Goal: Task Accomplishment & Management: Use online tool/utility

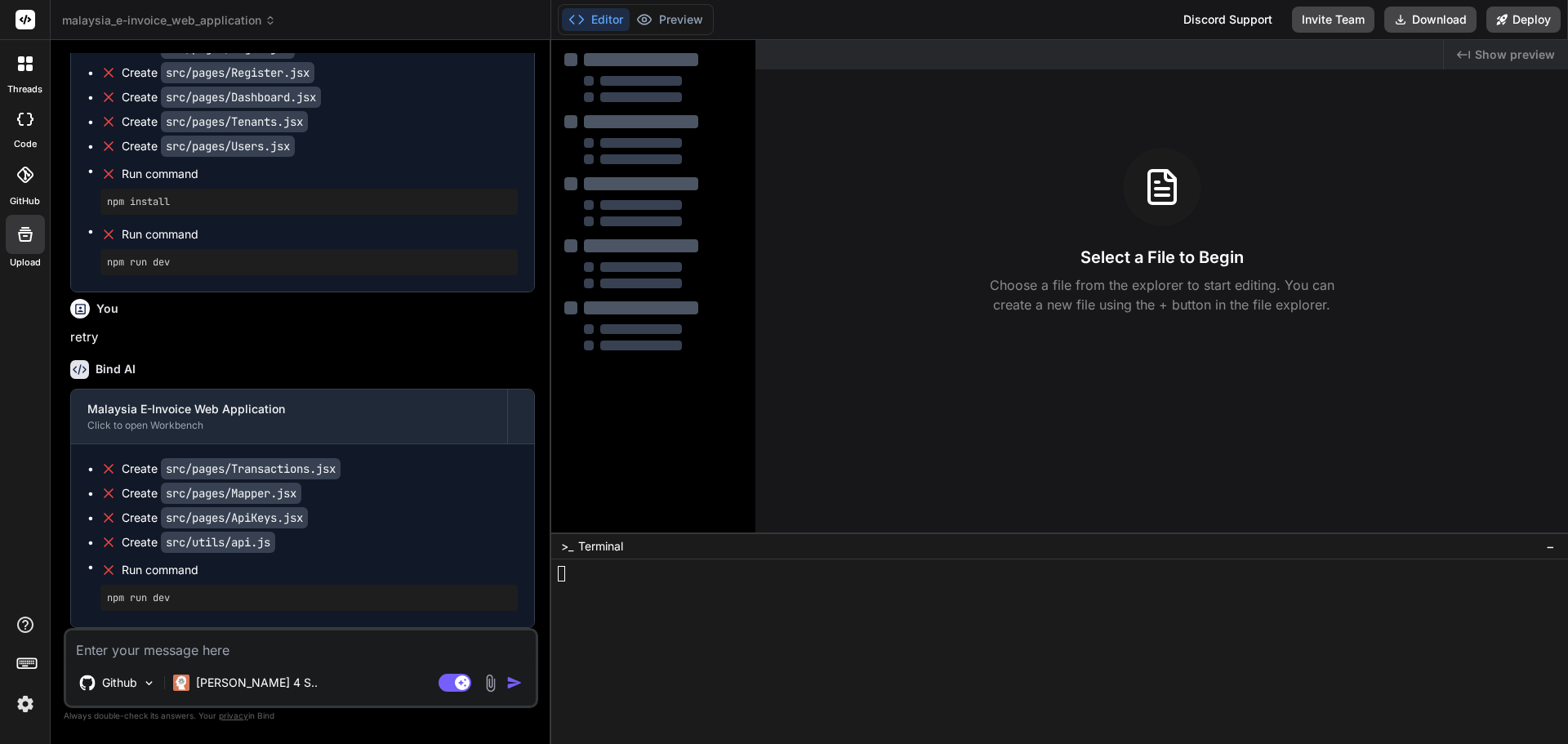
scroll to position [1976, 0]
click at [22, 119] on icon at bounding box center [25, 119] width 16 height 13
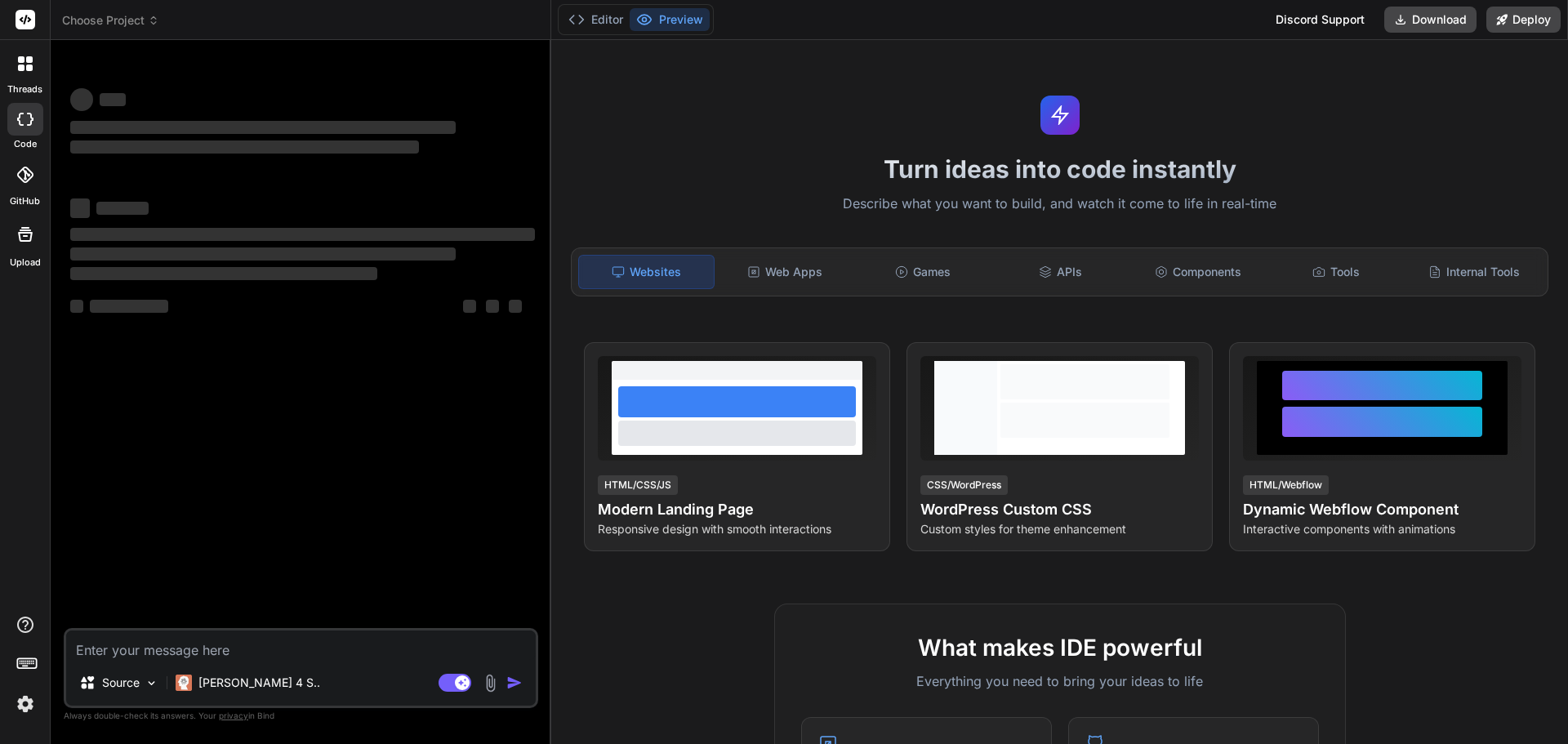
click at [25, 80] on div at bounding box center [25, 64] width 34 height 34
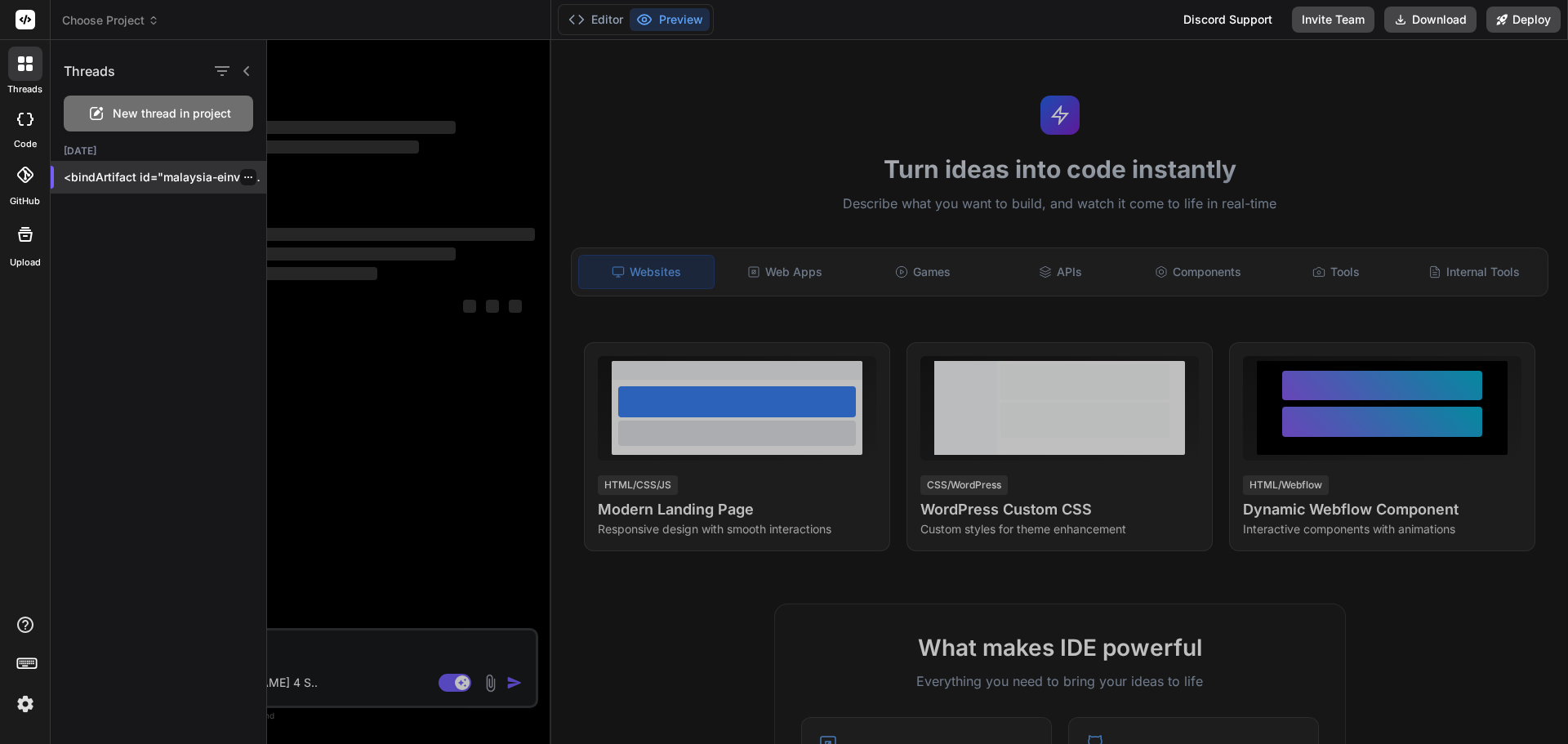
click at [240, 171] on div at bounding box center [248, 177] width 16 height 16
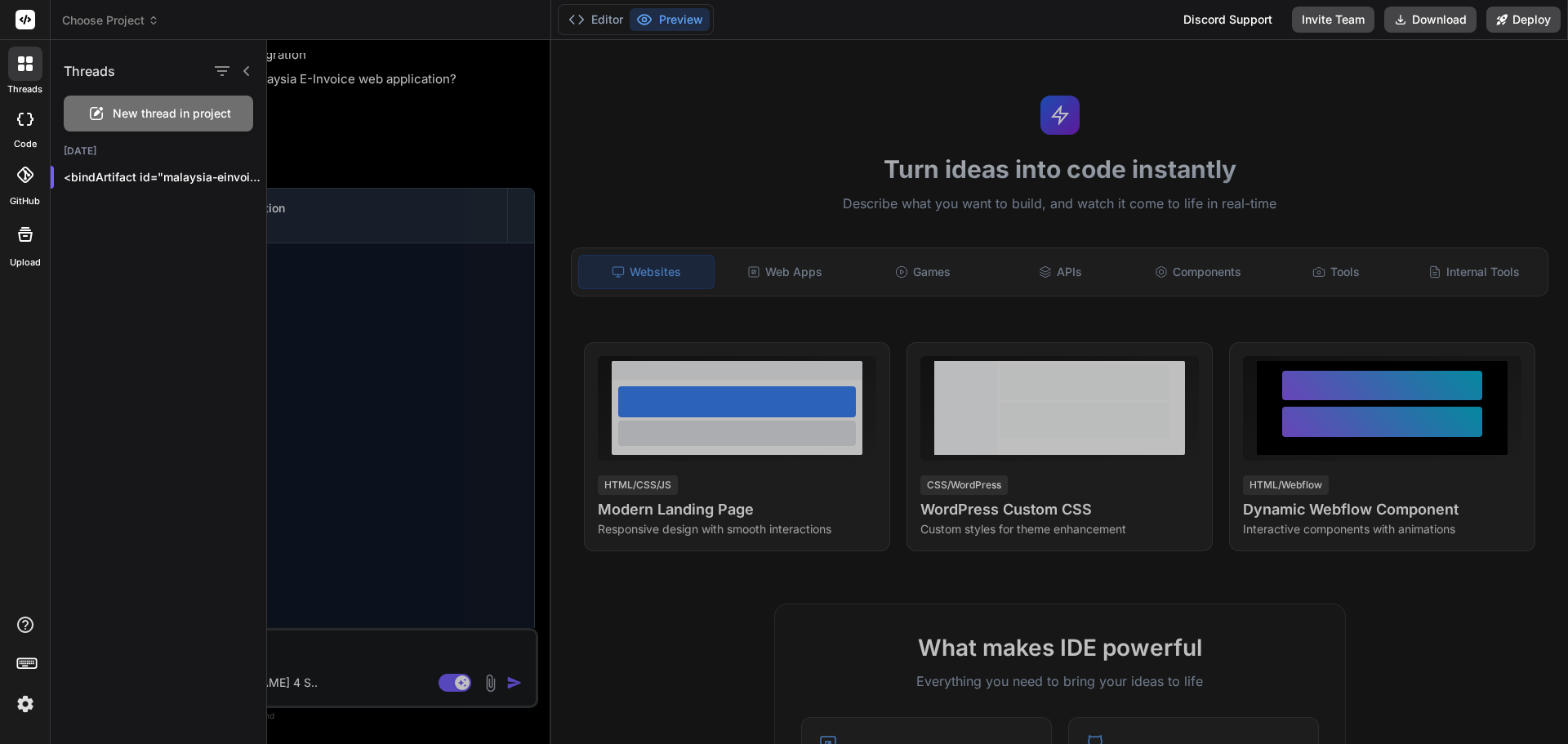
scroll to position [1205, 0]
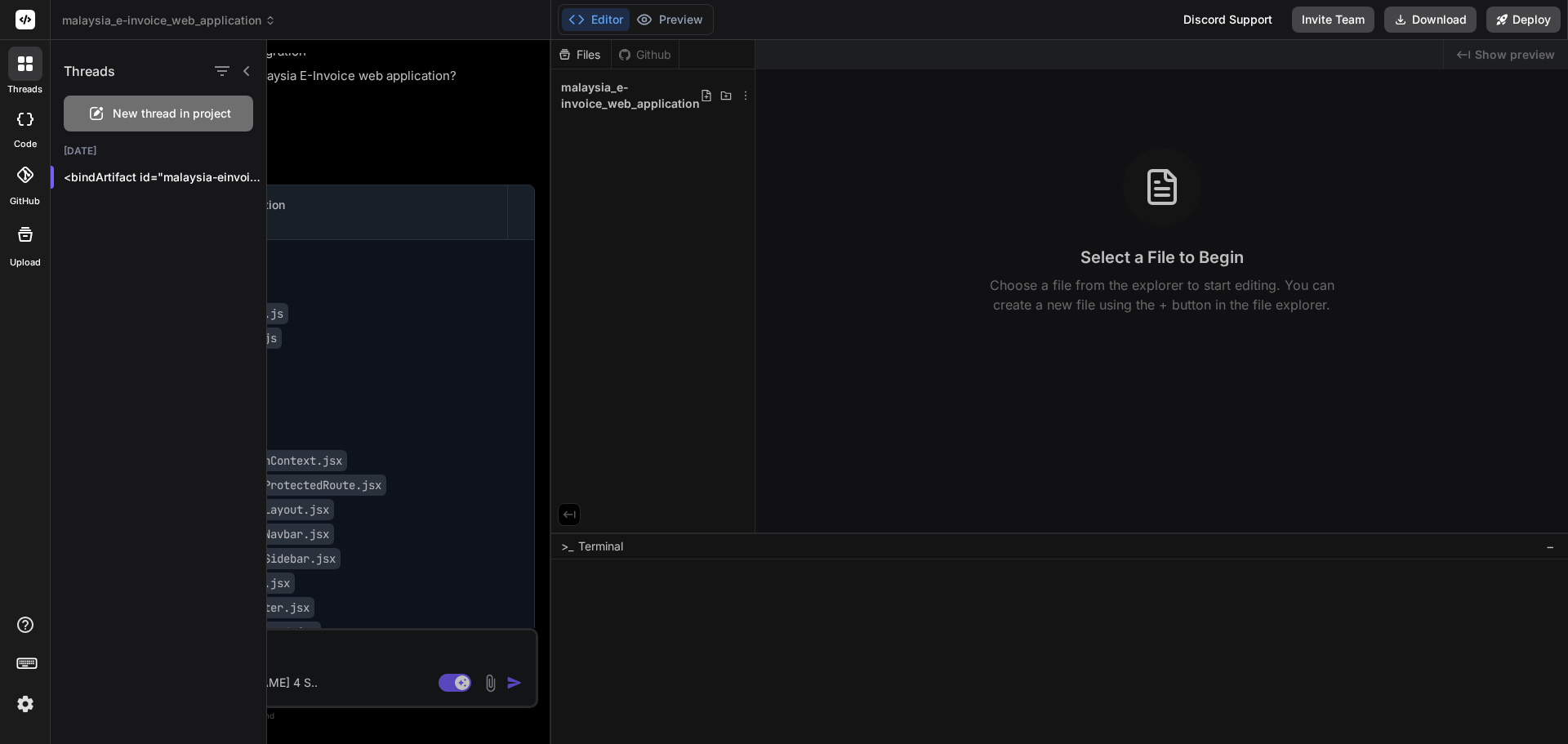
type textarea "x"
click at [243, 176] on icon "button" at bounding box center [248, 177] width 10 height 10
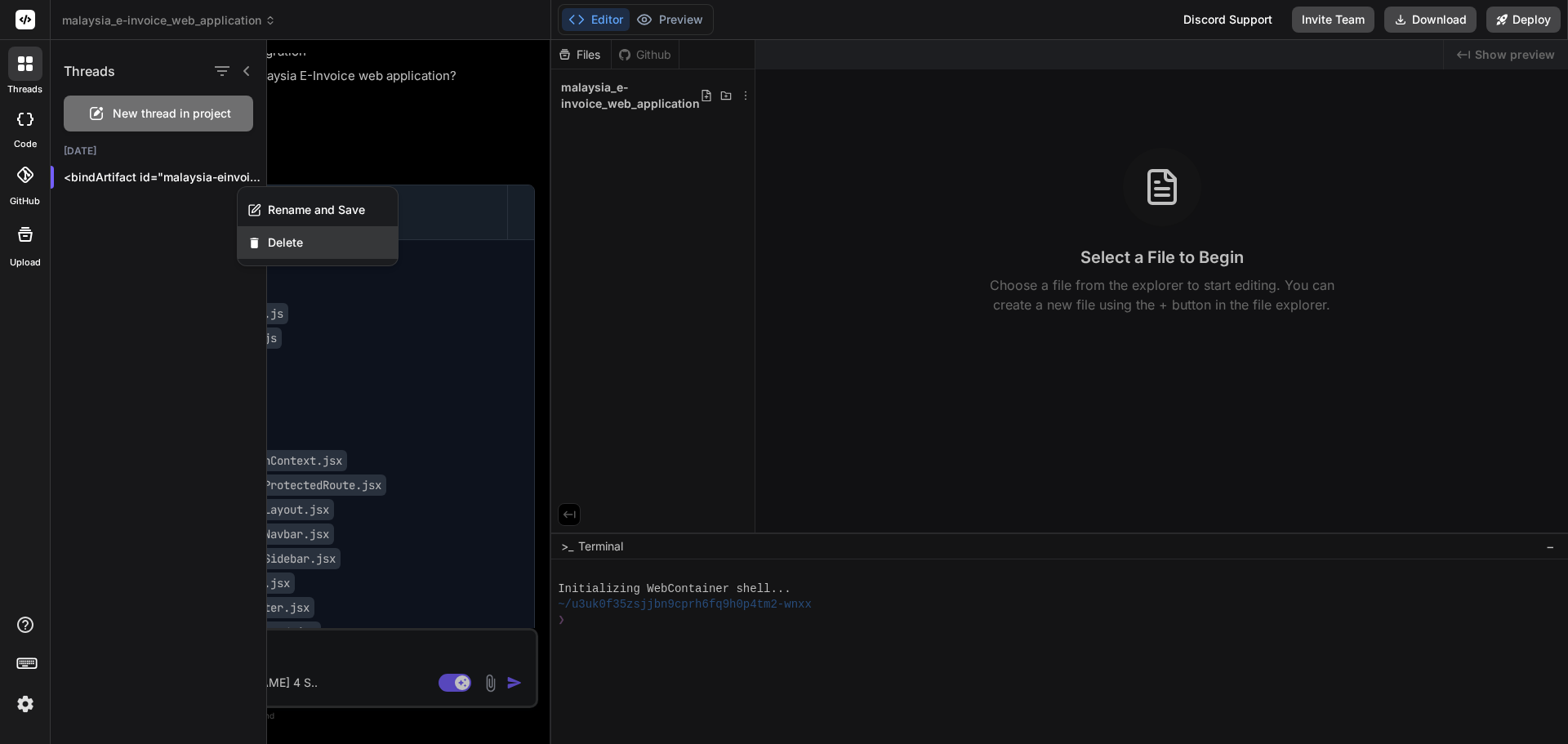
click at [314, 249] on div "Delete" at bounding box center [318, 242] width 160 height 33
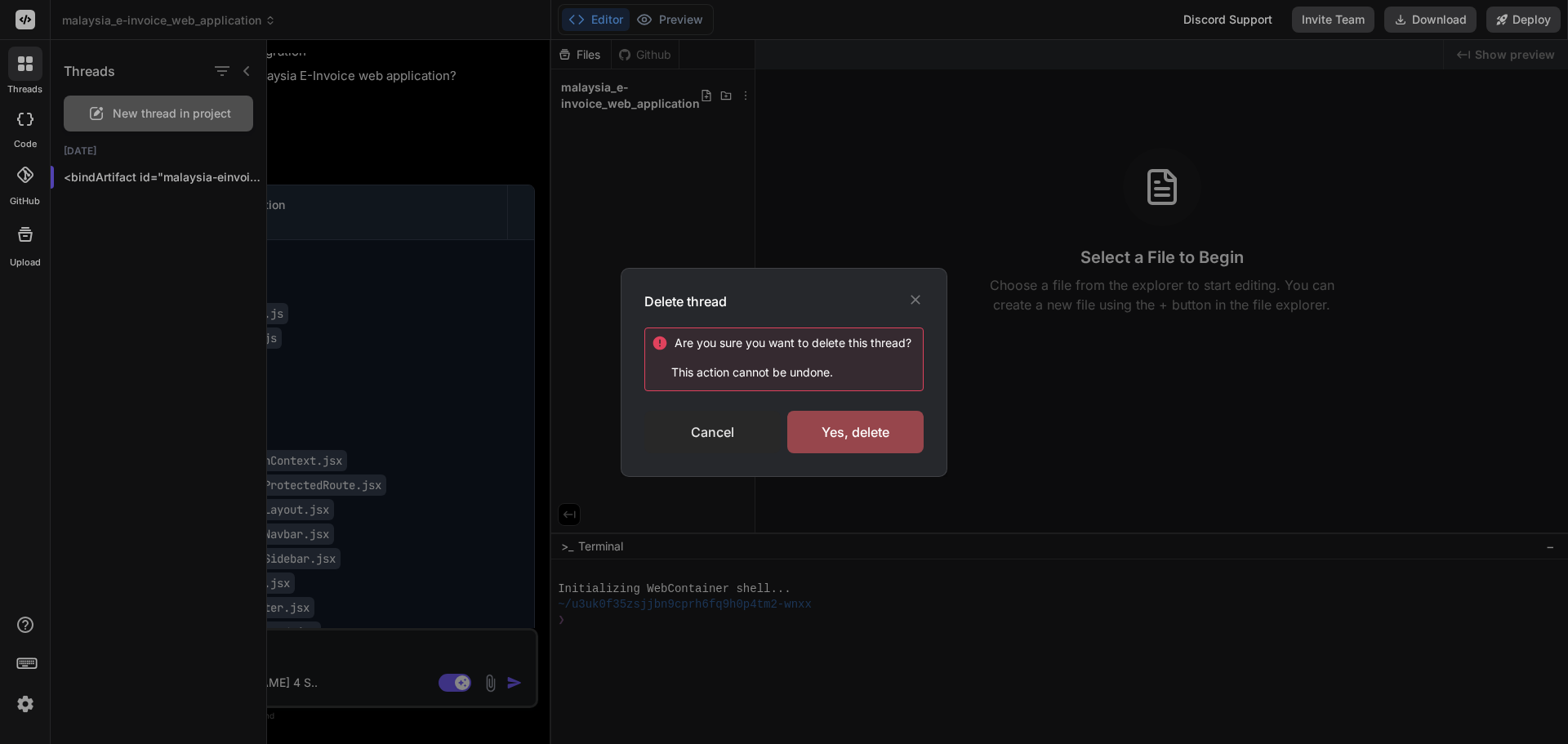
click at [717, 435] on div "Cancel" at bounding box center [712, 431] width 136 height 43
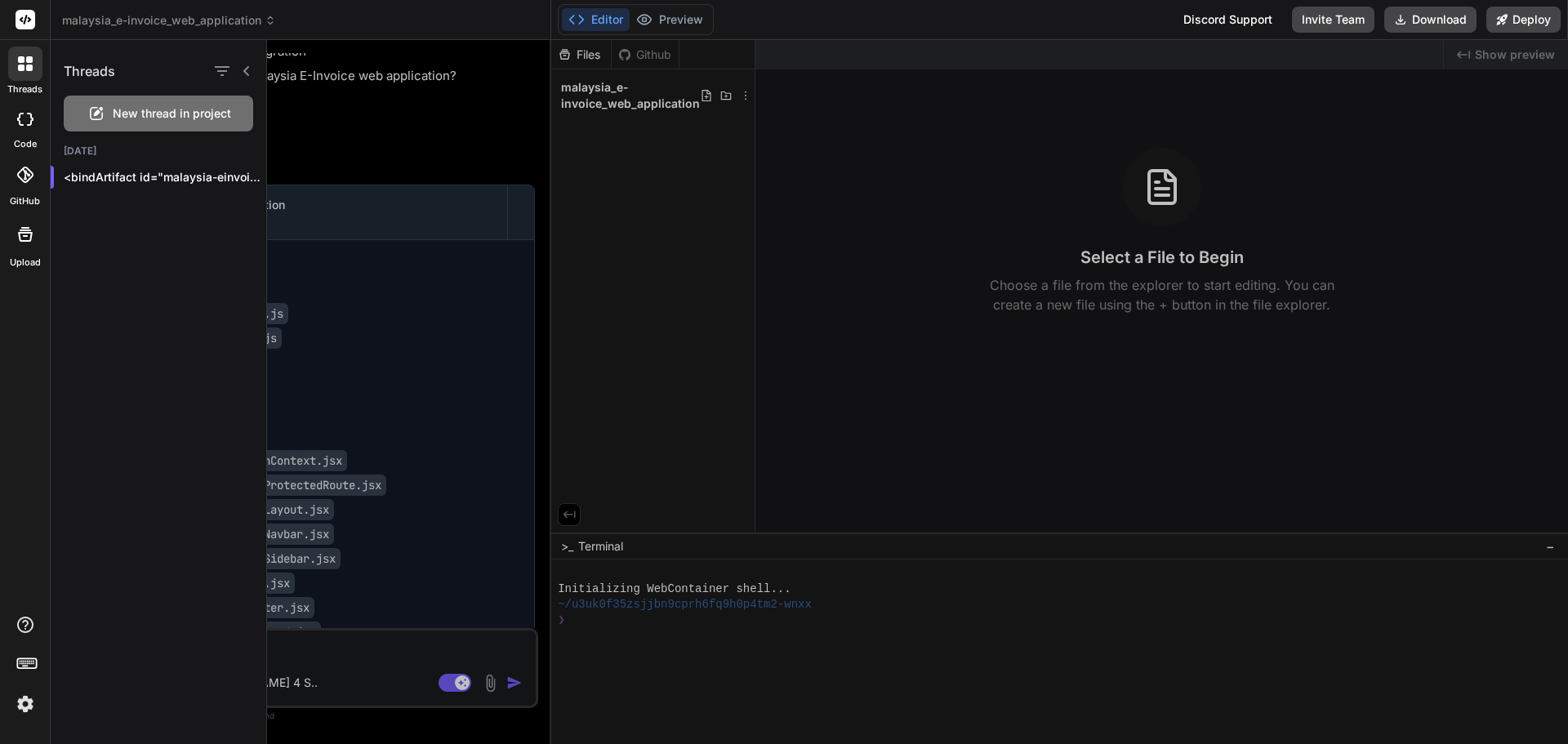
click at [717, 418] on div at bounding box center [917, 391] width 1301 height 704
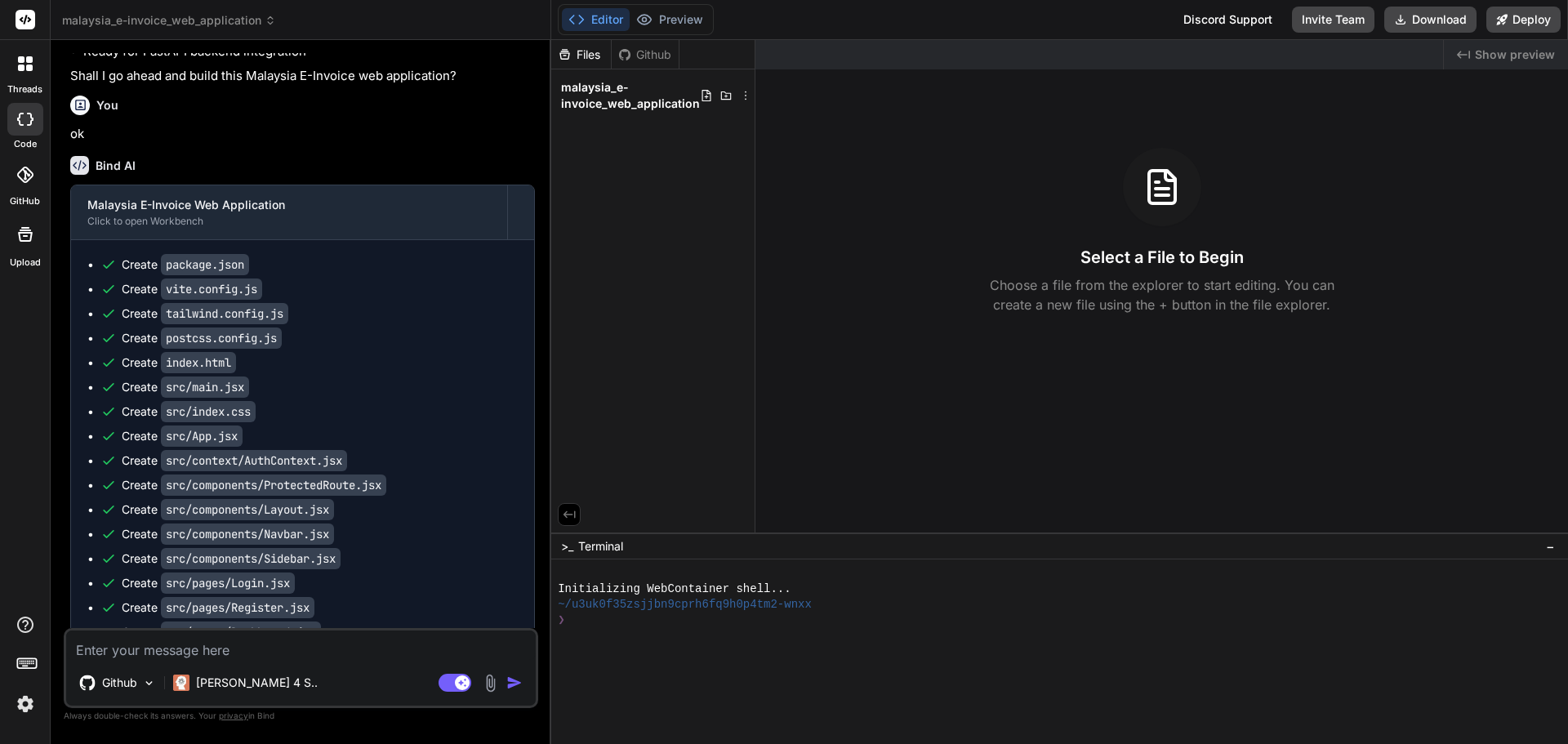
click at [623, 626] on div "❯" at bounding box center [1052, 620] width 988 height 16
click at [618, 618] on div "❯" at bounding box center [1052, 620] width 988 height 16
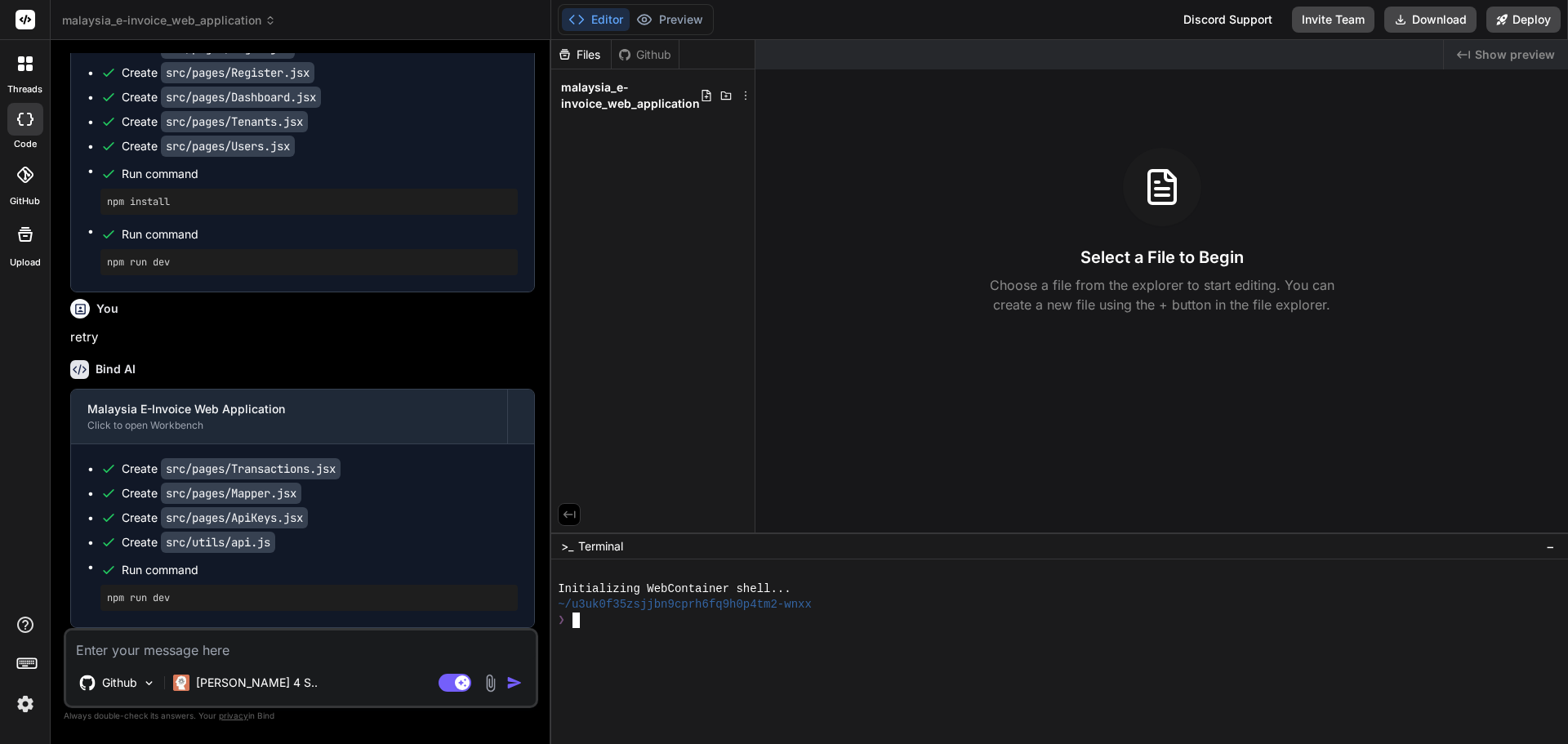
scroll to position [1976, 0]
click at [723, 91] on icon at bounding box center [725, 95] width 13 height 13
click at [668, 92] on span "malaysia_e-invoice_web_application" at bounding box center [630, 96] width 138 height 33
click at [665, 42] on div "Files Github" at bounding box center [615, 55] width 129 height 30
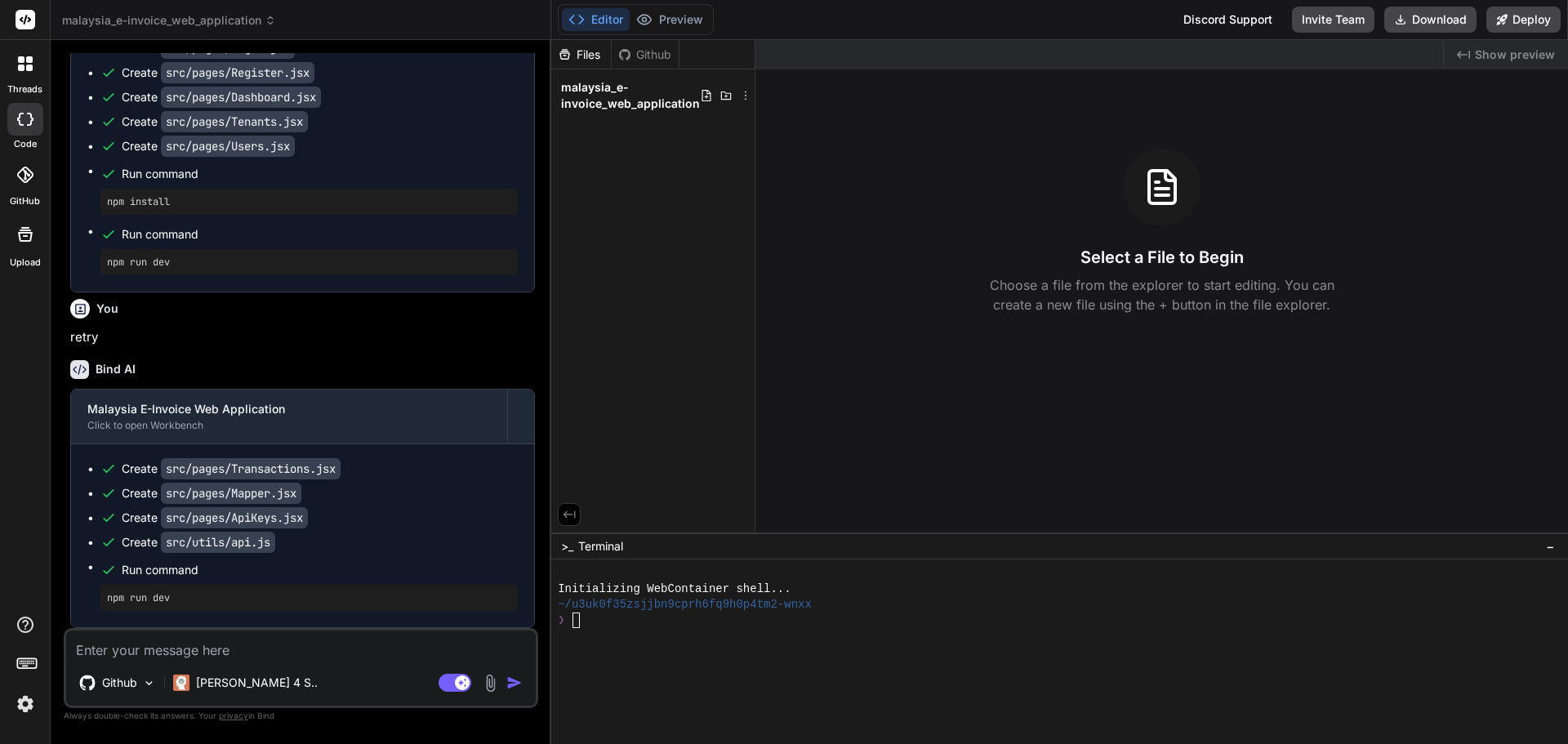
click at [596, 47] on div "Files" at bounding box center [581, 55] width 60 height 16
click at [654, 635] on div at bounding box center [1052, 635] width 988 height 16
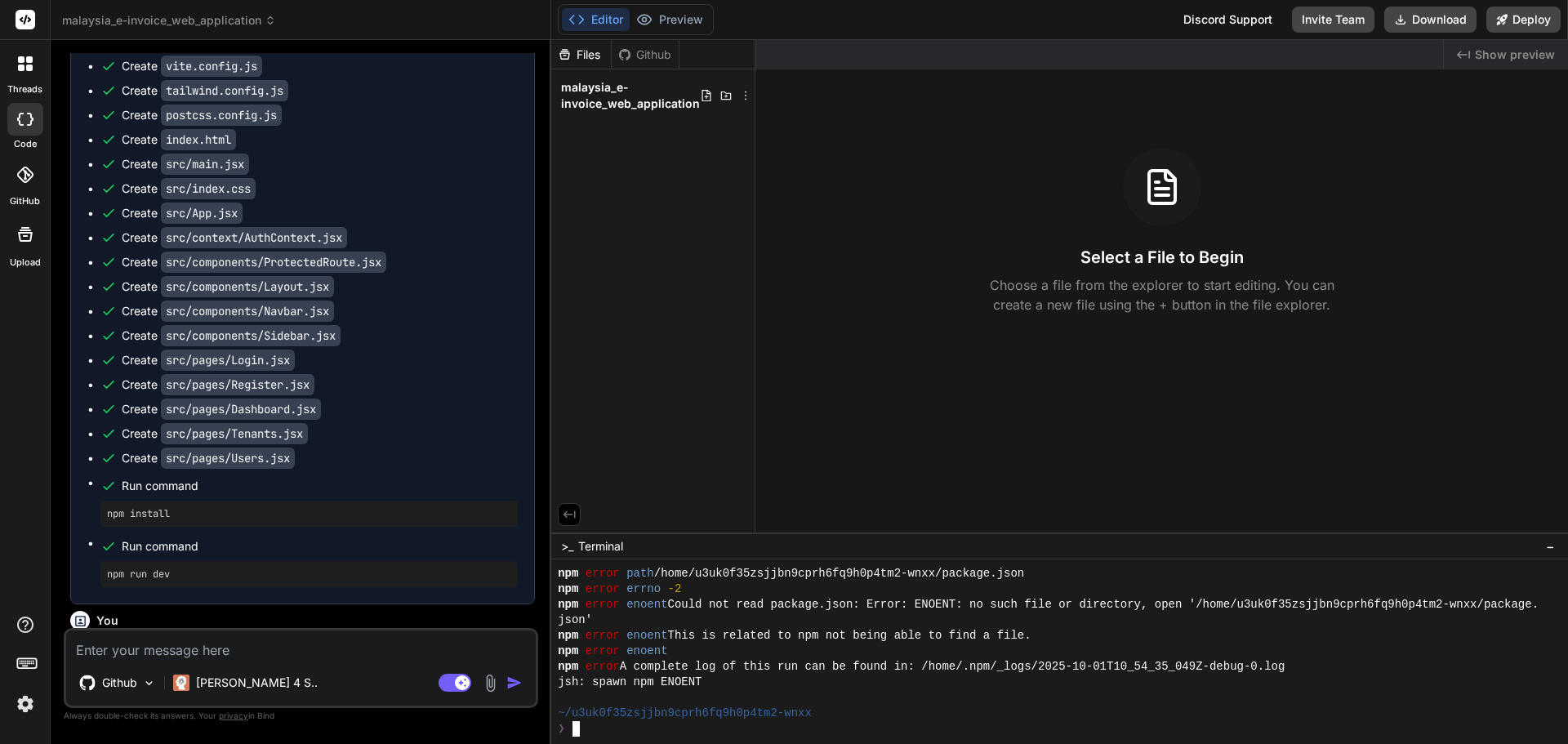
scroll to position [1427, 0]
click at [605, 85] on span "malaysia_e-invoice_web_application" at bounding box center [630, 96] width 138 height 33
click at [652, 47] on div "Github" at bounding box center [645, 55] width 67 height 16
click at [596, 52] on div "Files" at bounding box center [581, 55] width 60 height 16
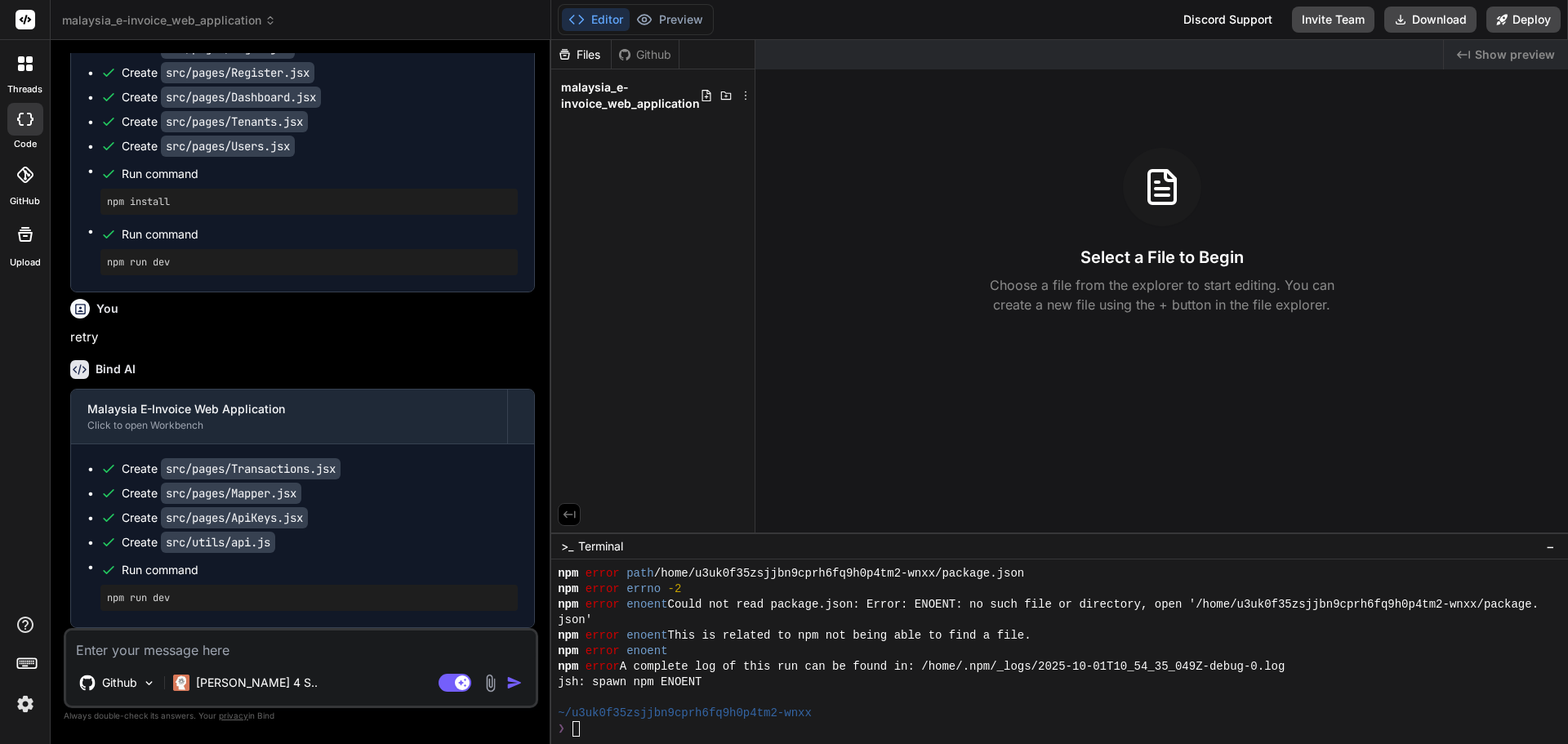
click at [313, 658] on textarea at bounding box center [300, 645] width 469 height 30
type textarea "x"
type textarea "r"
type textarea "x"
type textarea "re"
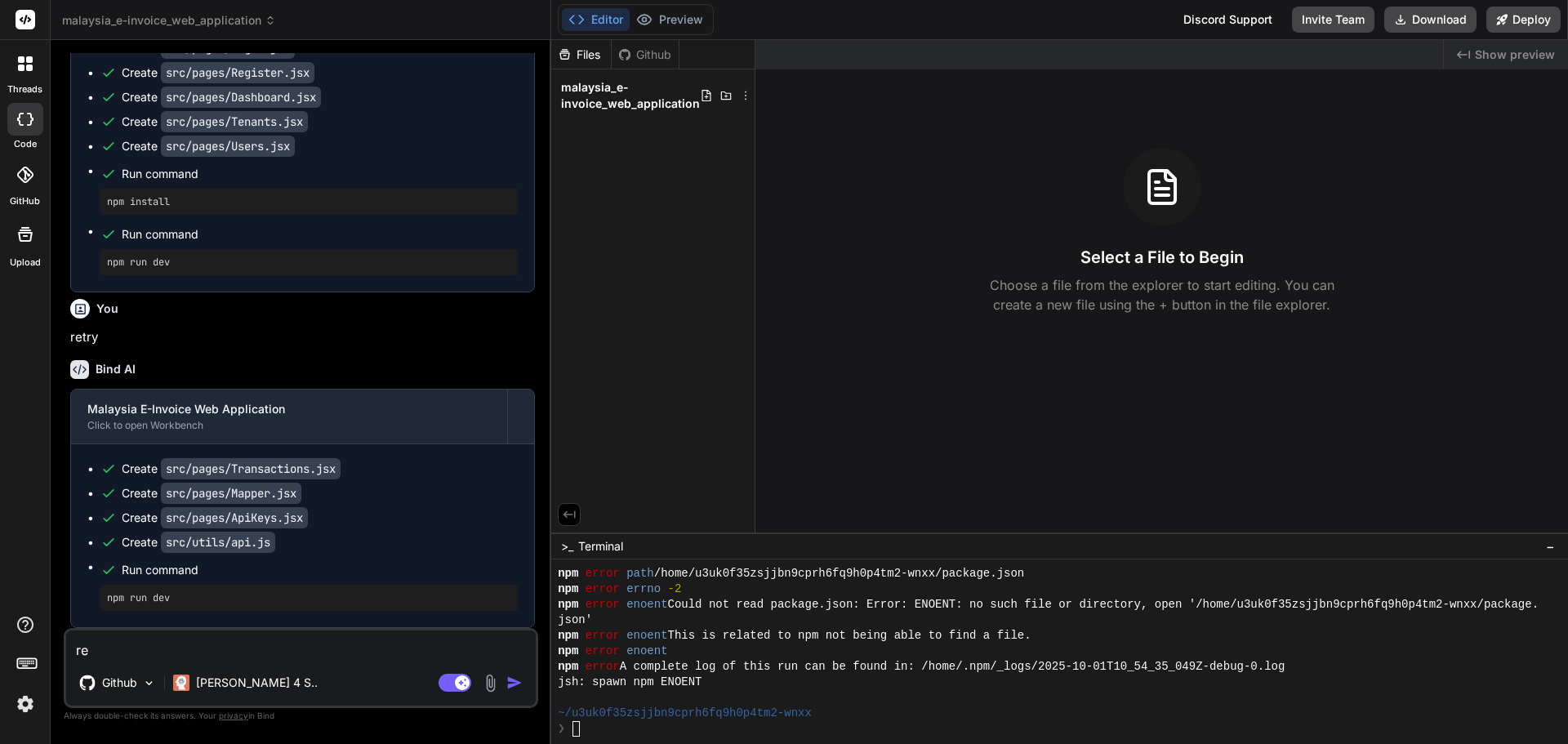
type textarea "x"
type textarea "ret"
type textarea "x"
type textarea "retry"
type textarea "x"
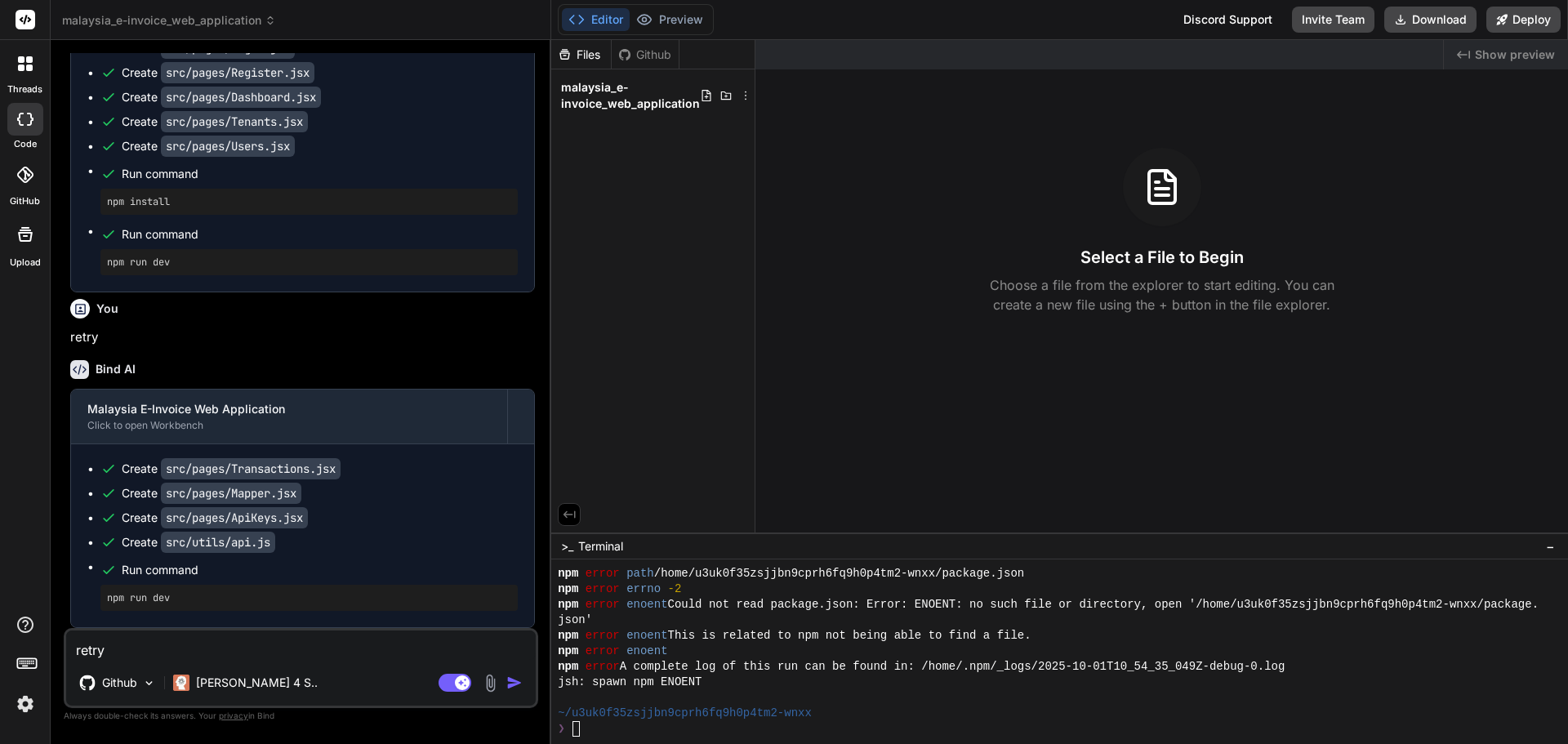
type textarea "retry"
type textarea "x"
type textarea "retry c"
type textarea "x"
type textarea "retry cr"
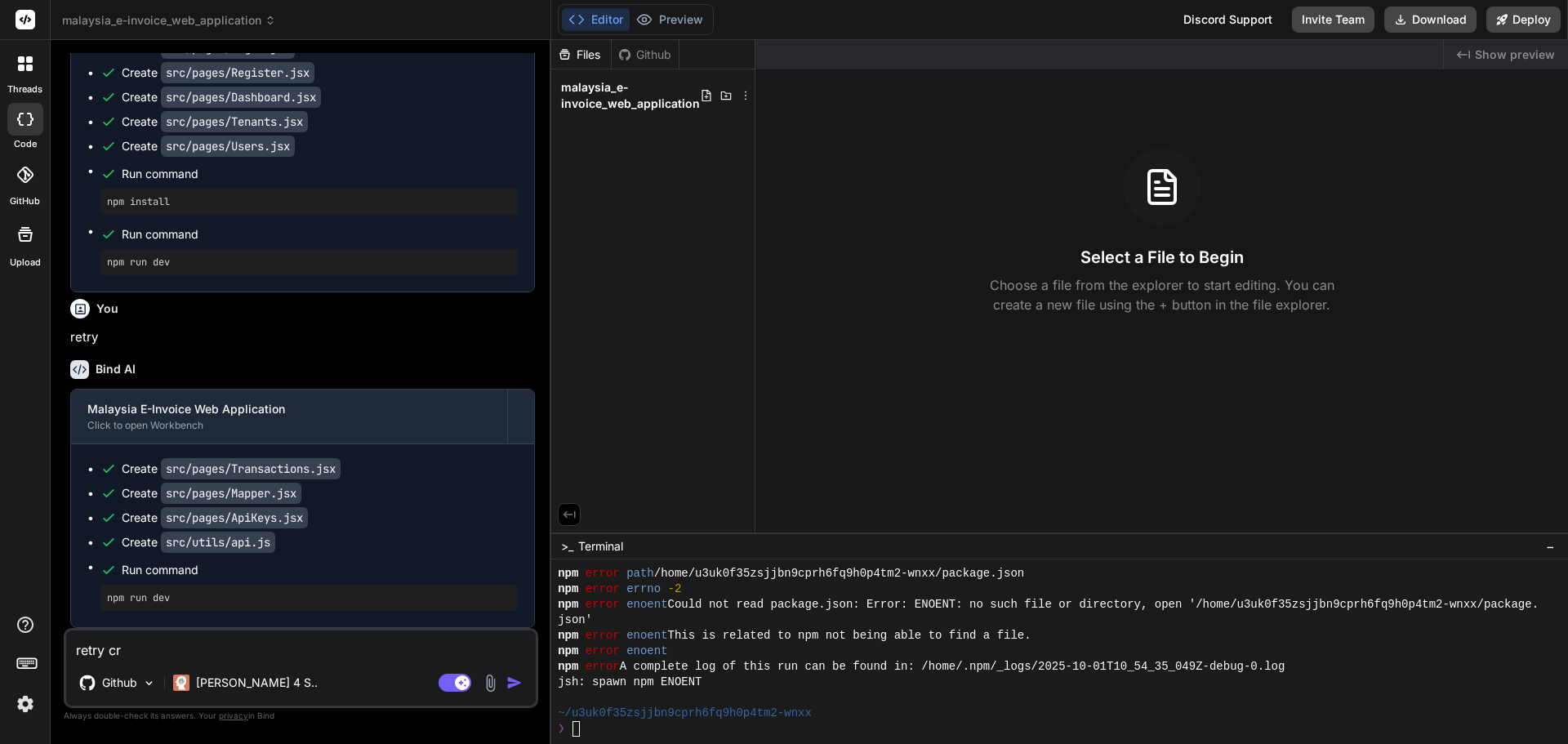
type textarea "x"
type textarea "retry cre"
type textarea "x"
type textarea "retry crea"
type textarea "x"
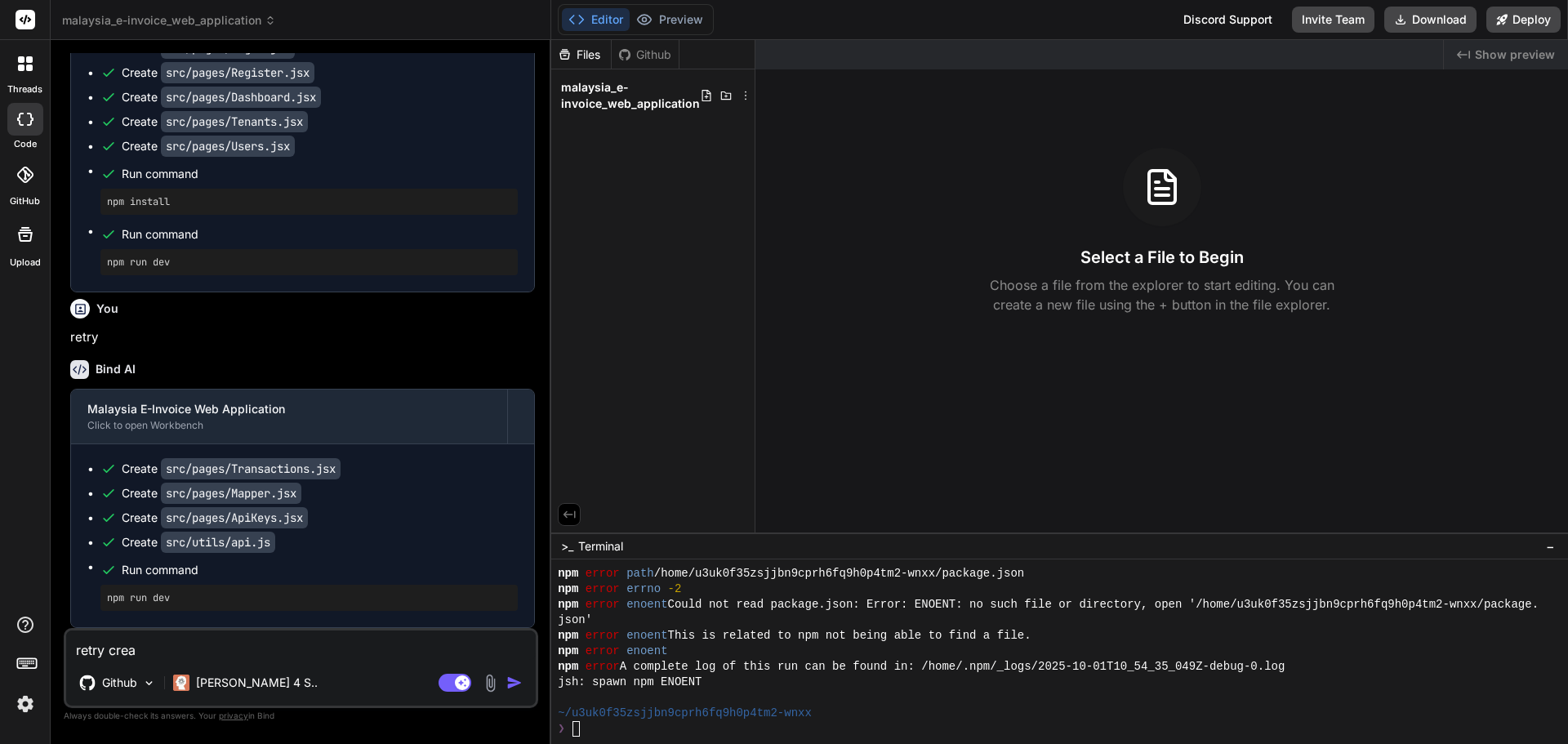
type textarea "retry creat"
type textarea "x"
type textarea "retry creati"
type textarea "x"
type textarea "retry creatin"
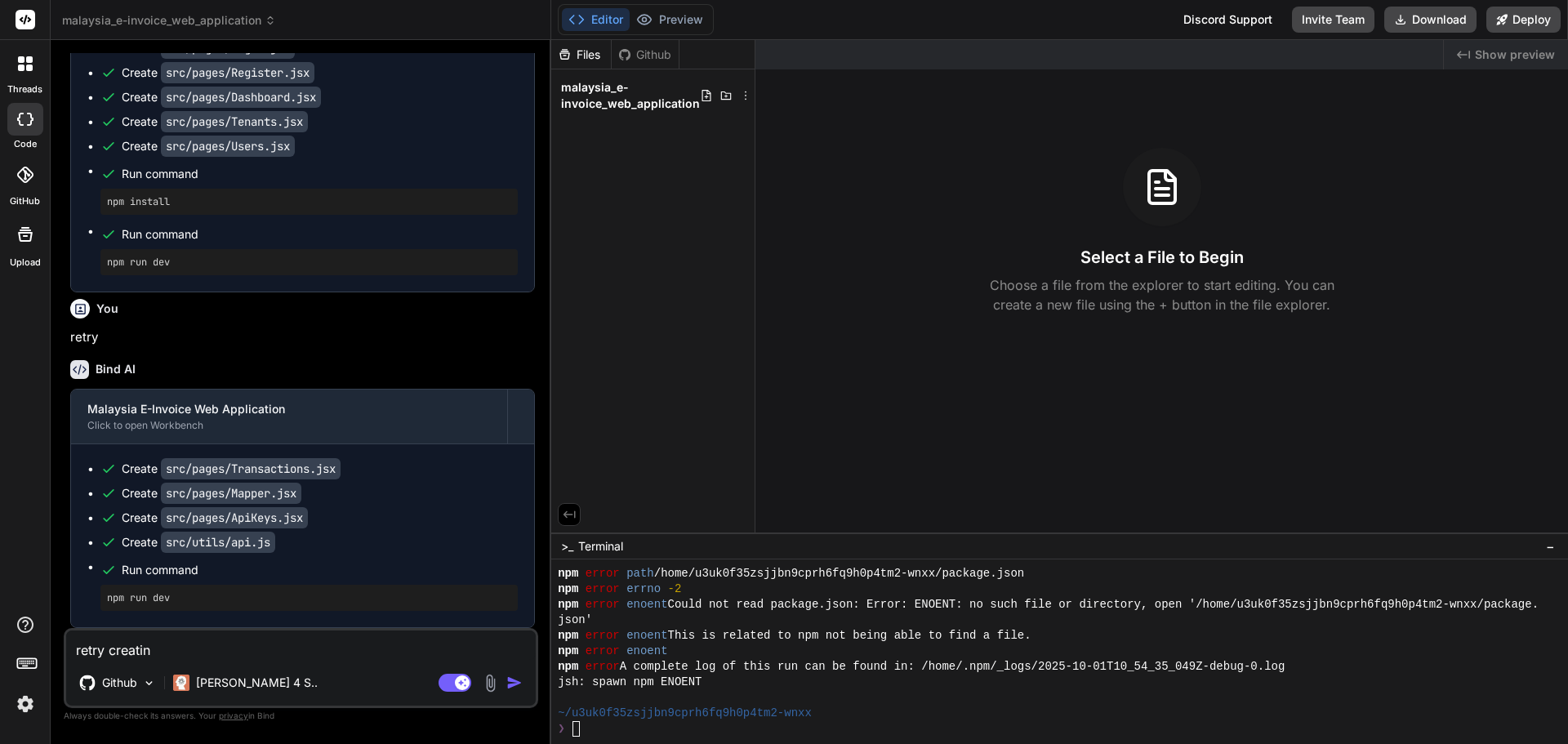
type textarea "x"
type textarea "retry creating"
type textarea "x"
type textarea "retry creating"
type textarea "x"
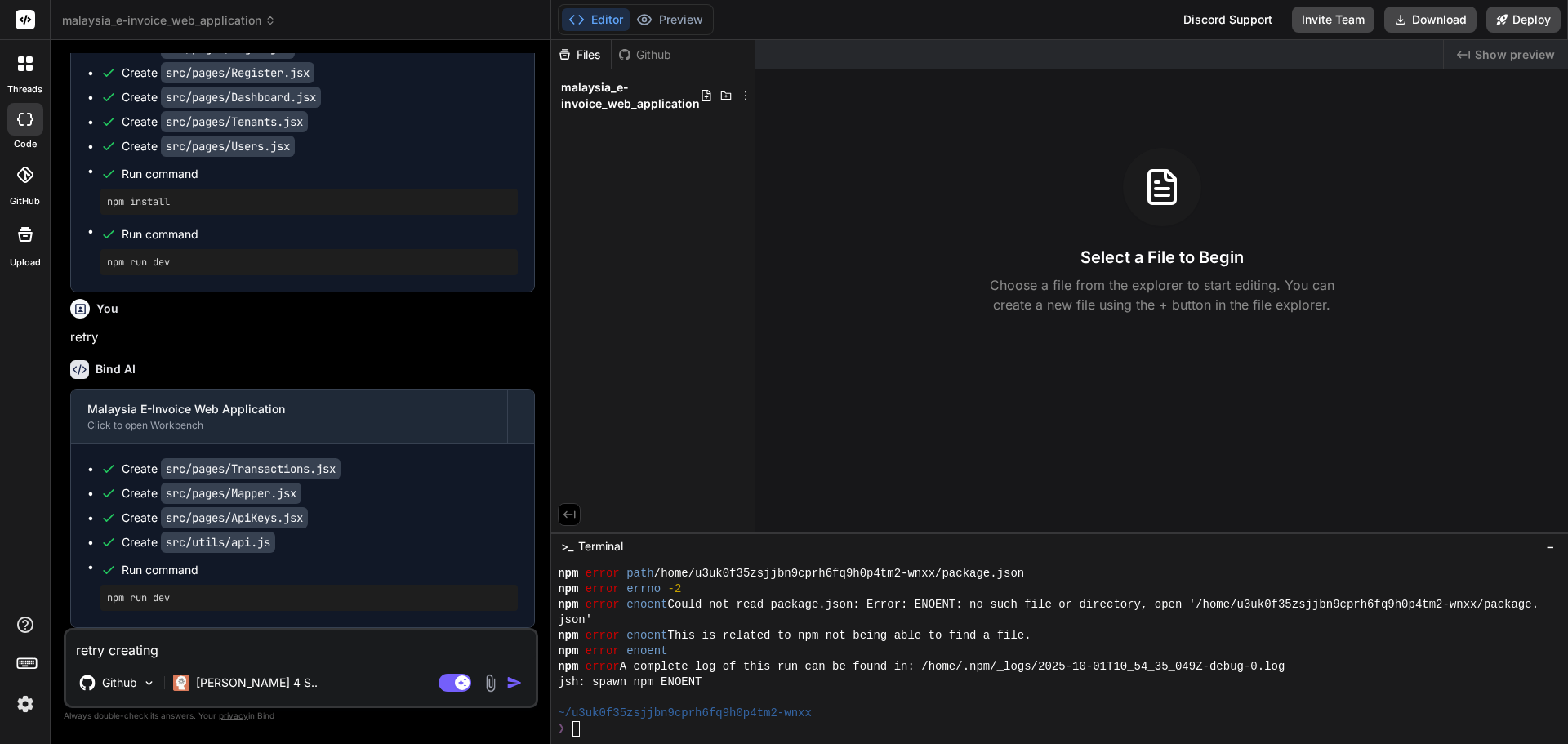
type textarea "retry creating a"
type textarea "x"
type textarea "retry creating as"
type textarea "x"
type textarea "retry creating as"
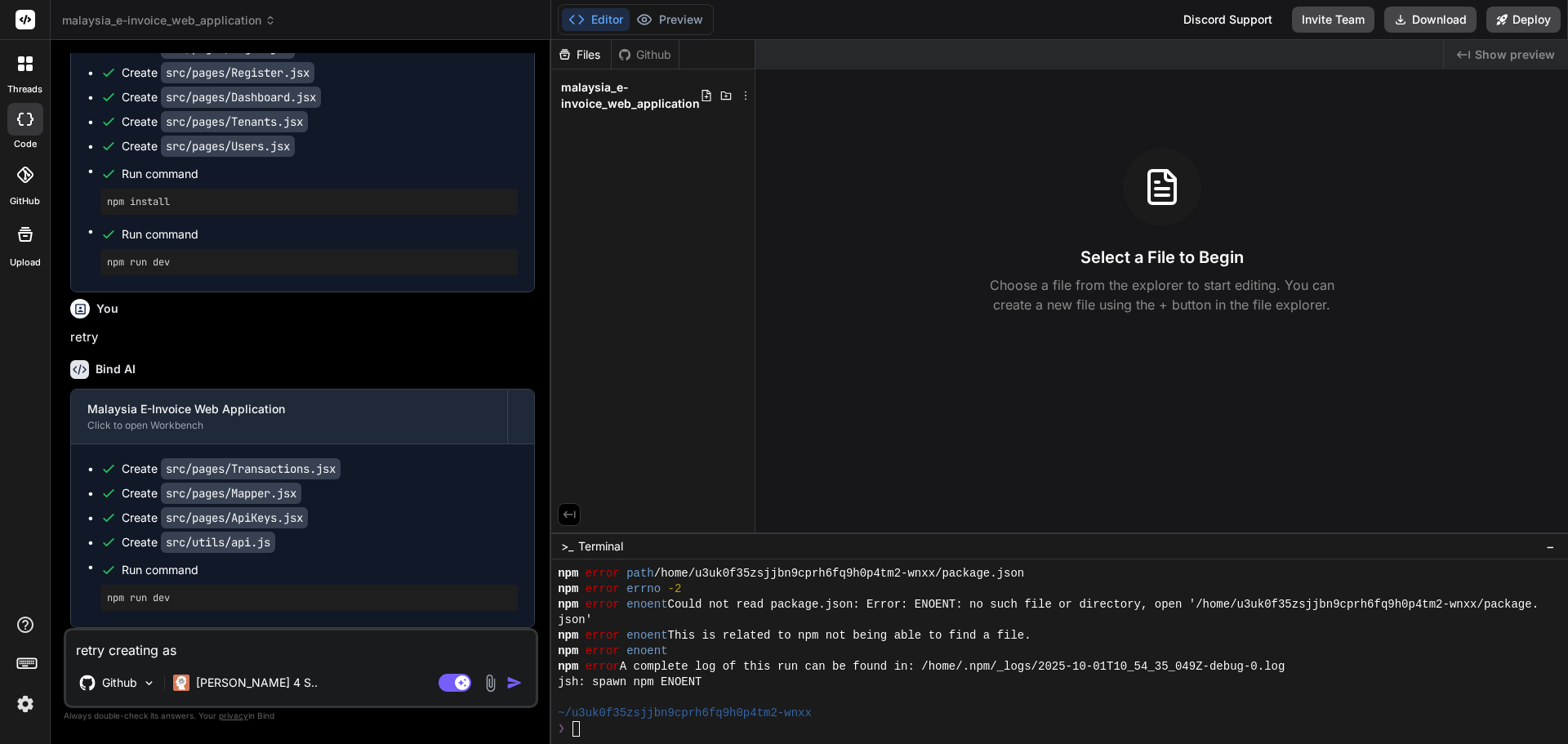
type textarea "x"
type textarea "retry creating as I"
type textarea "x"
type textarea "retry creating as I u"
type textarea "x"
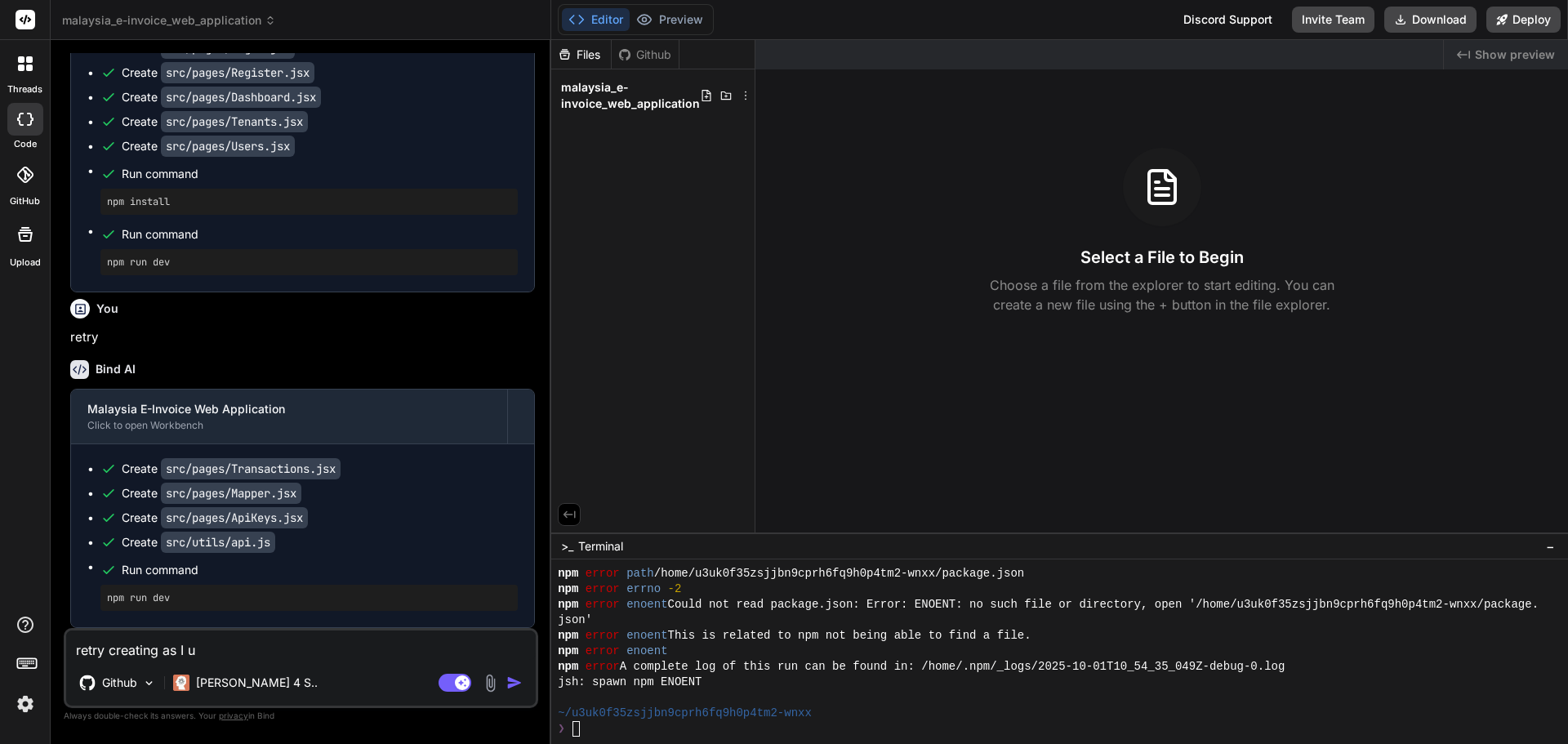
type textarea "retry creating as I un"
type textarea "x"
type textarea "retry creating as I una"
type textarea "x"
type textarea "retry creating as I unab"
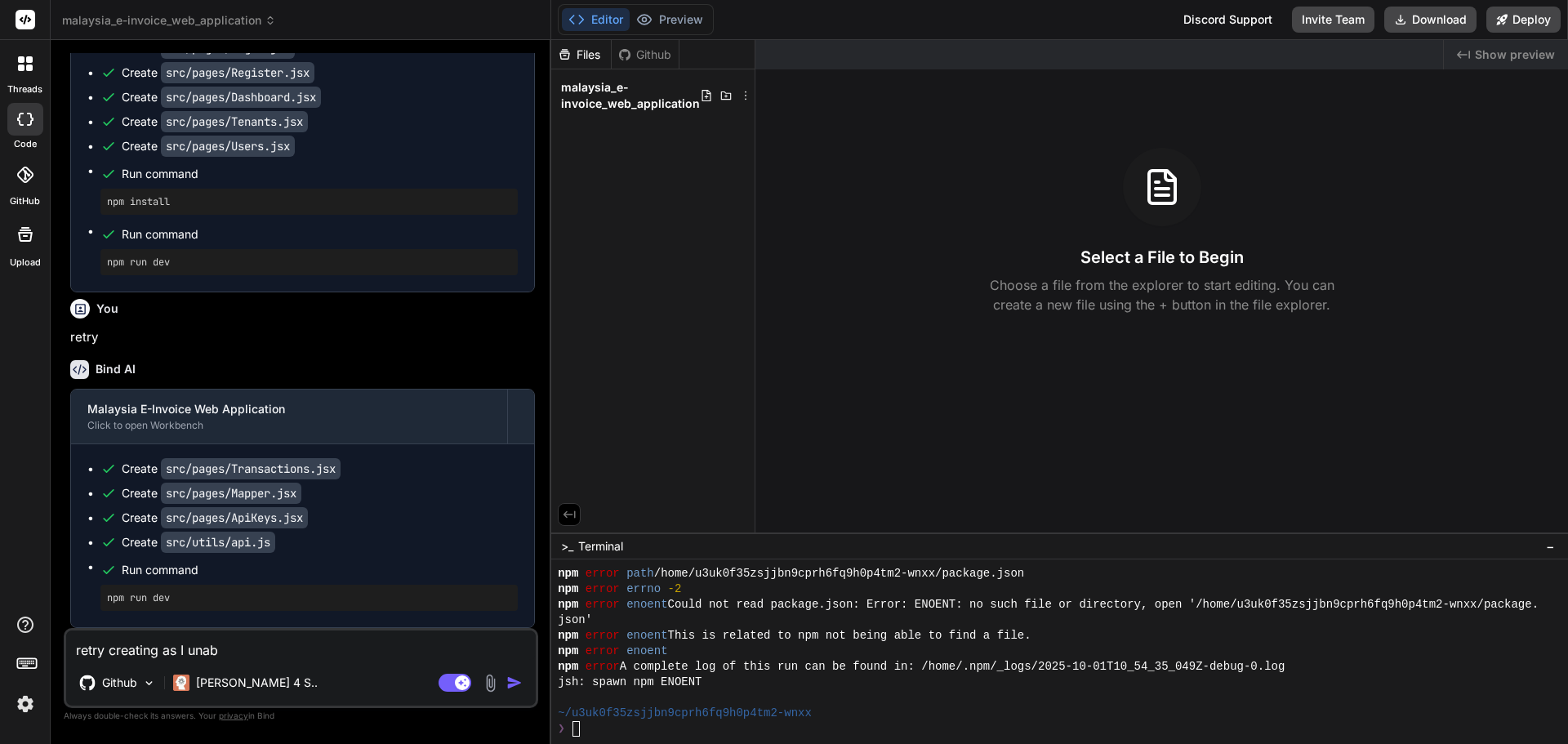
type textarea "x"
type textarea "retry creating as I unabl"
type textarea "x"
type textarea "retry creating as I unable"
type textarea "x"
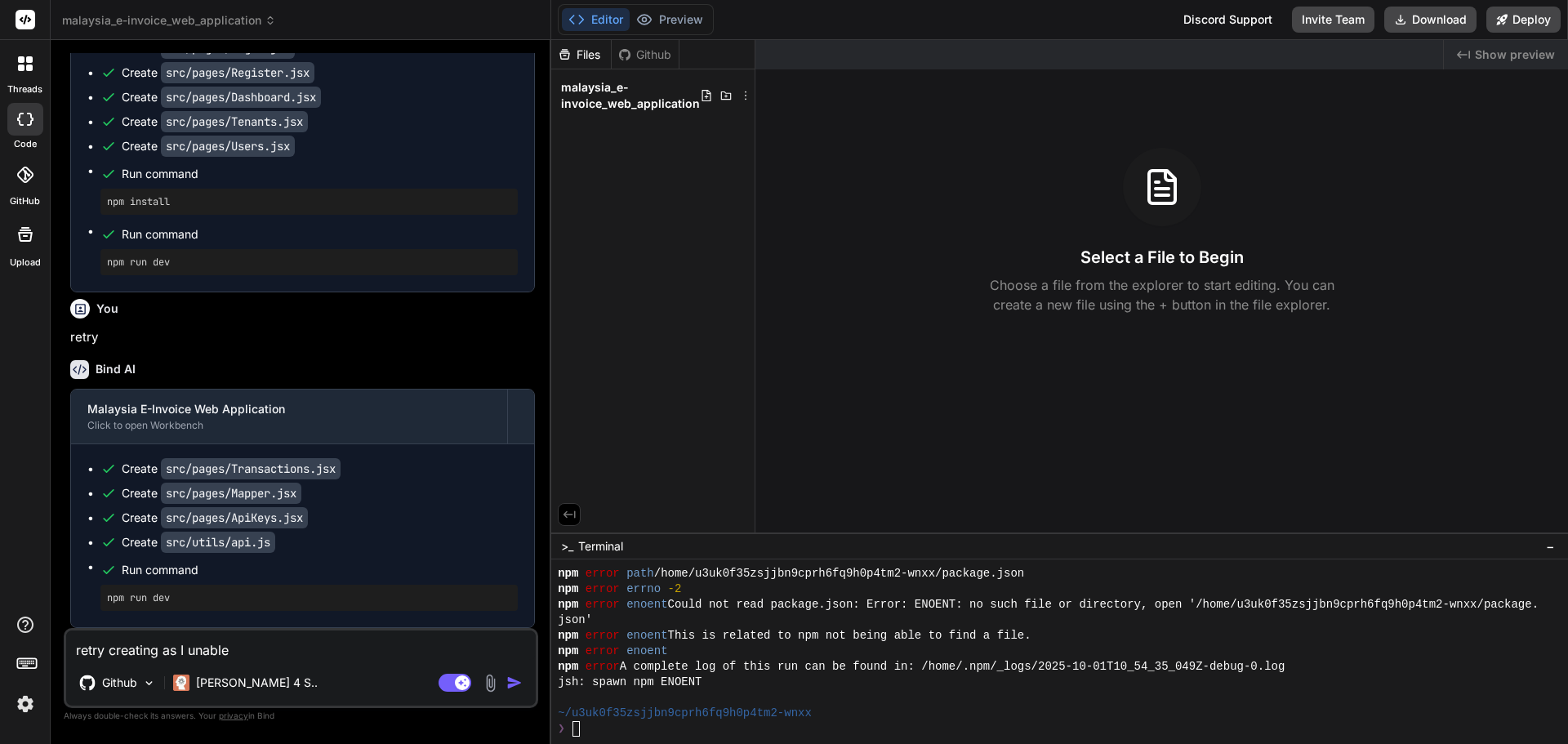
type textarea "retry creating as I unable t"
type textarea "x"
type textarea "retry creating as I unable to"
type textarea "x"
type textarea "retry creating as I unable to"
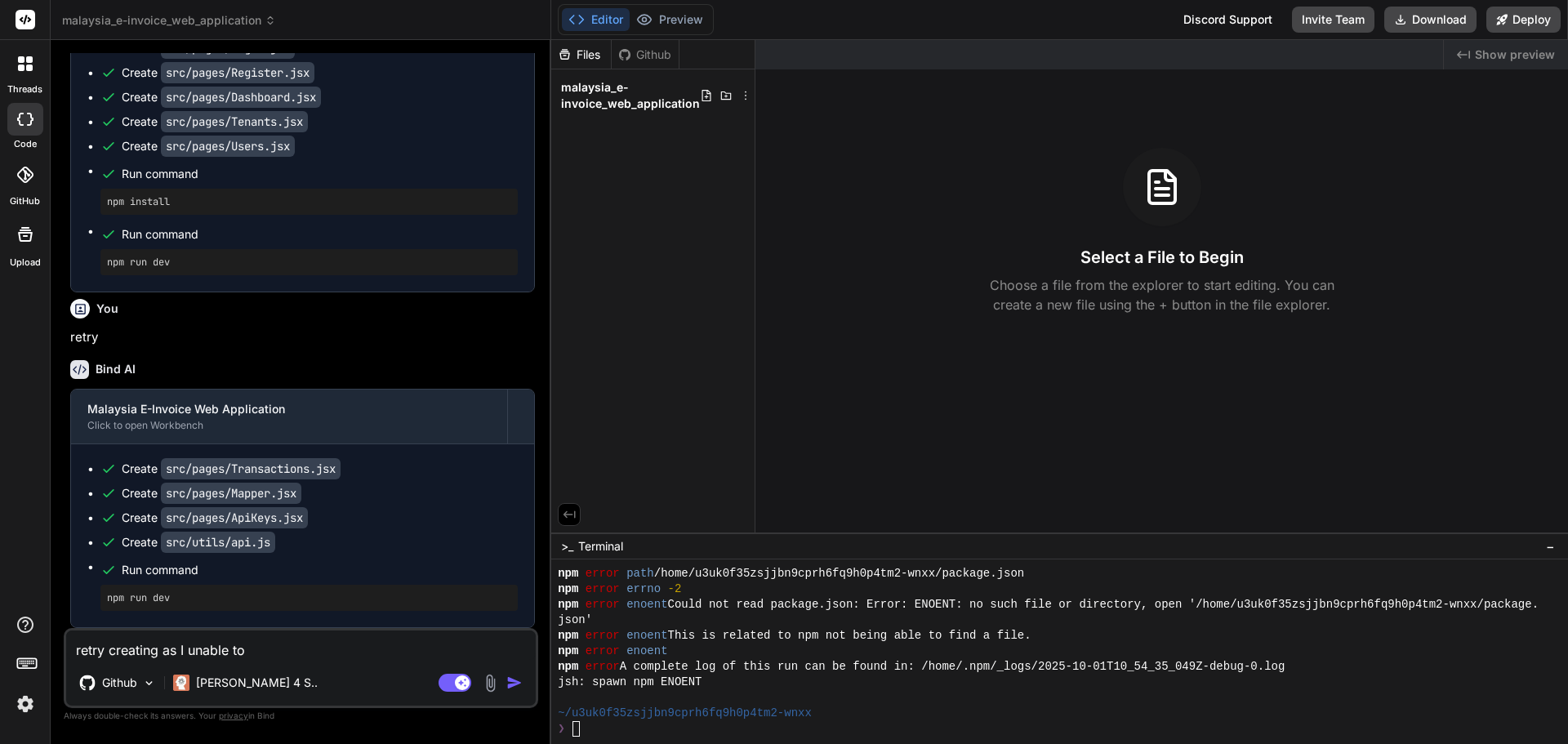
type textarea "x"
type textarea "retry creating as I unable to s"
type textarea "x"
type textarea "retry creating as I unable to se"
type textarea "x"
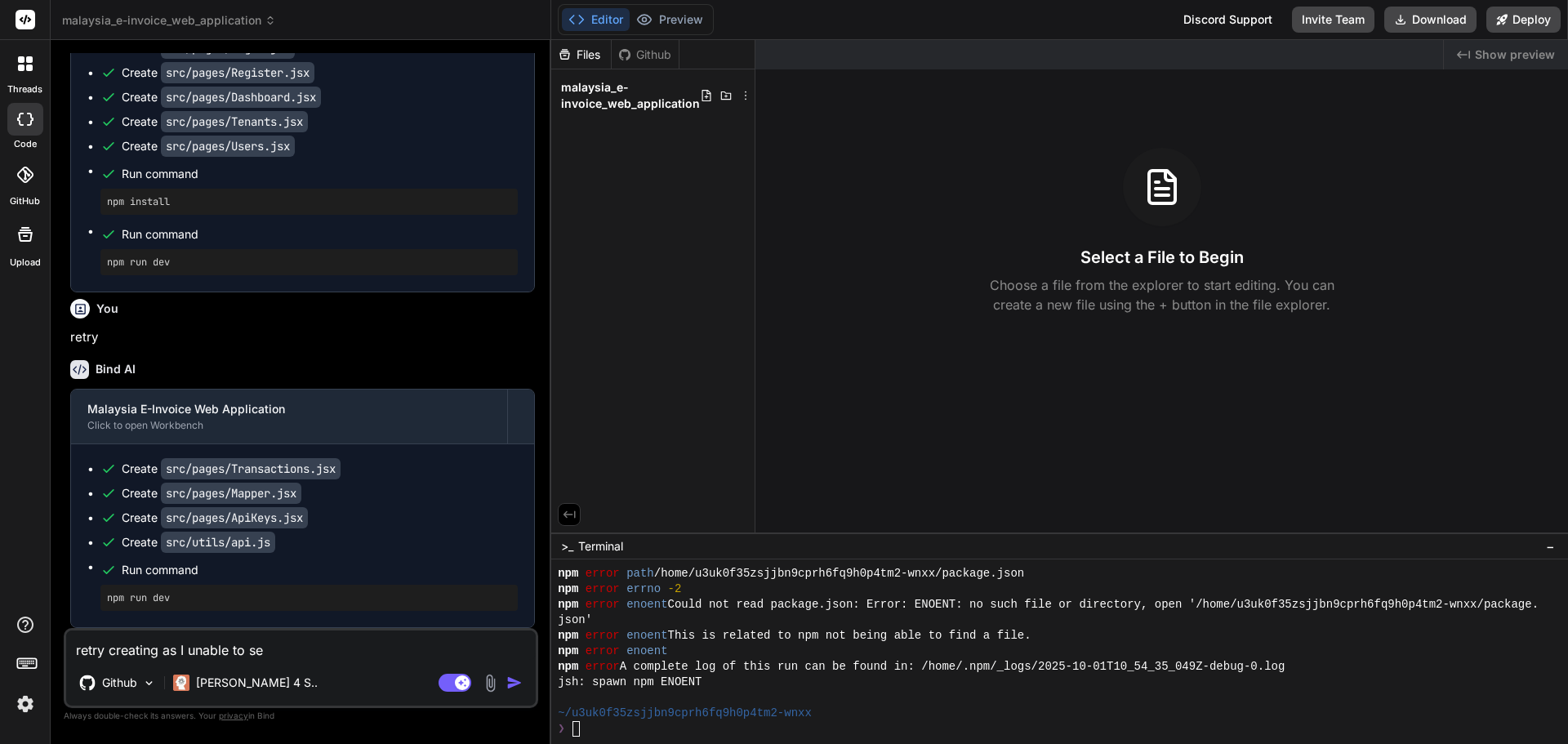
type textarea "retry creating as I unable to see"
type textarea "x"
type textarea "retry creating as I unable to see"
type textarea "x"
type textarea "retry creating as I unable to see t"
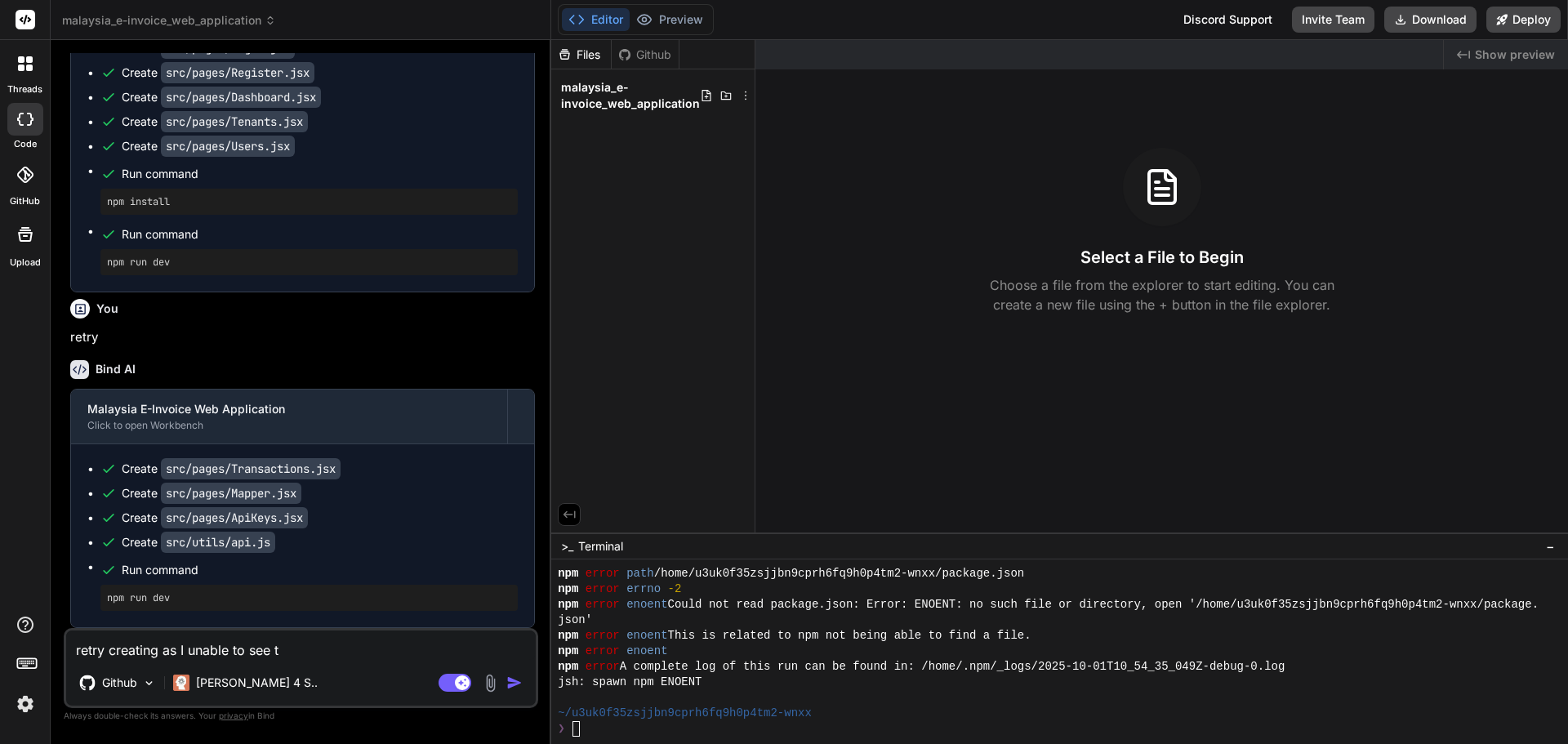
type textarea "x"
type textarea "retry creating as I unable to see te"
type textarea "x"
type textarea "retry creating as I unable to see t"
type textarea "x"
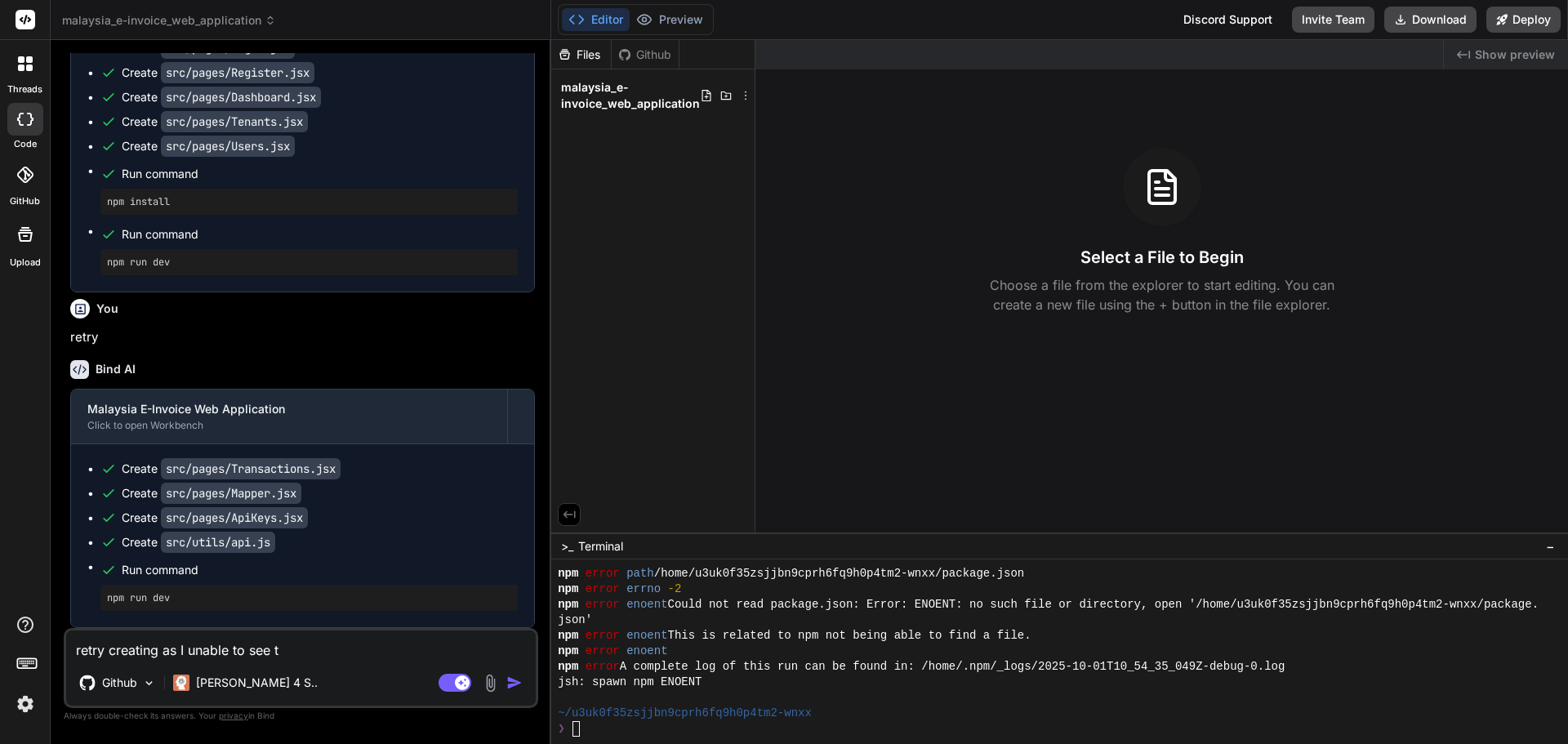
type textarea "retry creating as I unable to see th"
type textarea "x"
type textarea "retry creating as I unable to see the"
type textarea "x"
type textarea "retry creating as I unable to see the"
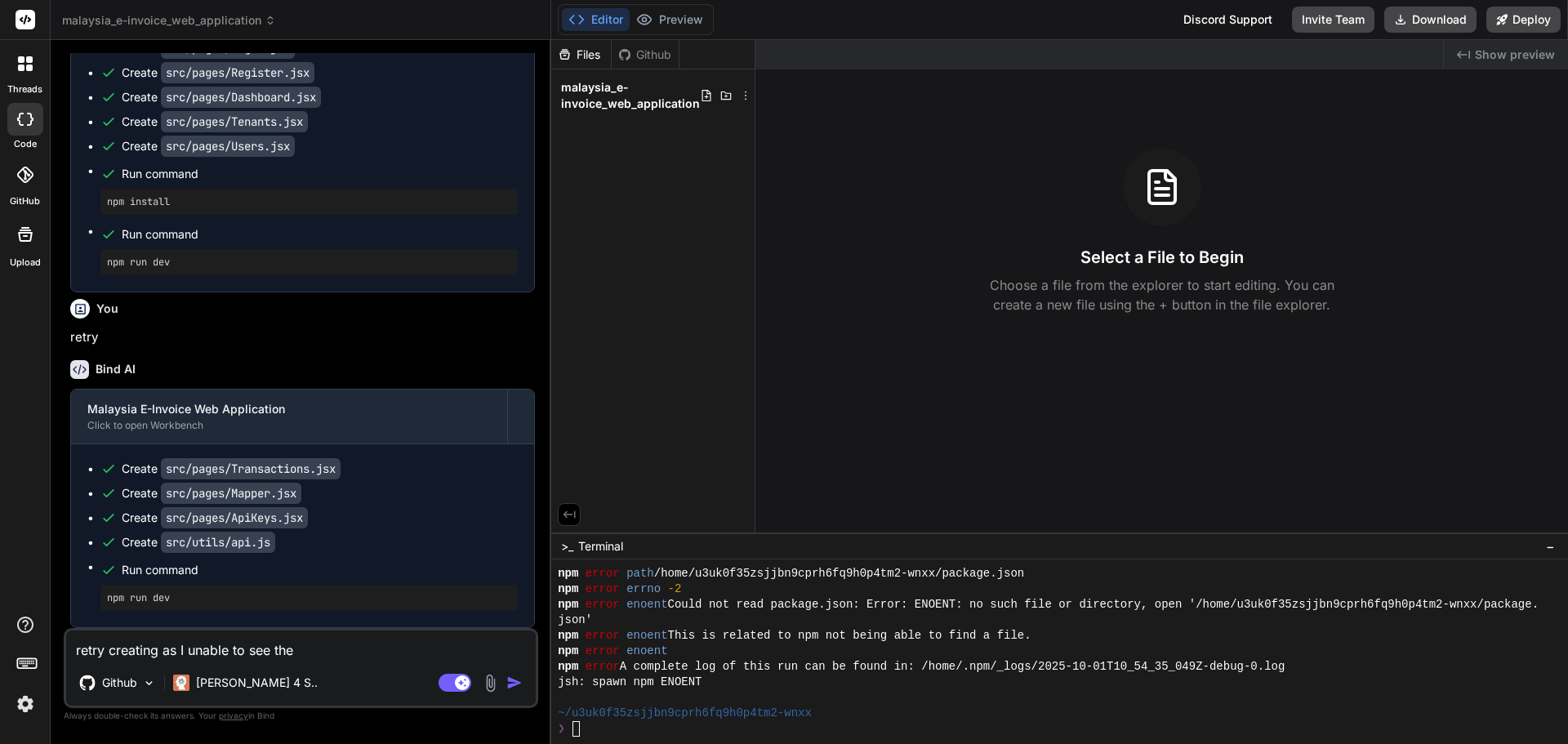
type textarea "x"
type textarea "retry creating as I unable to see the fi"
type textarea "x"
type textarea "retry creating as I unable to see the fil"
type textarea "x"
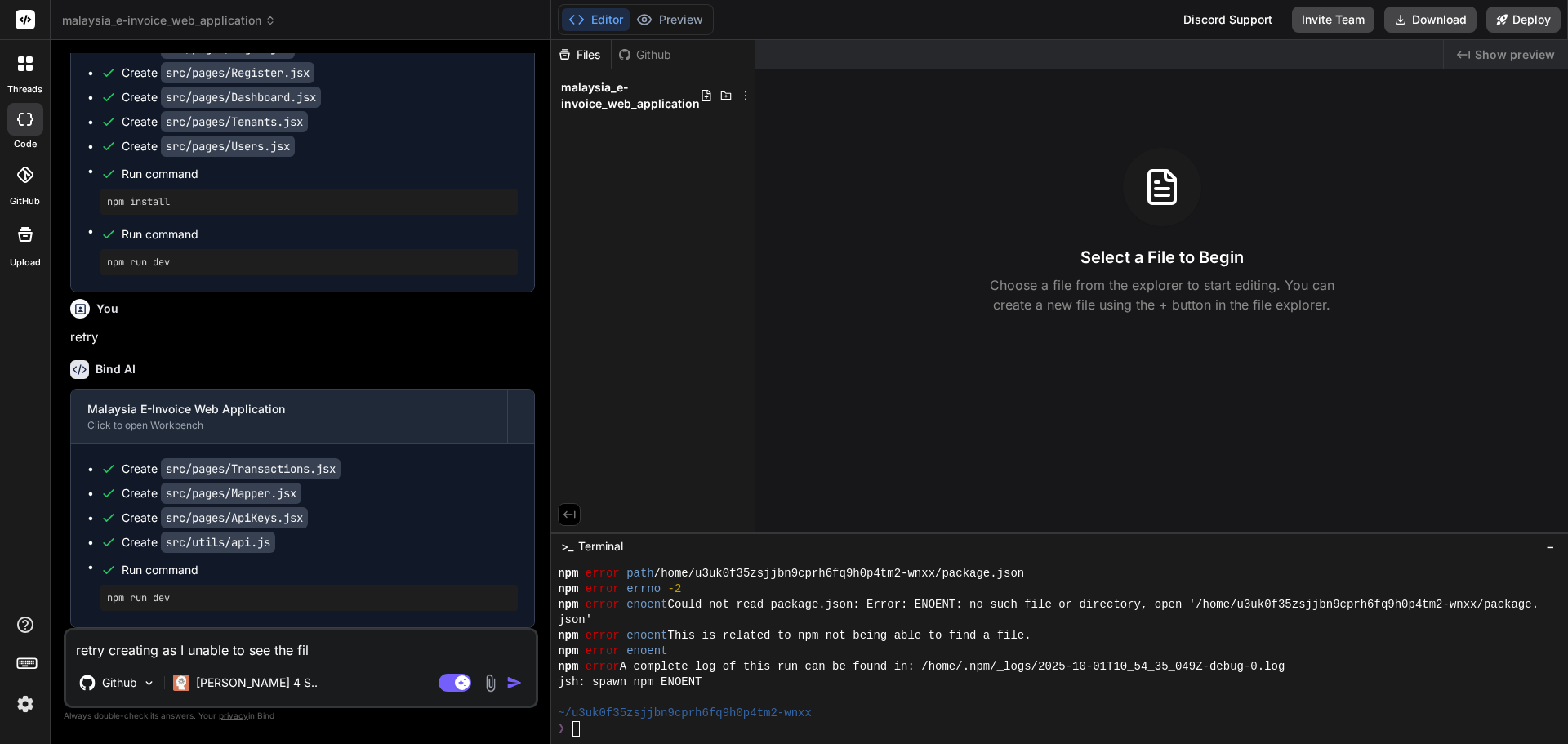
type textarea "retry creating as I unable to see the file"
type textarea "x"
type textarea "retry creating as I unable to see the file"
type textarea "x"
type textarea "retry creating as I unable to see the file c"
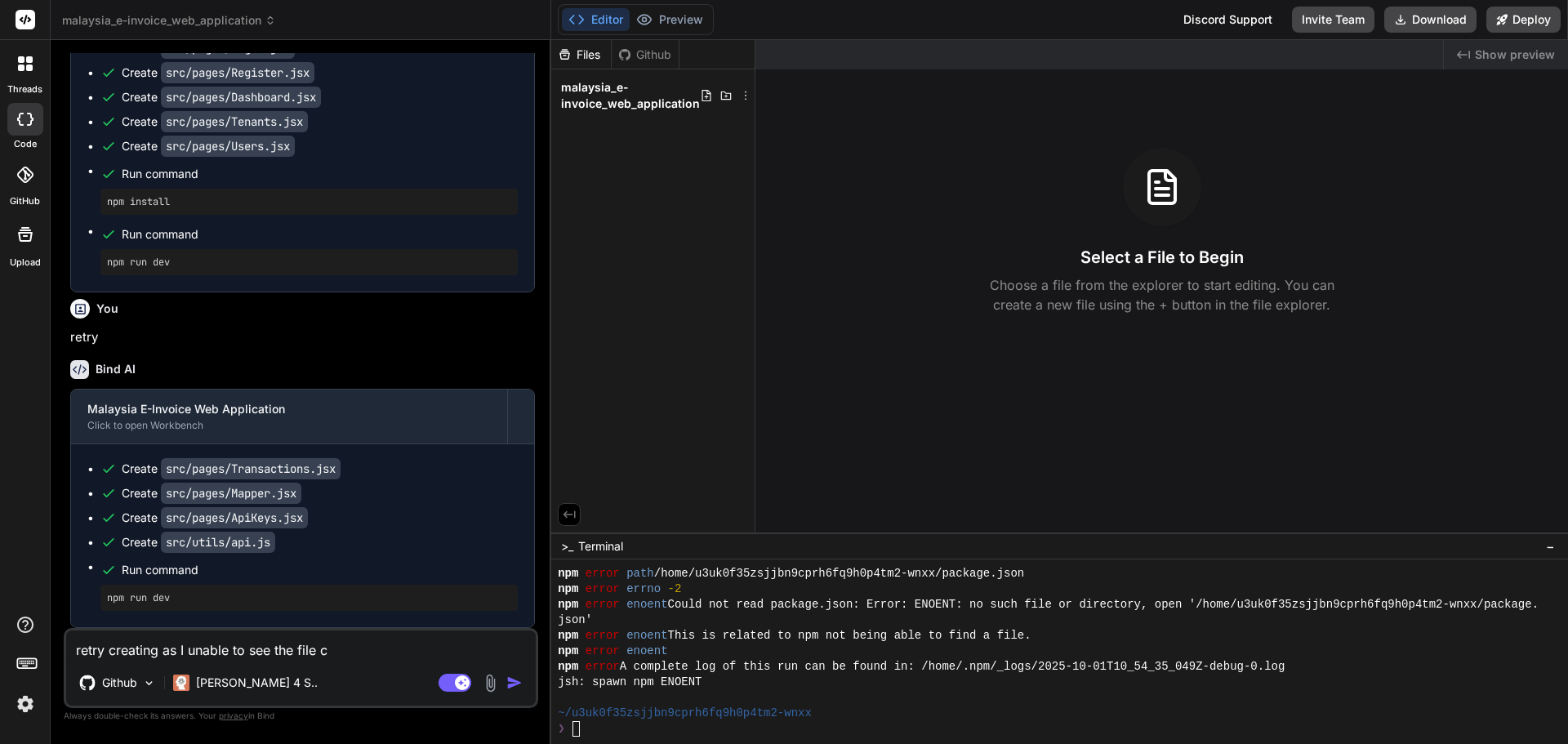
type textarea "x"
type textarea "retry creating as I unable to see the file cr"
type textarea "x"
type textarea "retry creating as I unable to see the file cre"
type textarea "x"
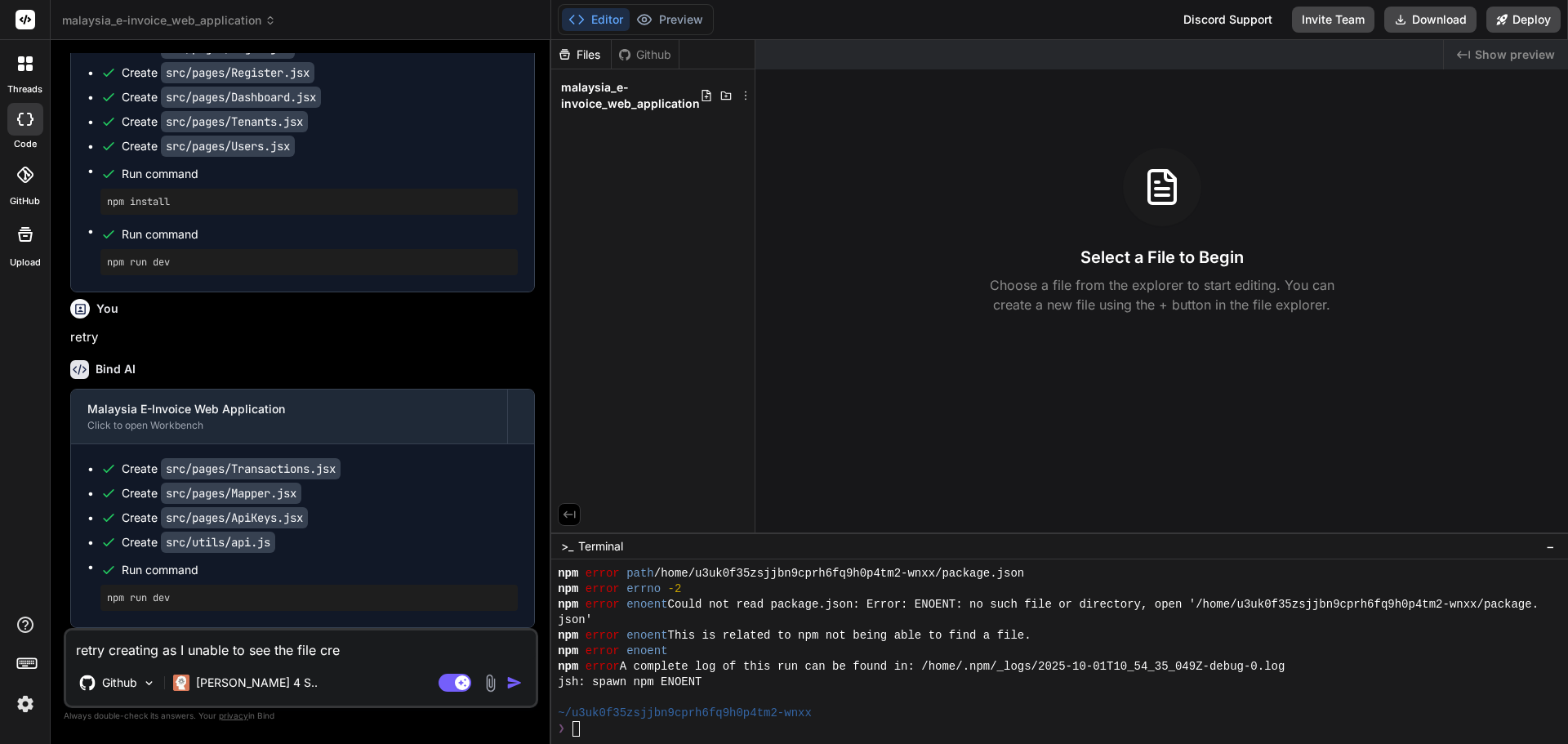
type textarea "retry creating as I unable to see the file crea"
type textarea "x"
type textarea "retry creating as I unable to see the file creat"
type textarea "x"
type textarea "retry creating as I unable to see the file create"
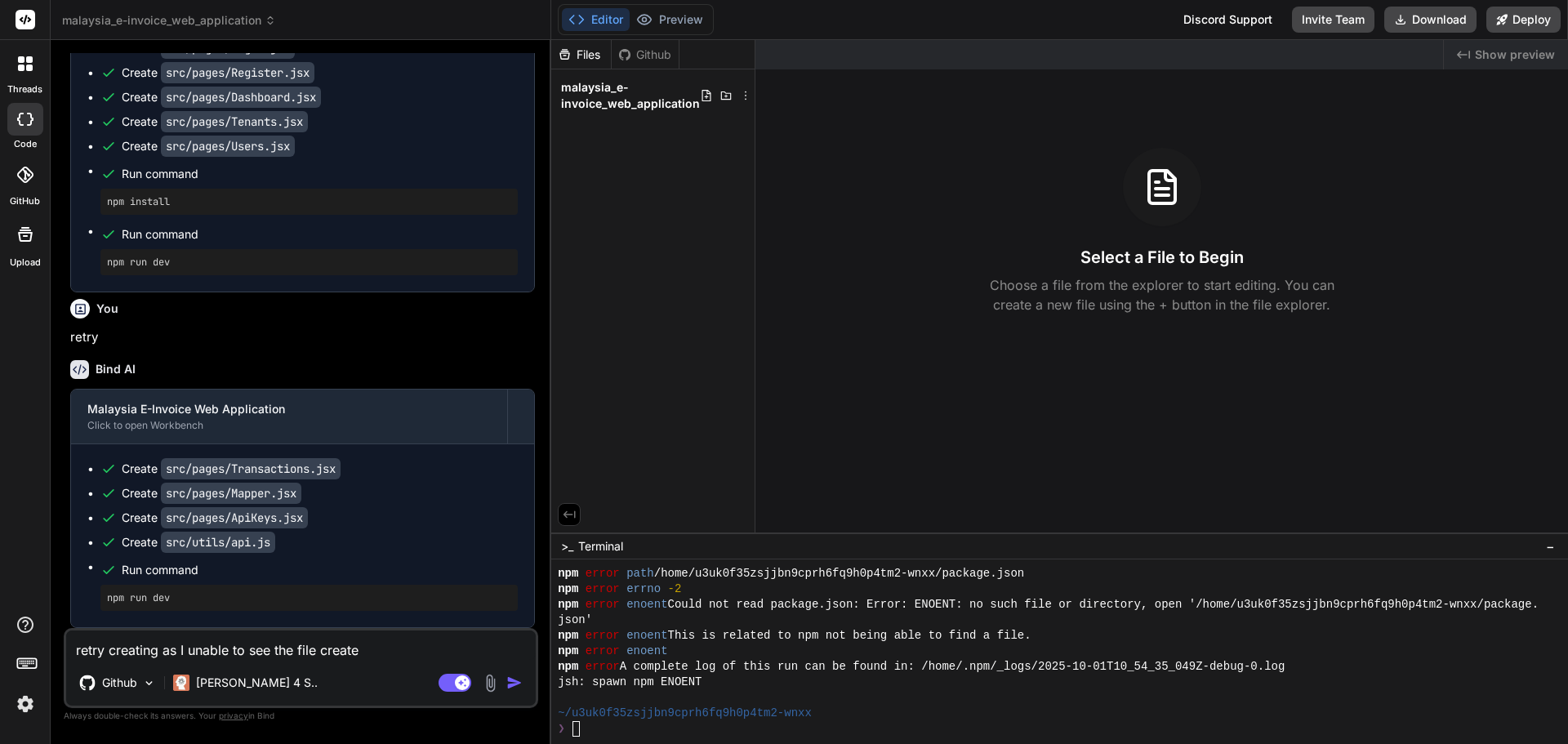
type textarea "x"
type textarea "retry creating as I unable to see the file created"
type textarea "x"
type textarea "retry creating as I unable to see the file created/"
type textarea "x"
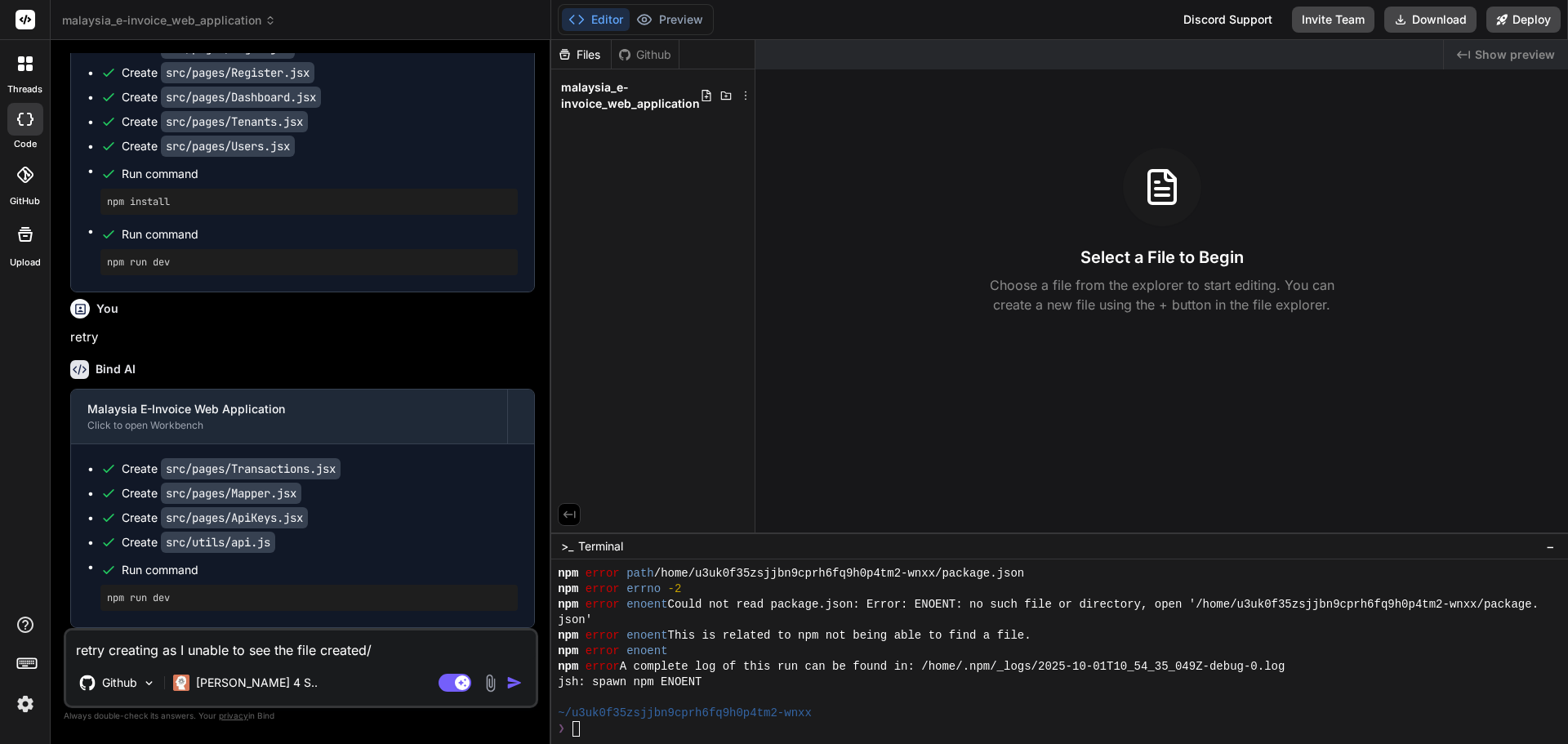
type textarea "retry creating as I unable to see the file created"
type textarea "x"
type textarea "retry creating as I unable to see the file created."
type textarea "x"
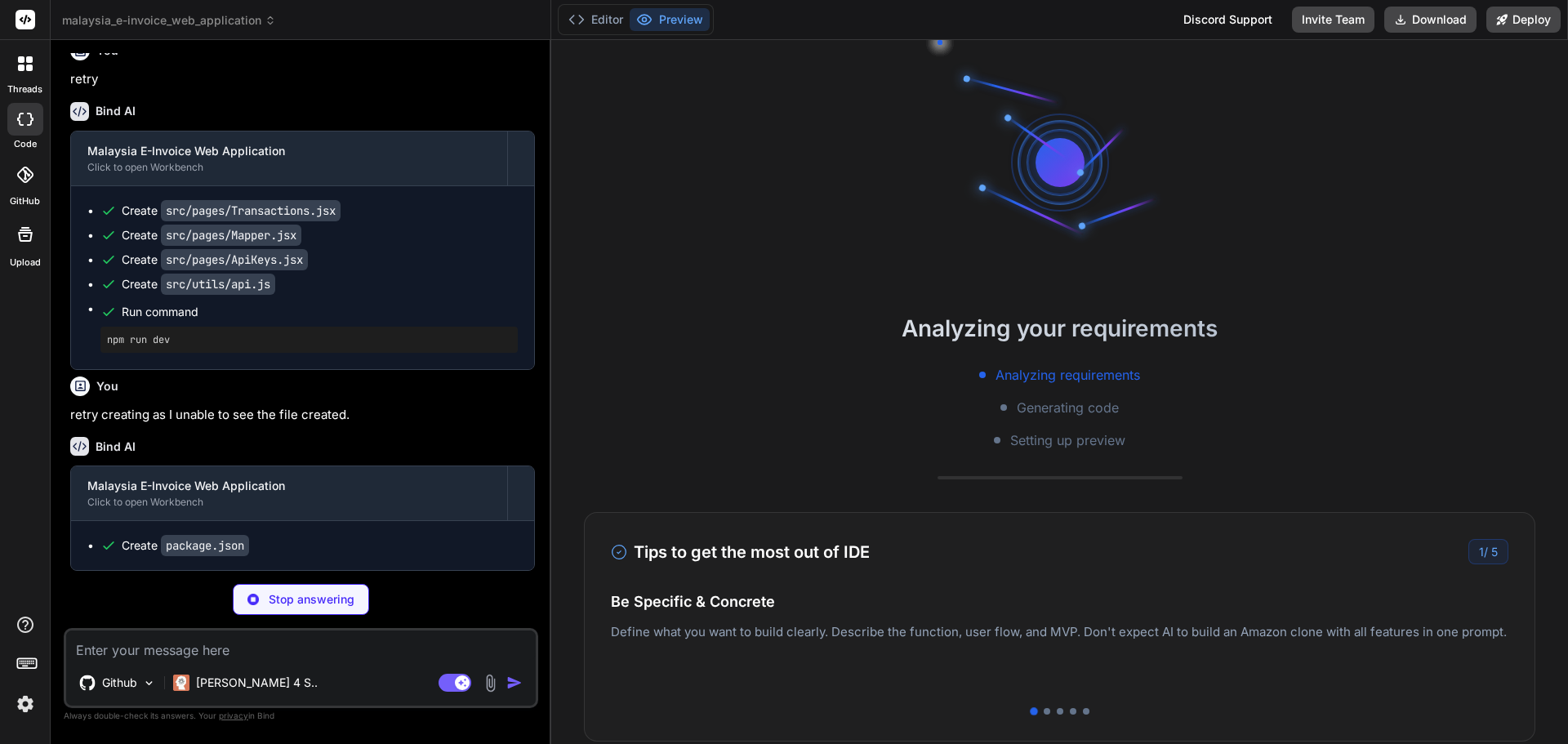
scroll to position [170, 0]
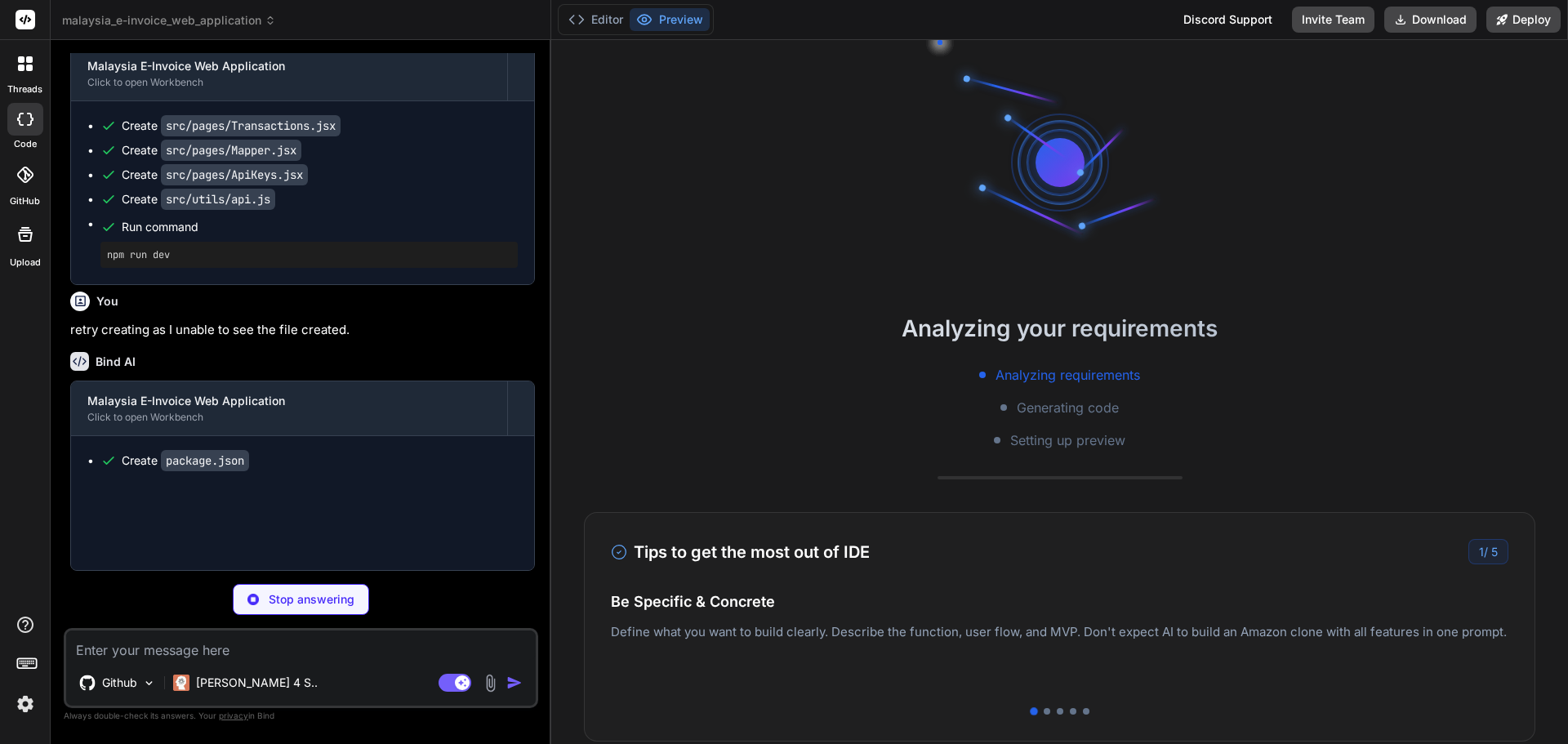
type textarea "x"
type textarea "import { defineConfig } from 'vite' import react from '@vitejs/plugin-react' ex…"
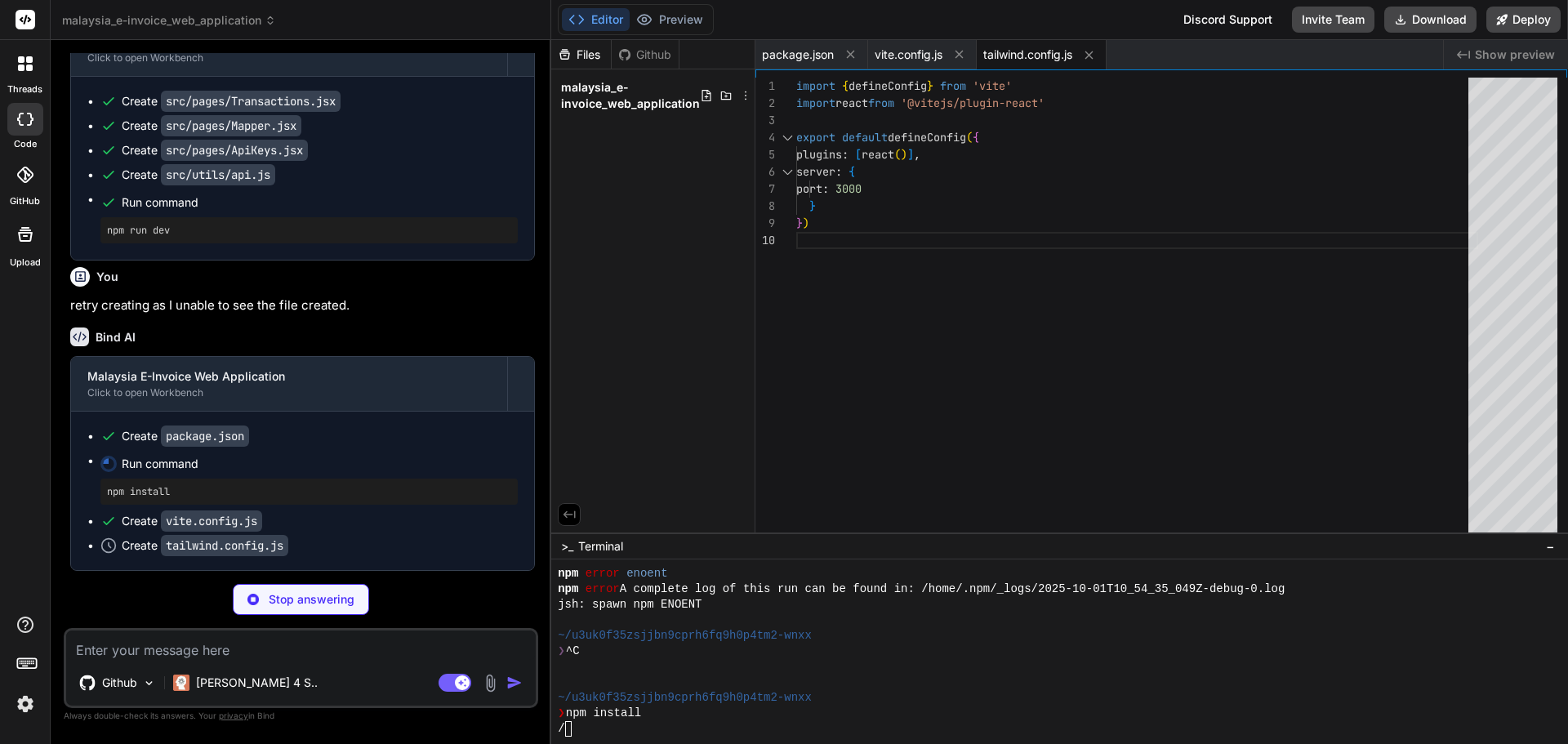
type textarea "x"
type textarea "}"
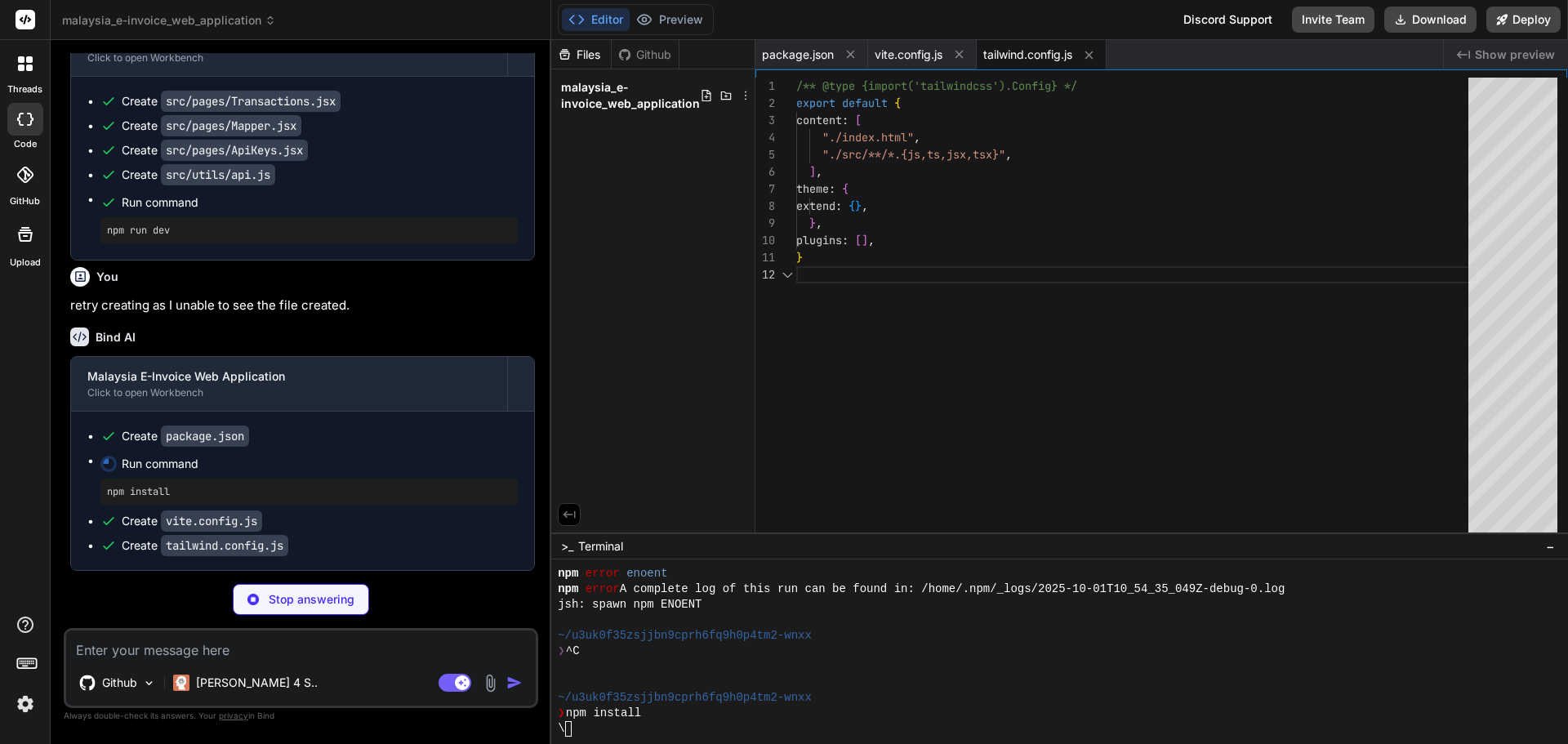
type textarea "x"
type textarea "export default { plugins: { tailwindcss: {}, autoprefixer: {}, }, }"
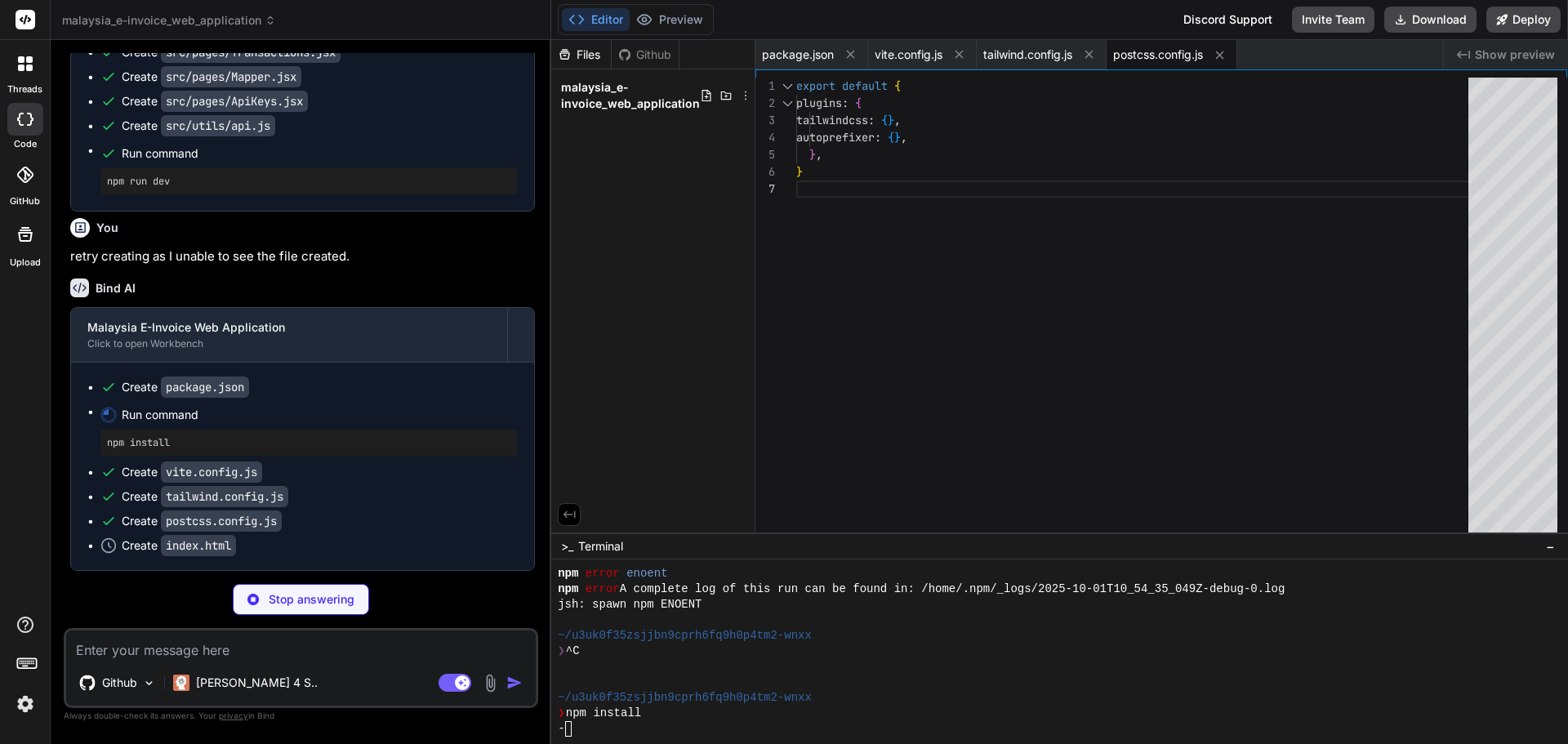
type textarea "x"
type textarea "<script type="module" src="/src/main.jsx"></script> </body> </html>"
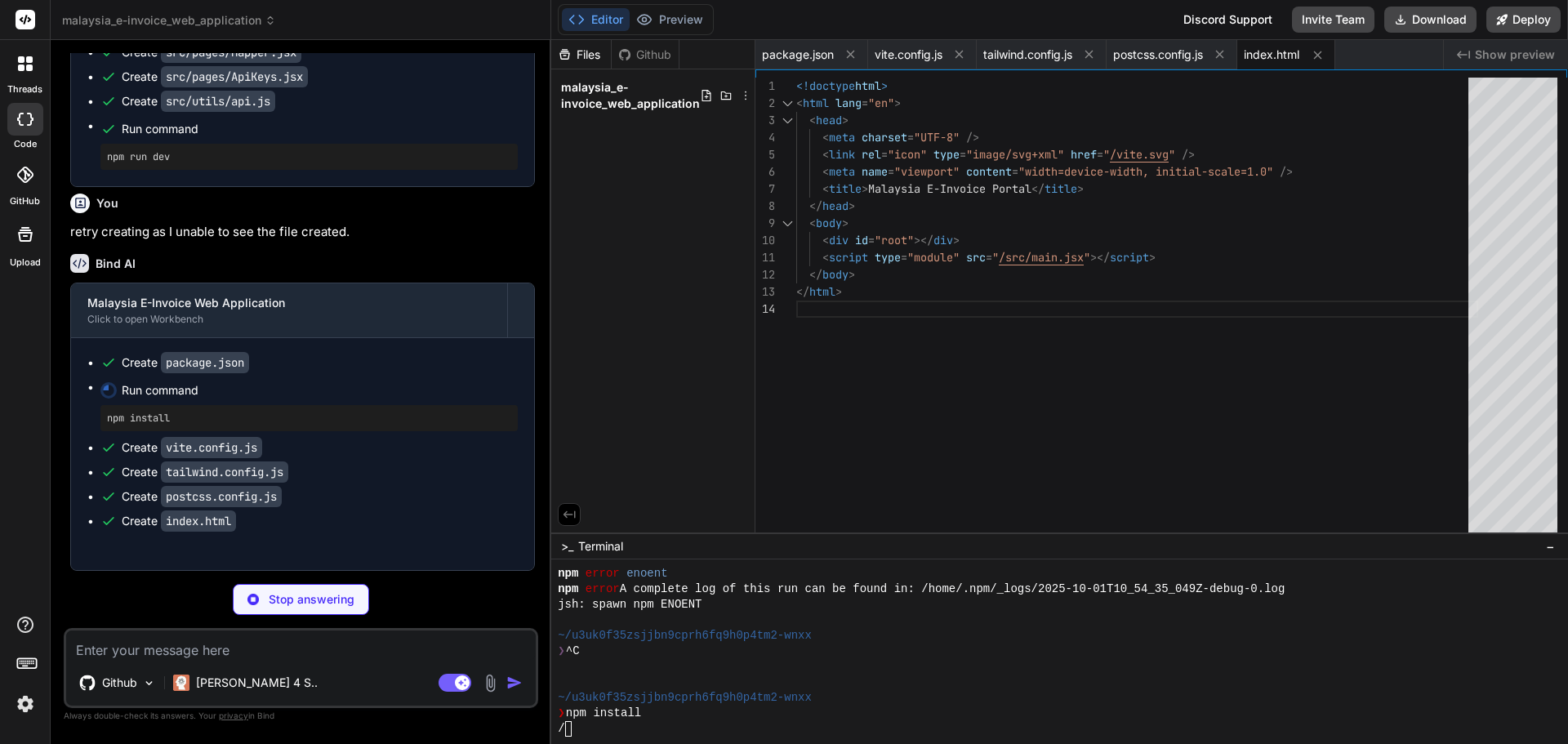
type textarea "x"
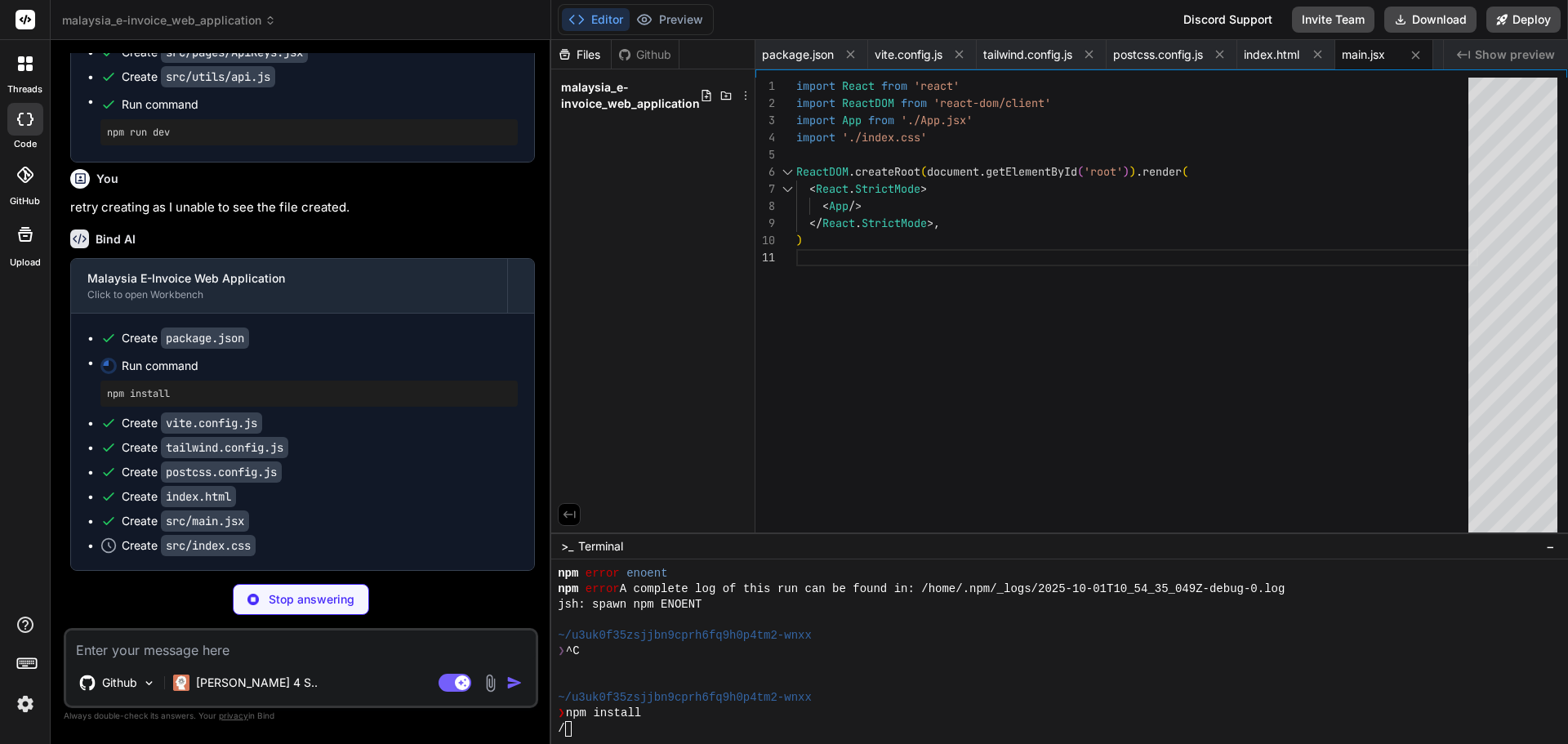
scroll to position [2374, 0]
type textarea "x"
type textarea ".sidebar-item { @apply flex items-center space-x-3 px-4 py-3 text-gray-700 hove…"
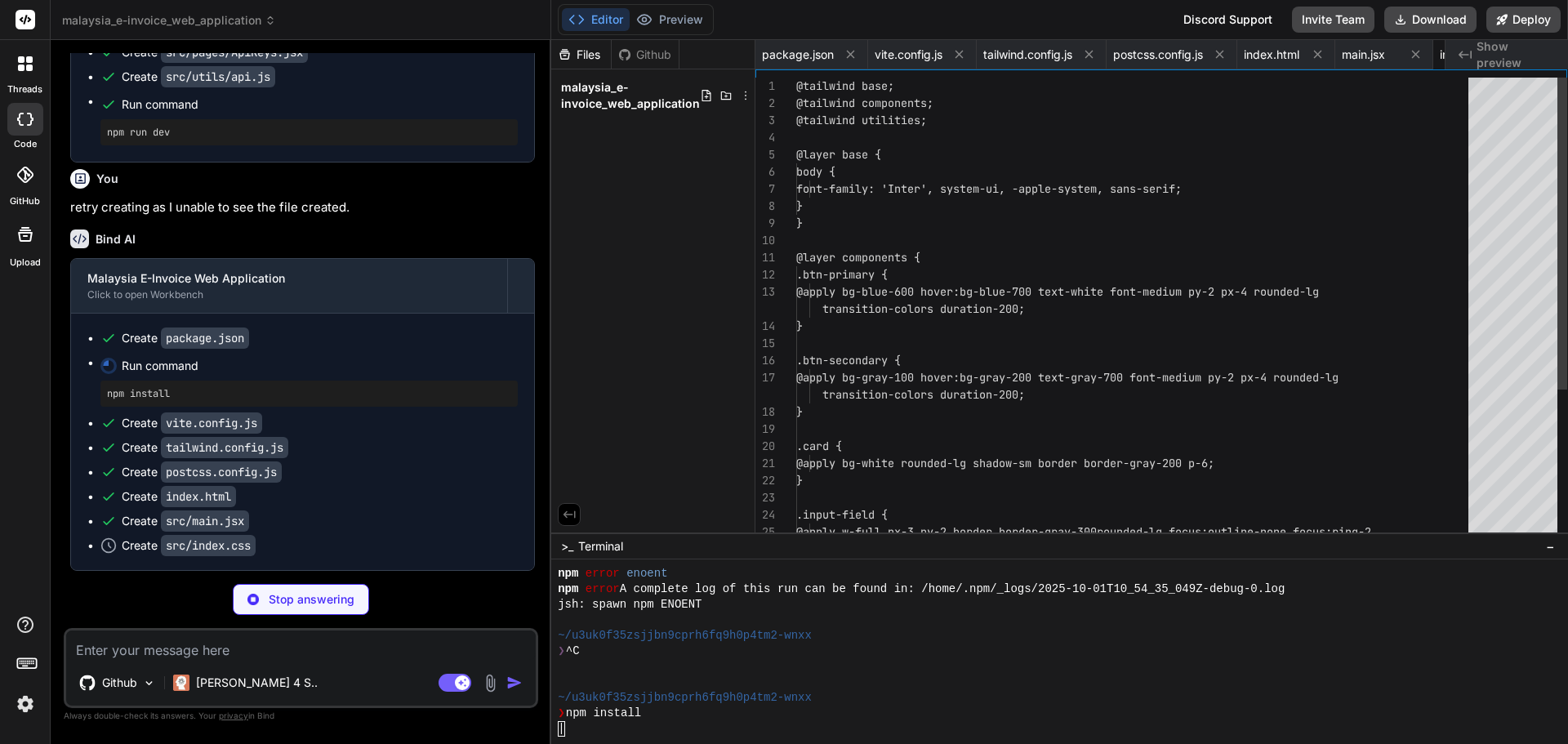
scroll to position [0, 93]
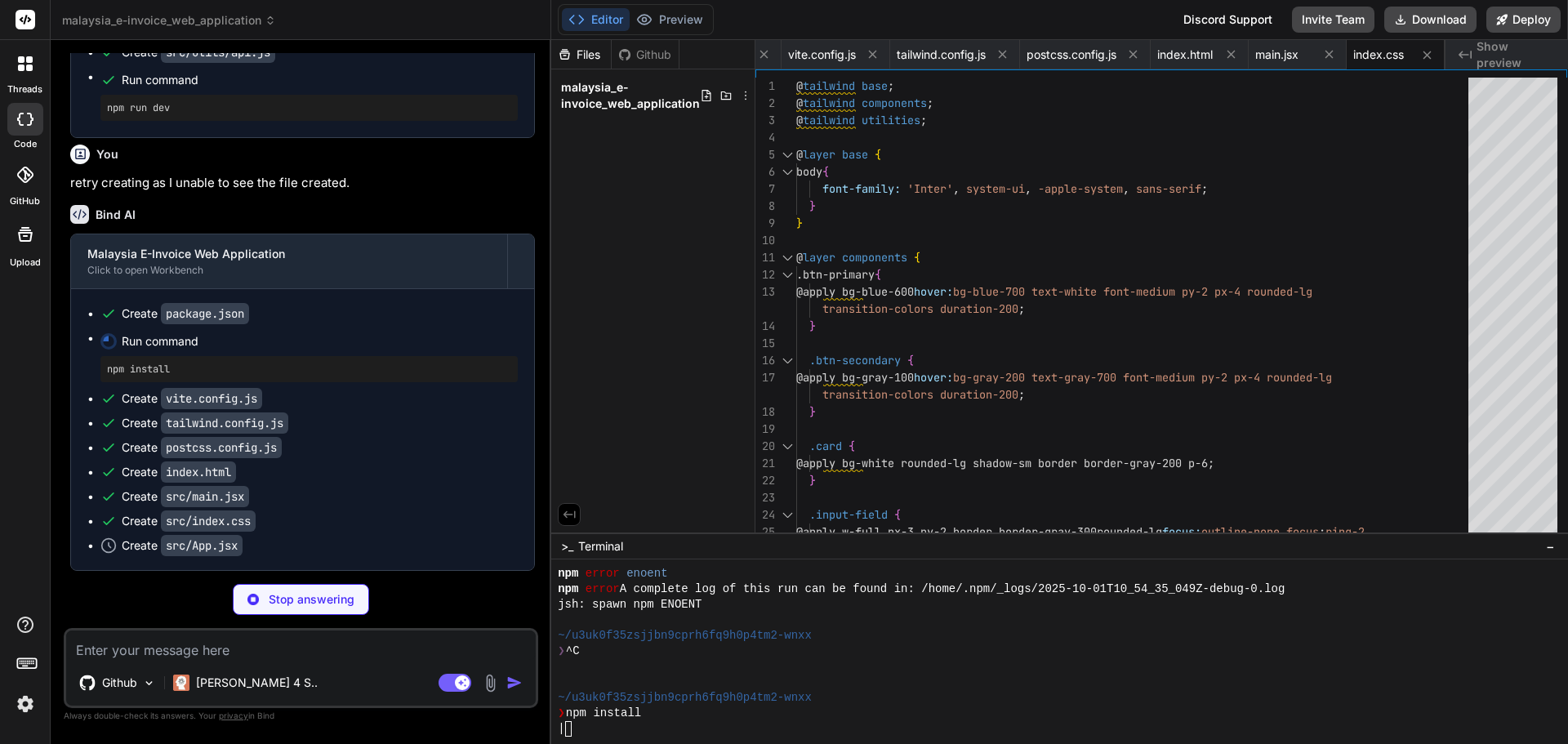
type textarea "x"
type textarea "</Routes> </Router> </AuthProvider> ) } export default App"
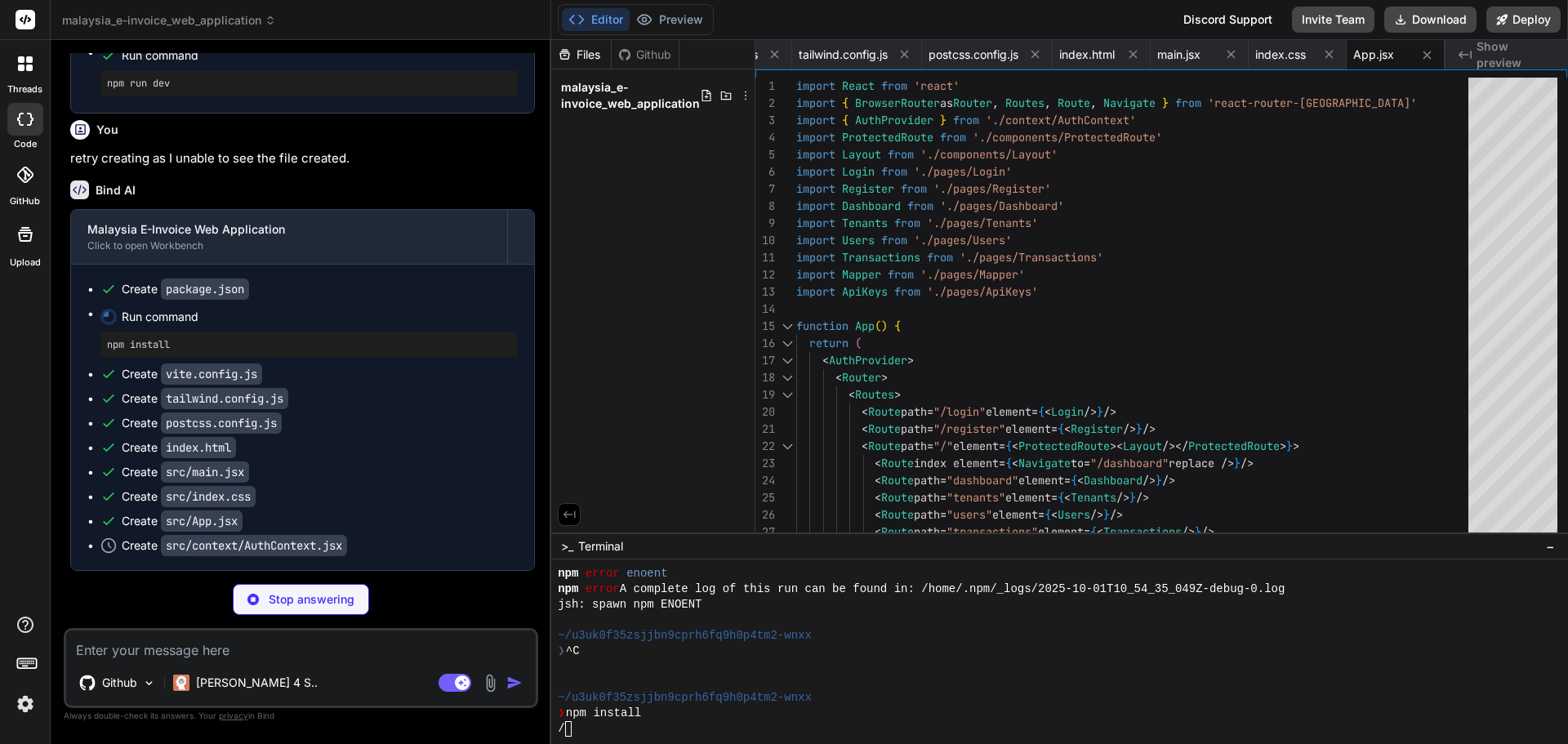
type textarea "x"
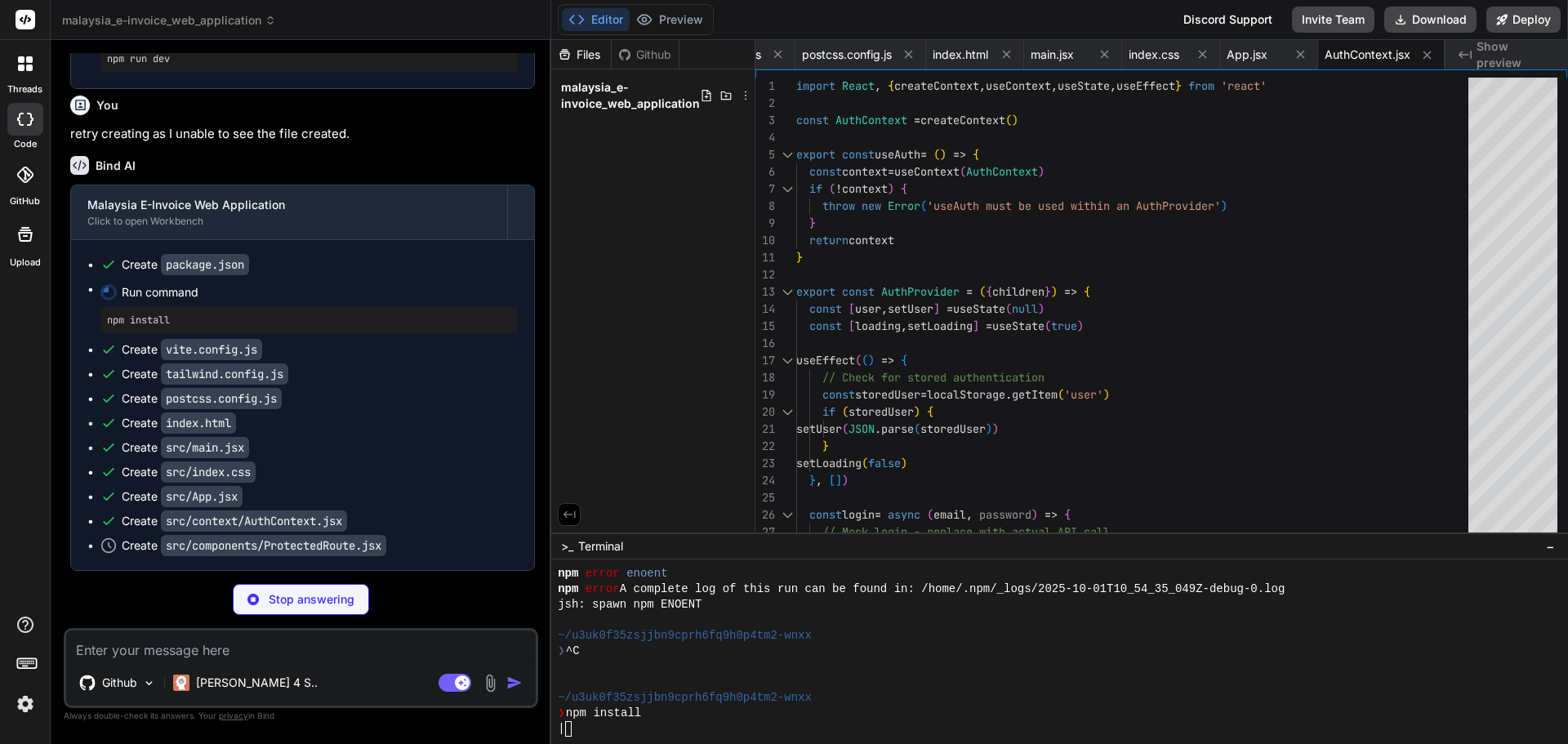
type textarea "x"
type textarea "<div className="animate-spin rounded-full h-8 w-8 border-b-2 border-blue-600"><…"
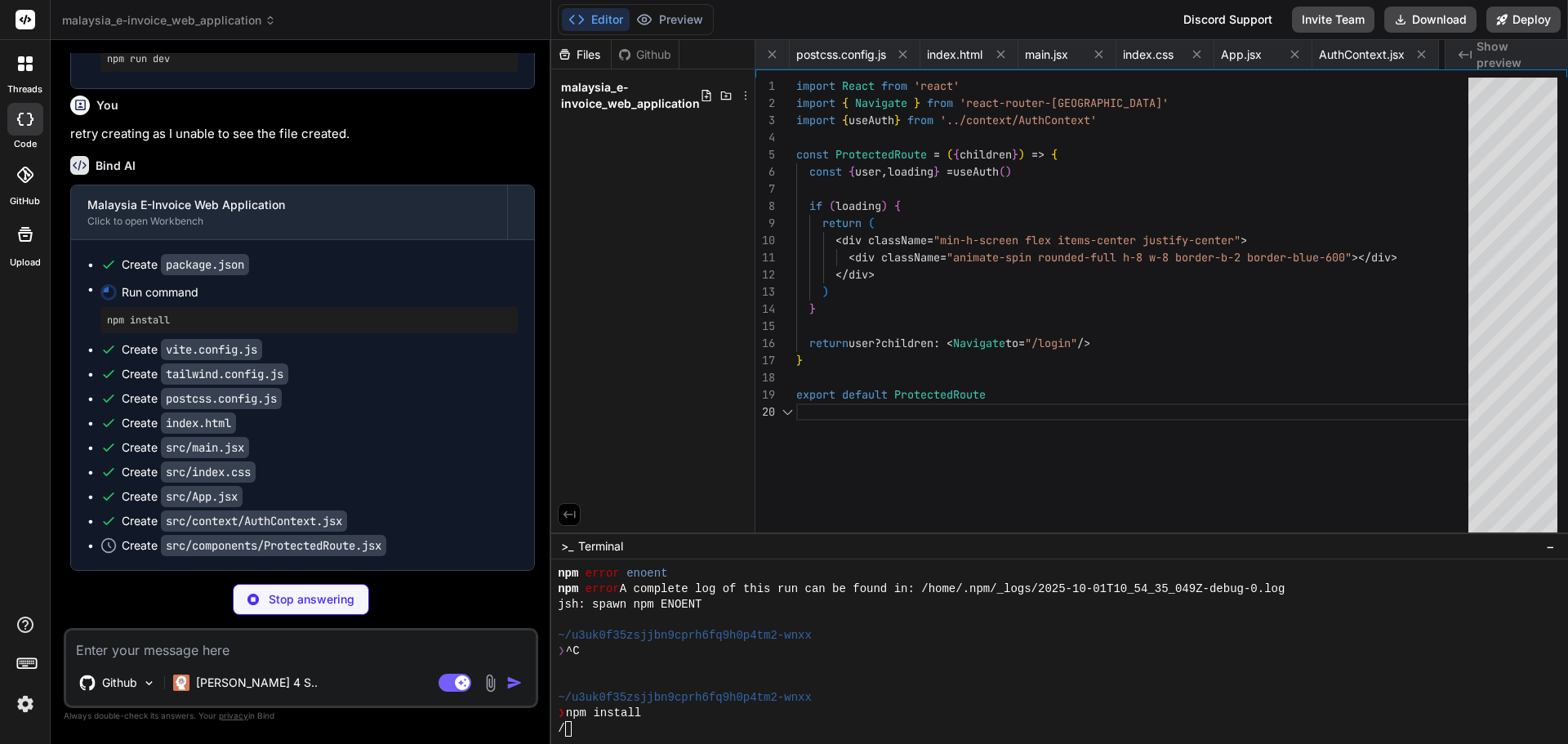
scroll to position [0, 459]
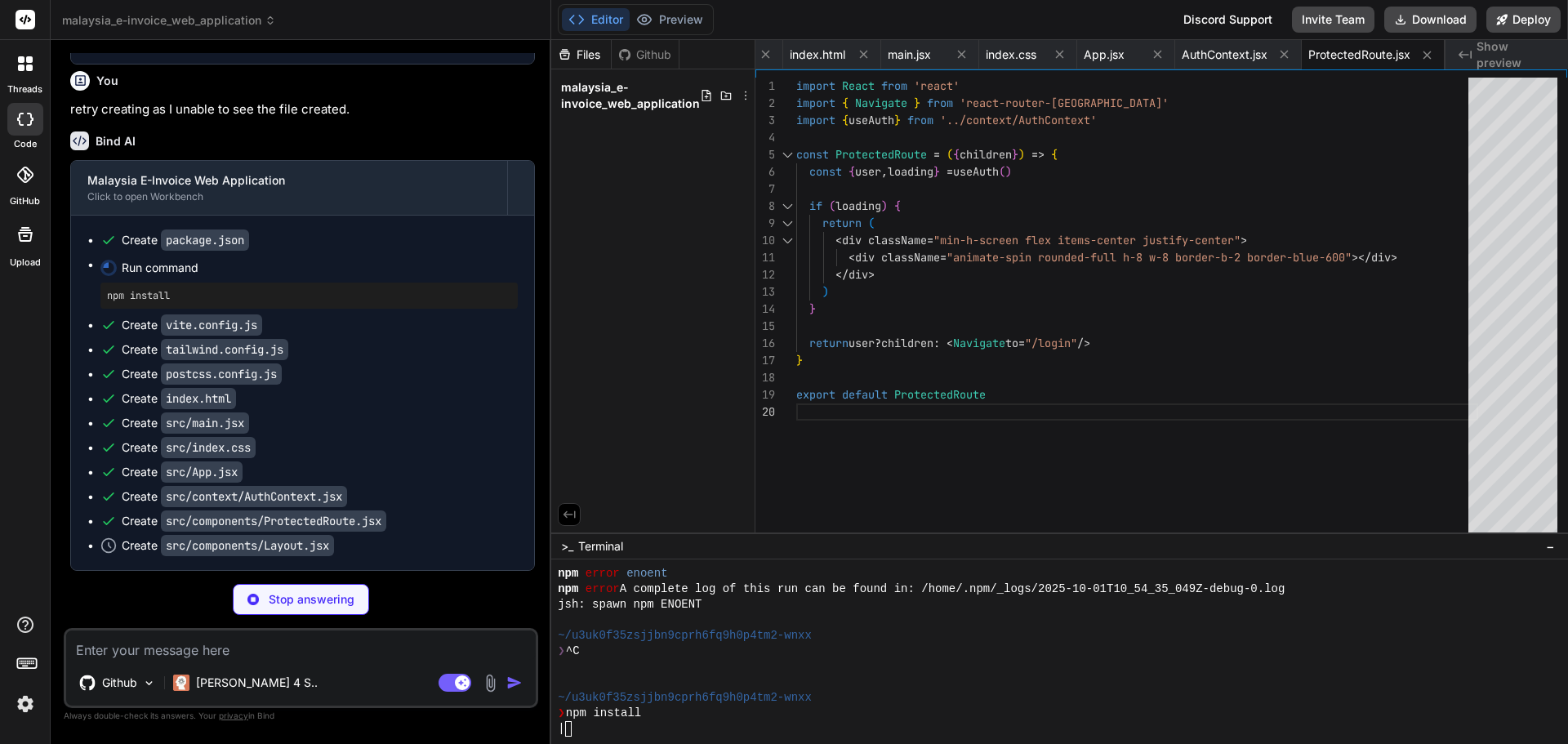
type textarea "x"
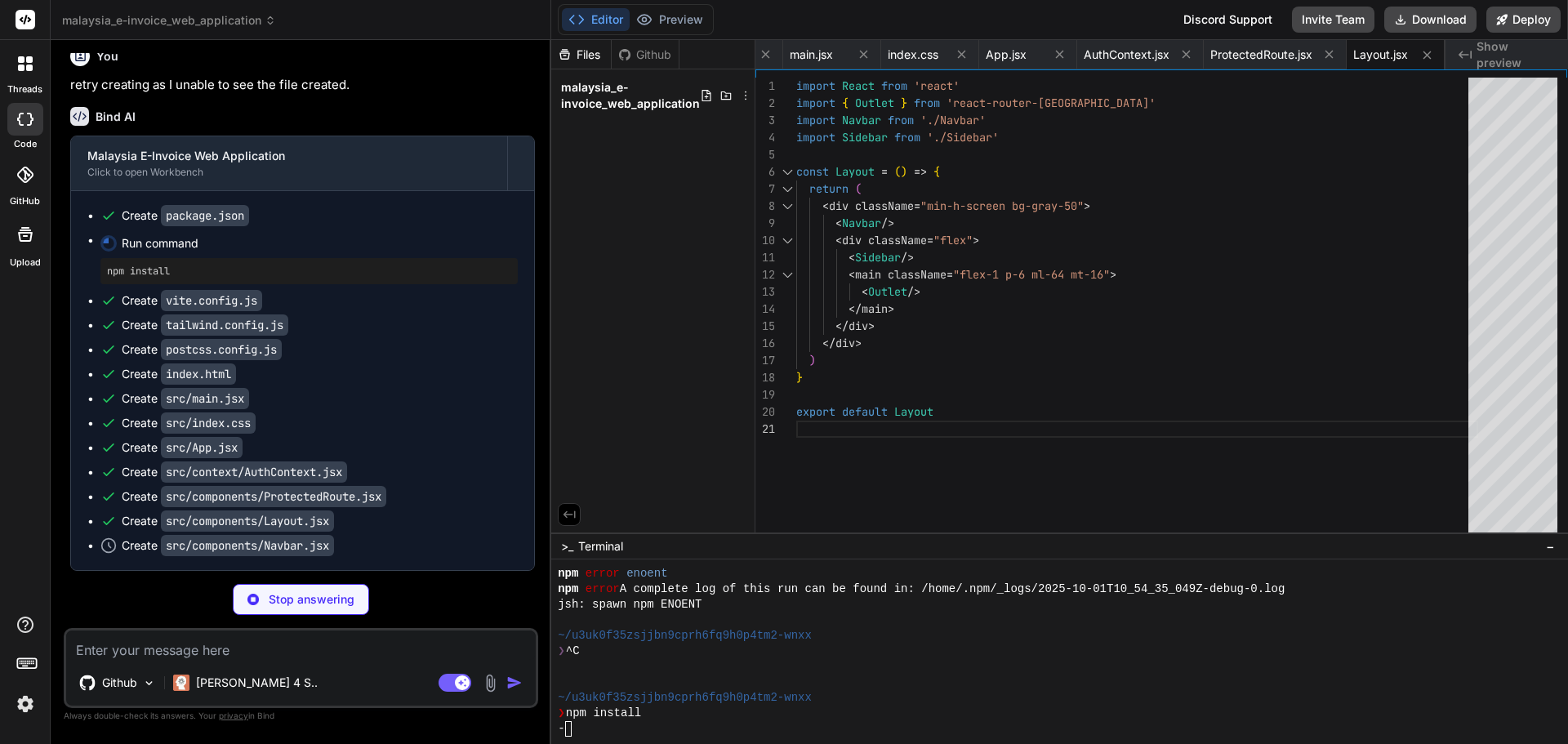
scroll to position [2565, 0]
type textarea "x"
type textarea ") } export default Navbar"
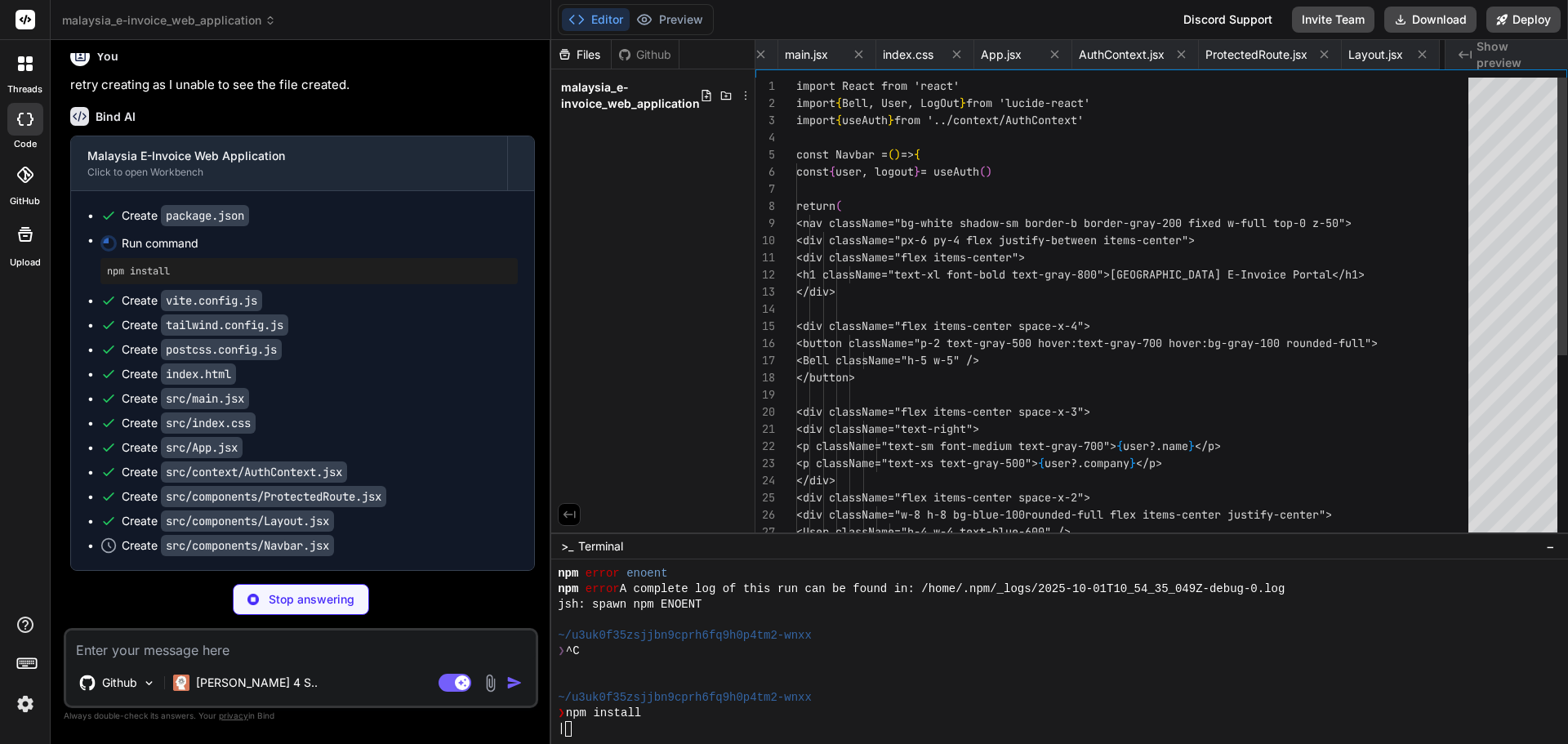
scroll to position [0, 654]
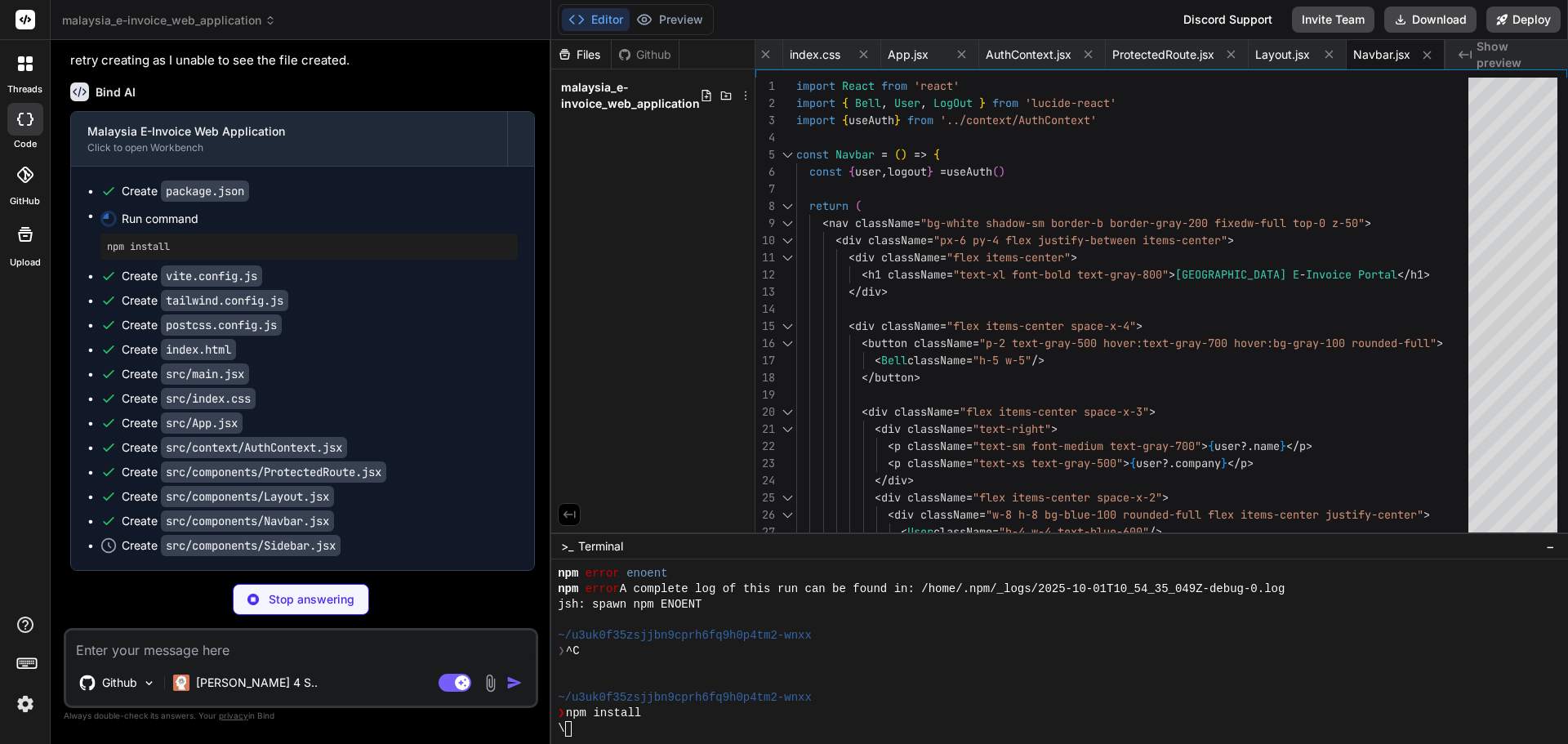
type textarea "x"
type textarea "})} </nav> </div> </aside> ) } export default Sidebar"
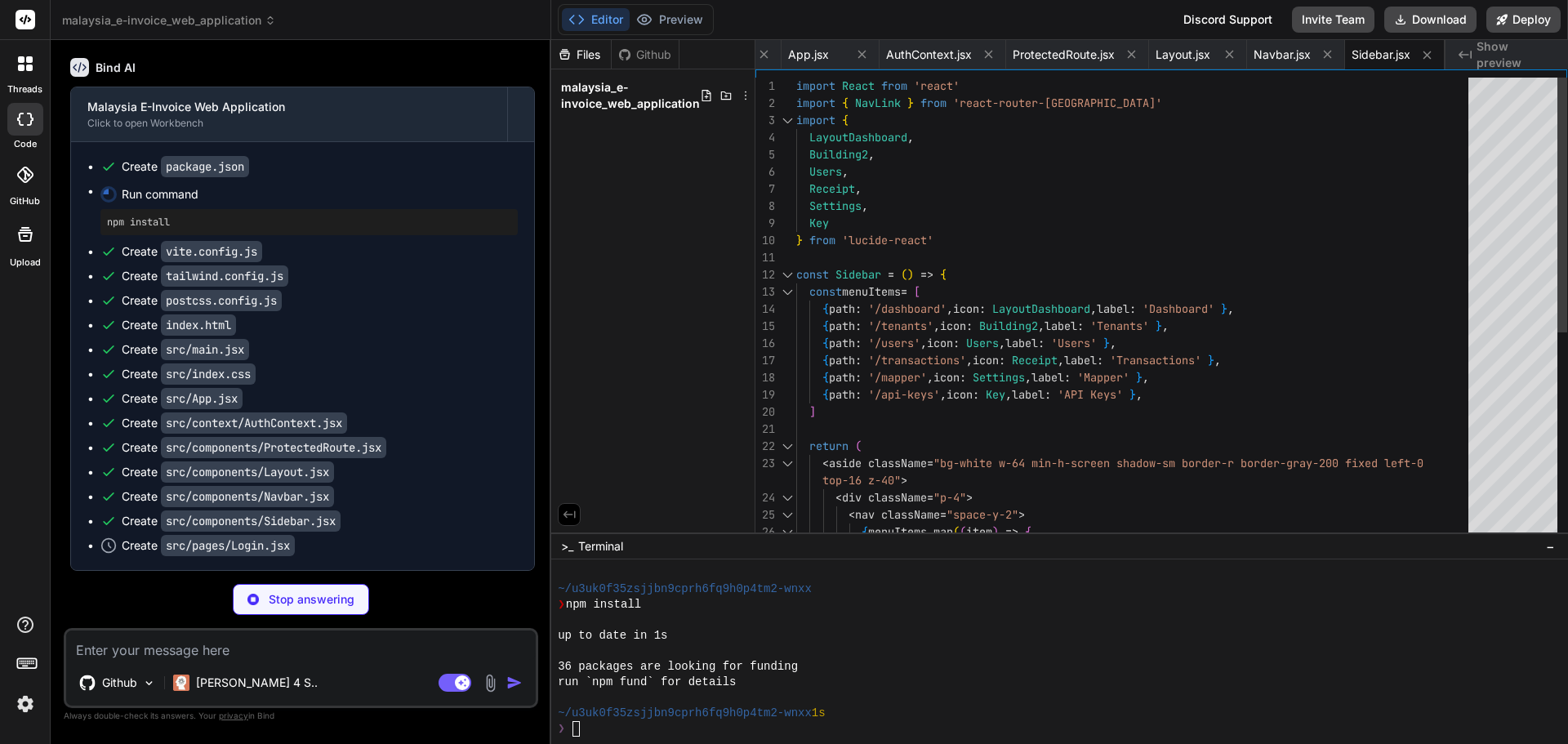
scroll to position [465, 0]
type textarea "x"
type textarea "export default Login"
type textarea "x"
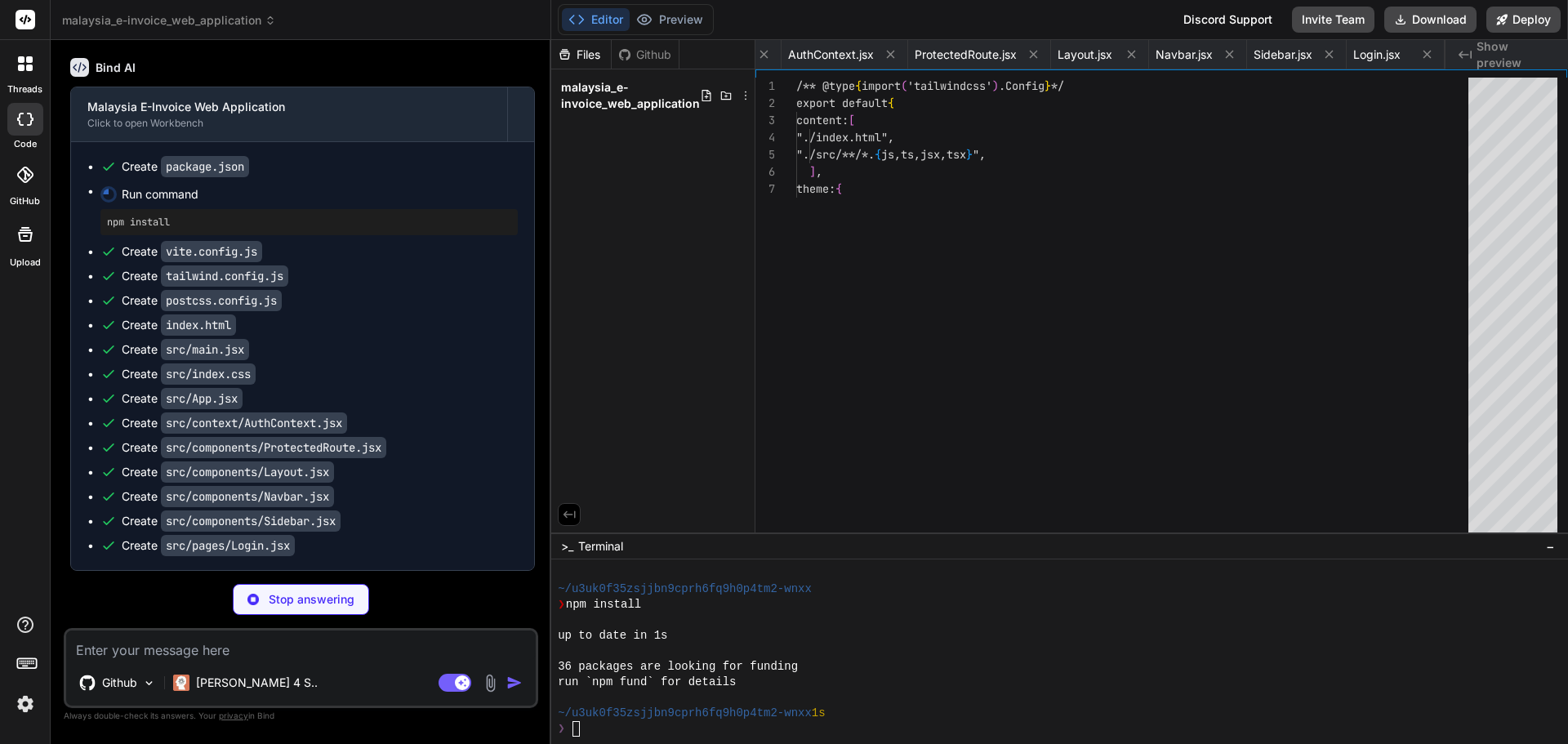
type textarea "<script type="module" src="/src/main.jsx"></script> </body> </html>"
type textarea "</Routes> </Router> </AuthProvider> ) } export default App"
type textarea "<div className="animate-spin rounded-full h-8 w-8 border-b-2 border-blue-600"><…"
type textarea "export default Login"
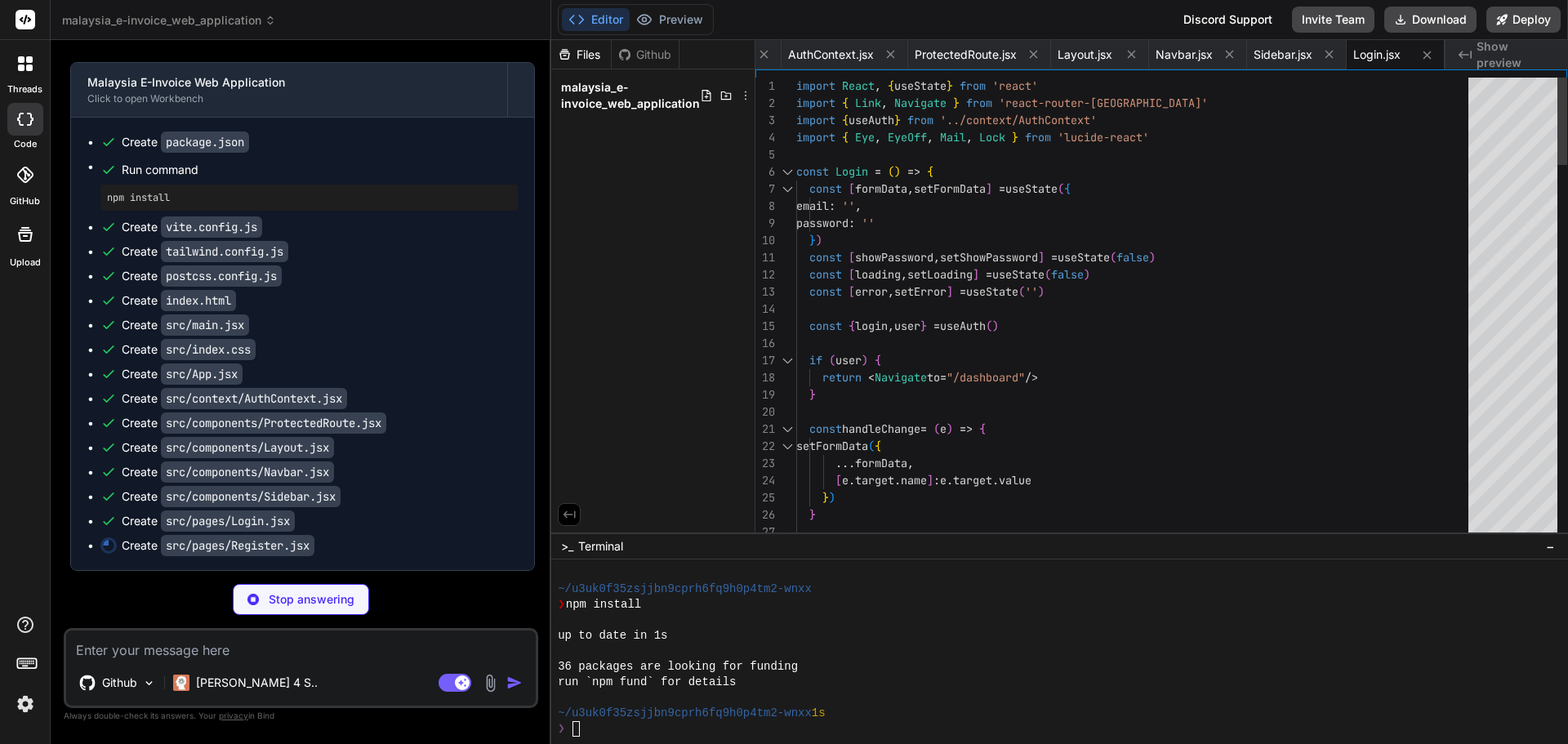
type textarea "x"
type textarea "</form> </div> </div> ) } export default Register"
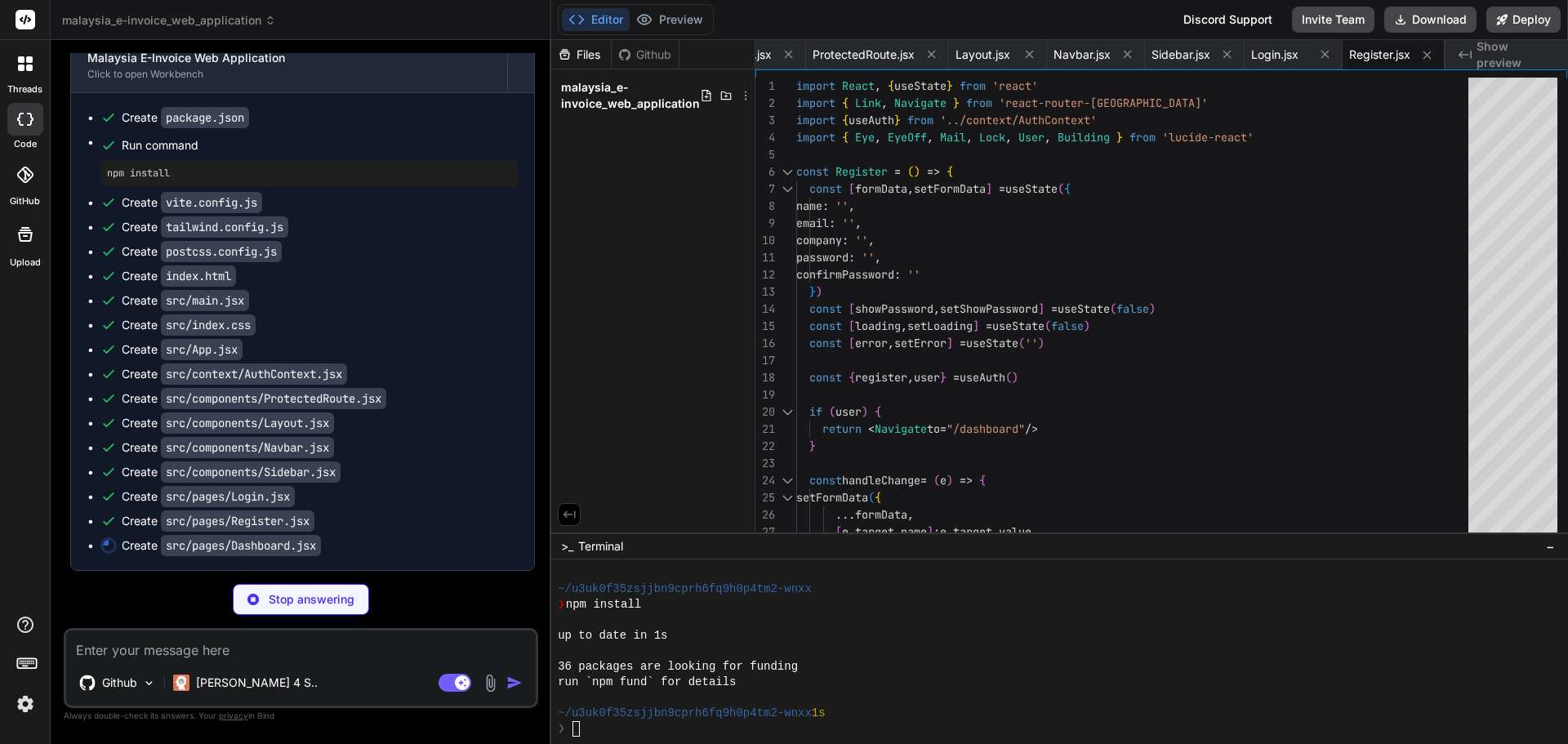
scroll to position [2662, 0]
type textarea "x"
type textarea "</div> </div> ) } export default Dashboard"
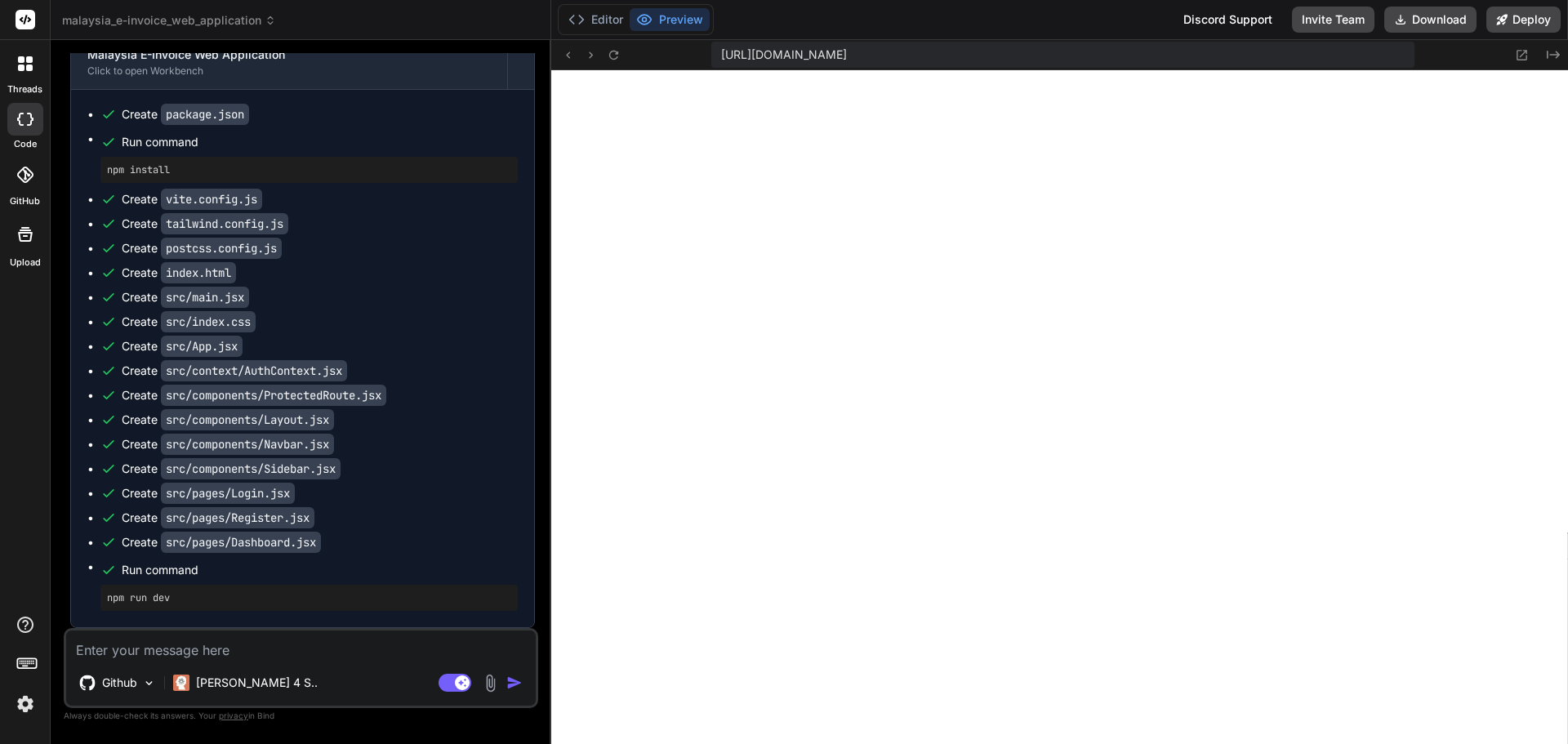
scroll to position [2665, 0]
click at [231, 640] on textarea at bounding box center [300, 645] width 469 height 30
type textarea "x"
type textarea "I"
type textarea "x"
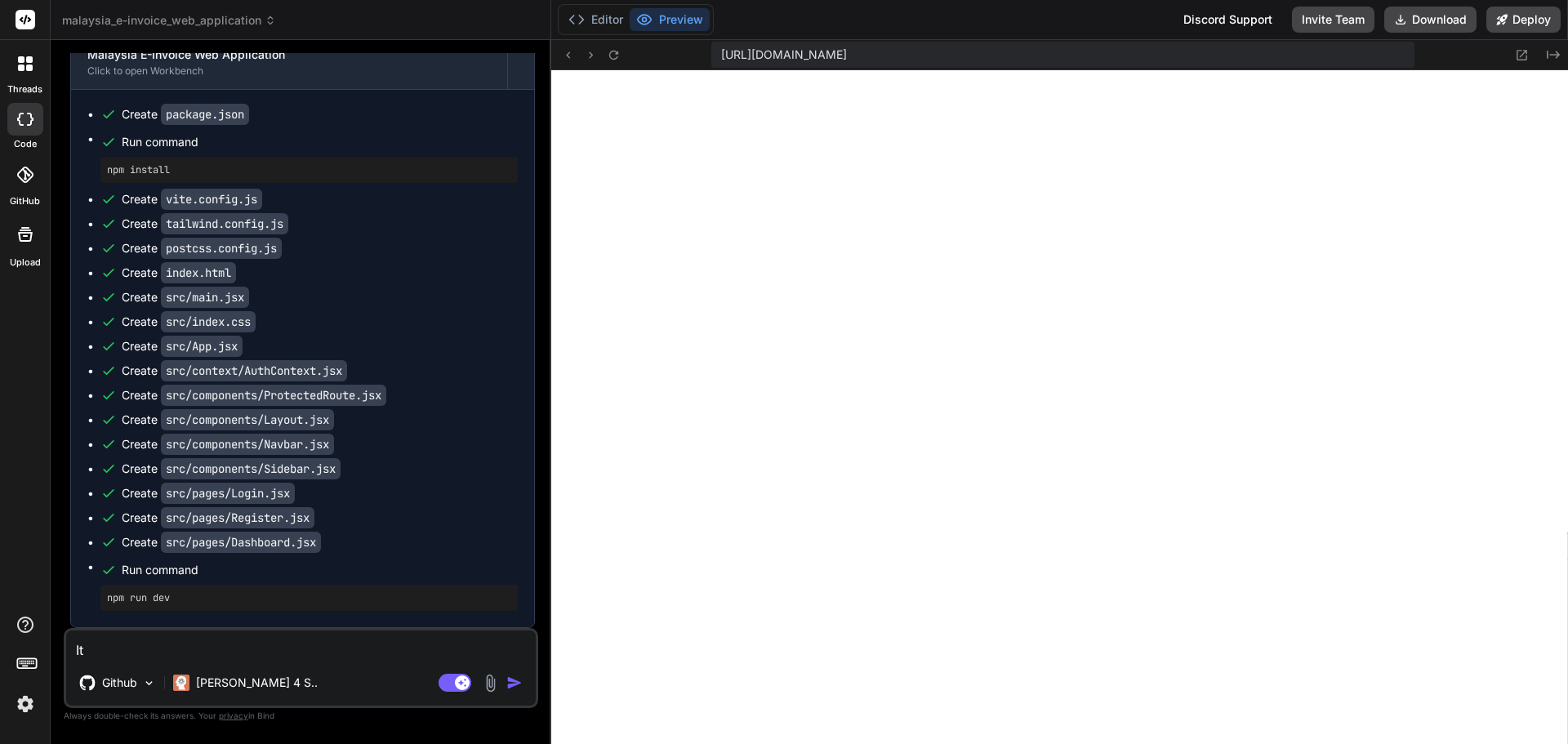
type textarea "It"
type textarea "x"
type textarea "It i"
type textarea "x"
type textarea "It is"
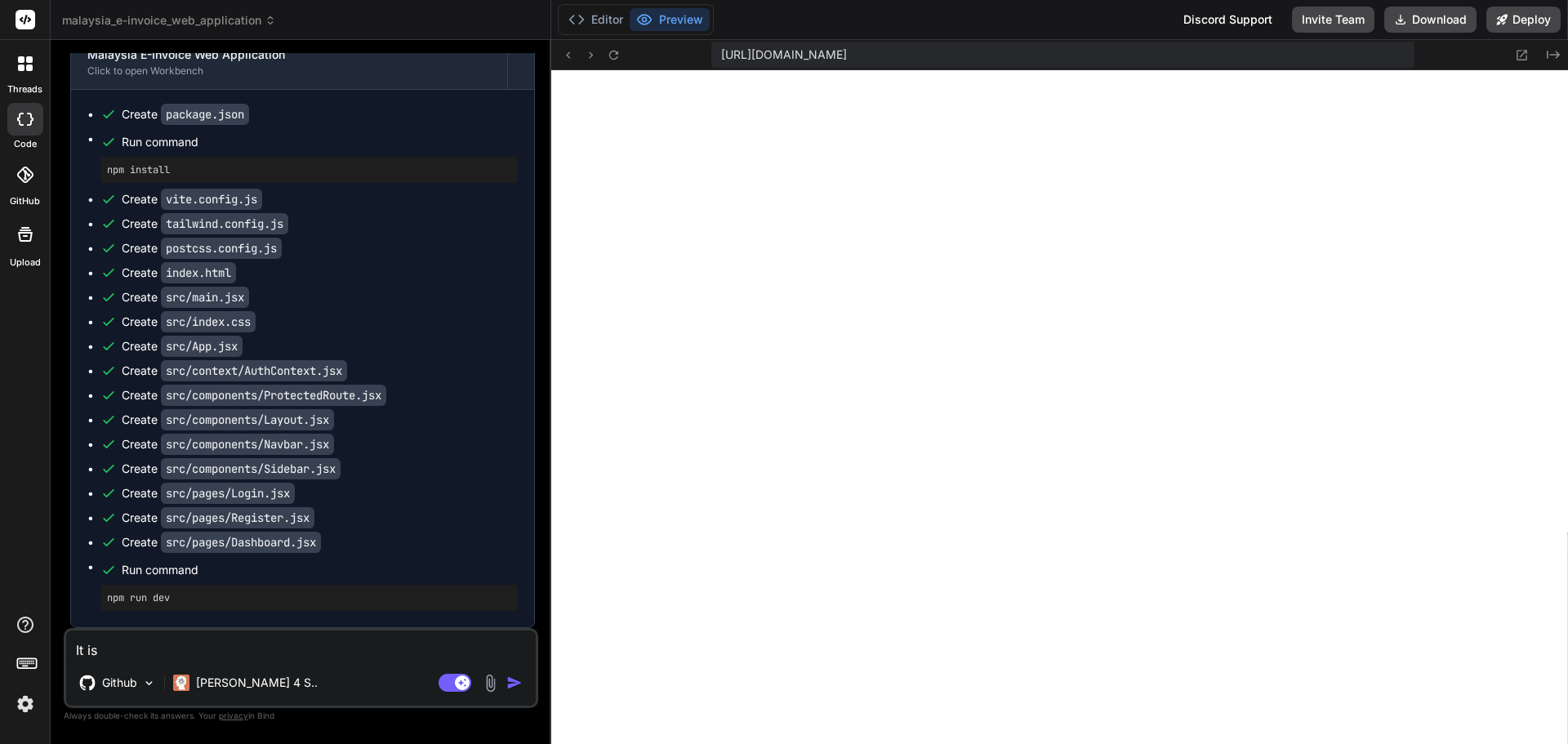
type textarea "x"
type textarea "It is h"
type textarea "x"
type textarea "It is hi"
type textarea "x"
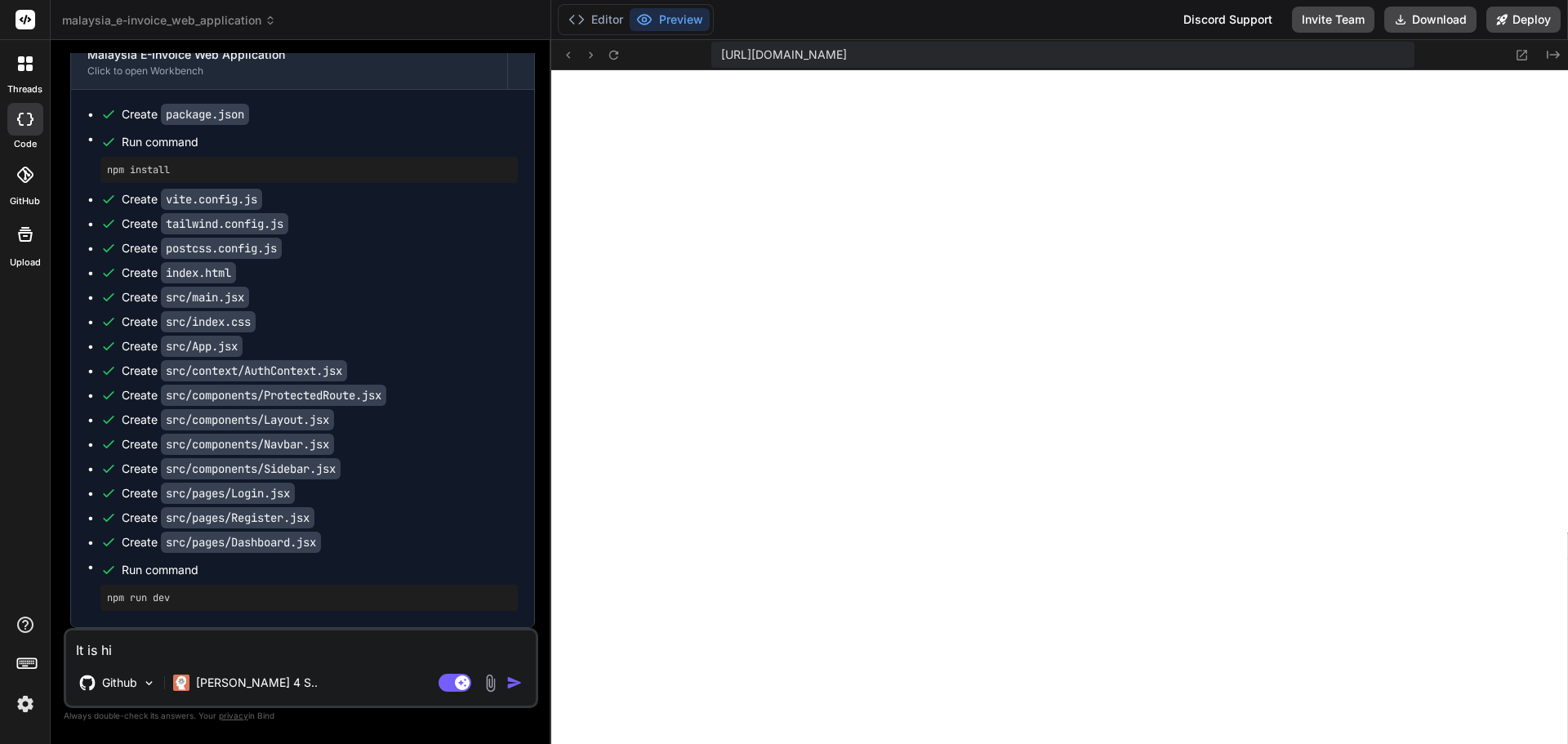
type textarea "It is hit"
type textarea "x"
type textarea "It is hitti"
type textarea "x"
type textarea "It is hittin"
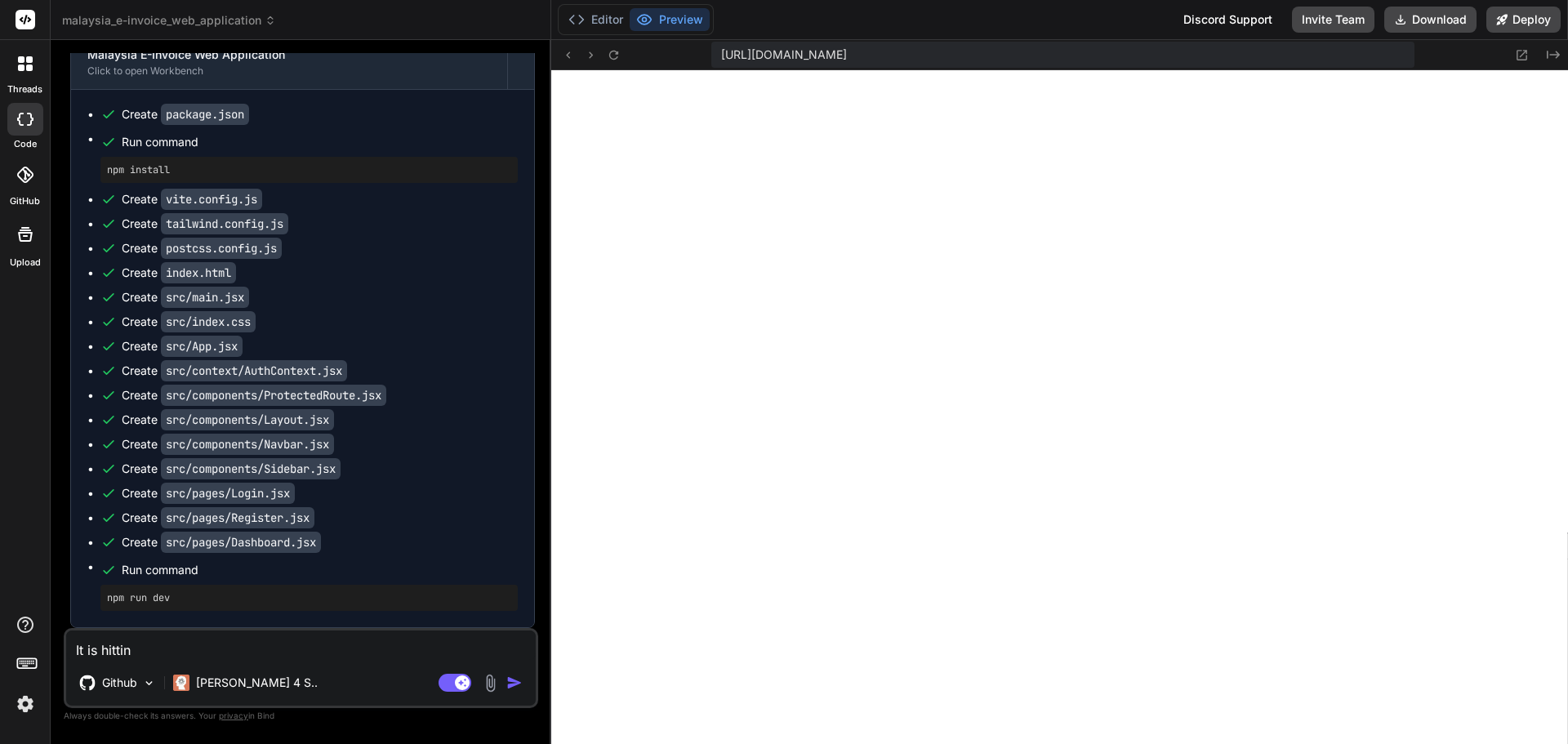
type textarea "x"
type textarea "It is hitting"
type textarea "x"
type textarea "It is hitting"
type textarea "x"
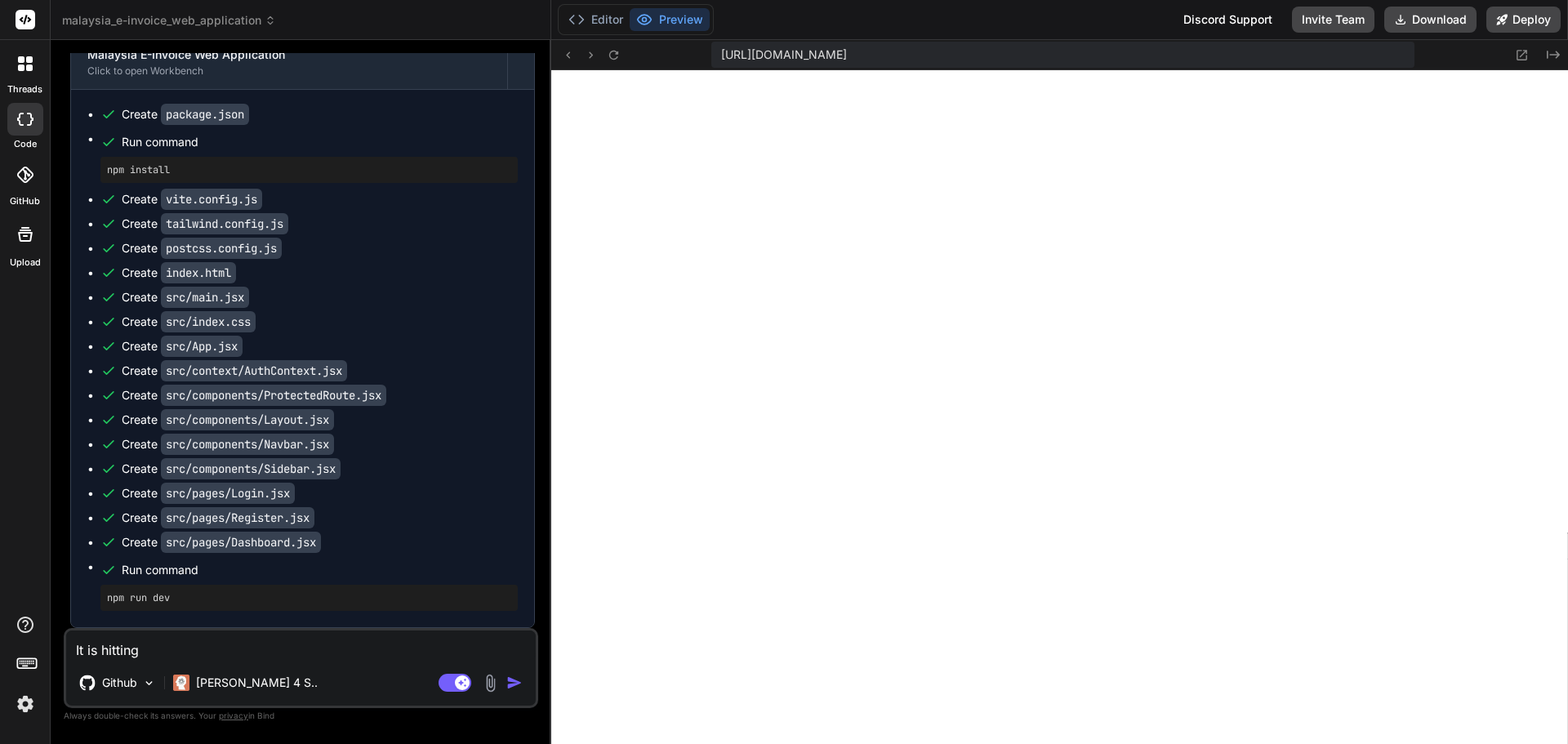
type textarea "It is hitting e"
type textarea "x"
type textarea "It is hitting er"
type textarea "x"
type textarea "It is hitting err"
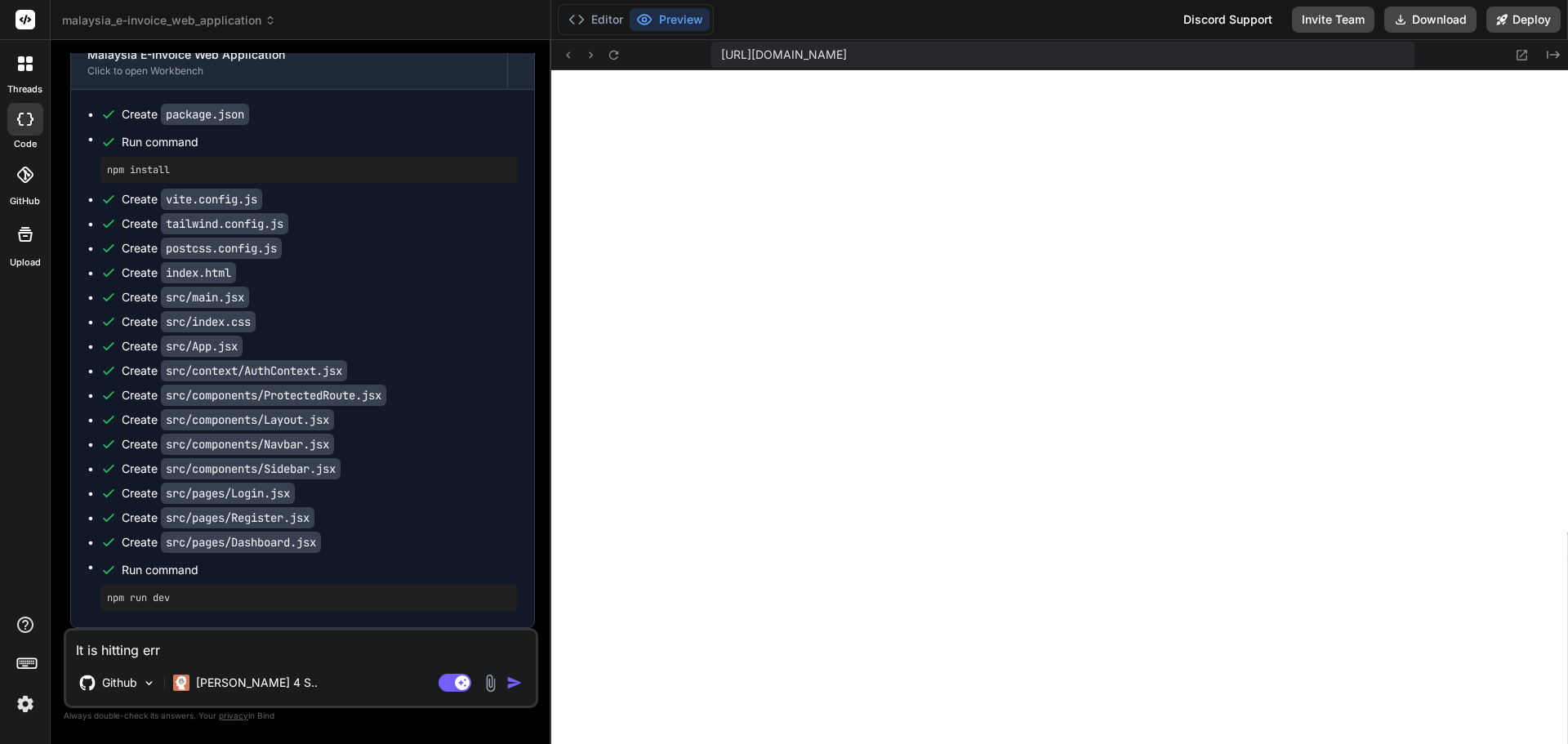
type textarea "x"
type textarea "It is hitting erro"
type textarea "x"
type textarea "It is hitting error"
type textarea "x"
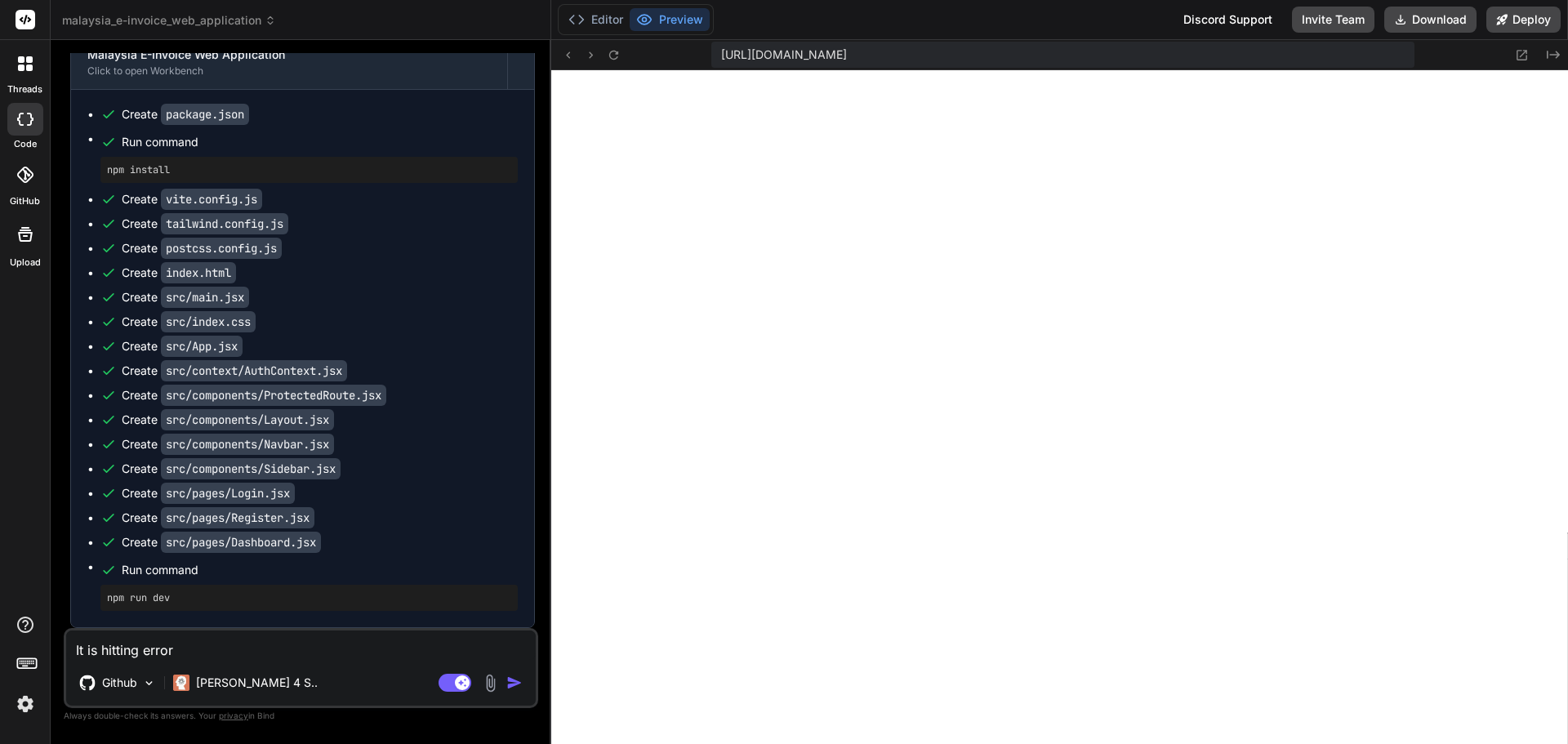
type textarea "It is hitting error"
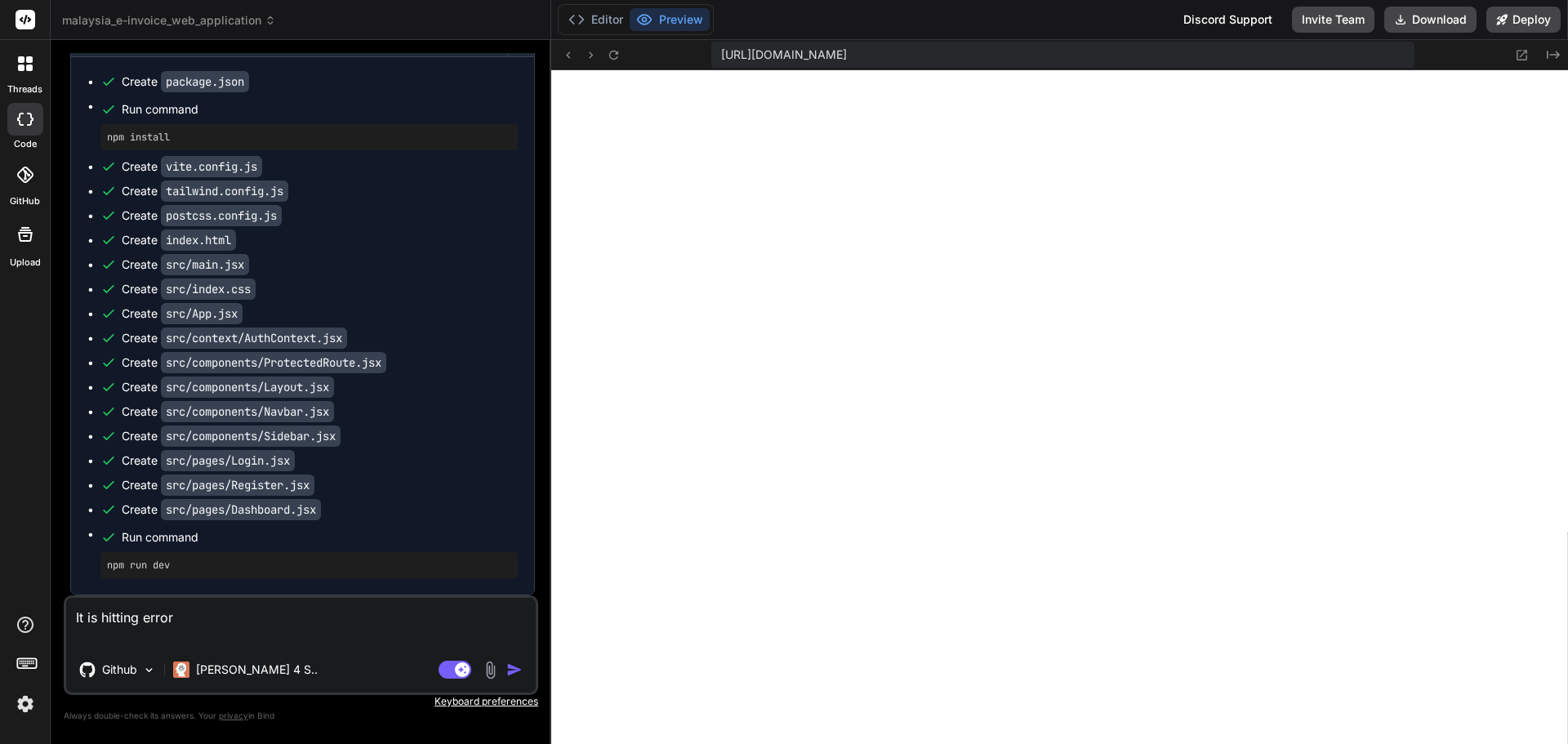
type textarea "x"
type textarea "It is hitting error"
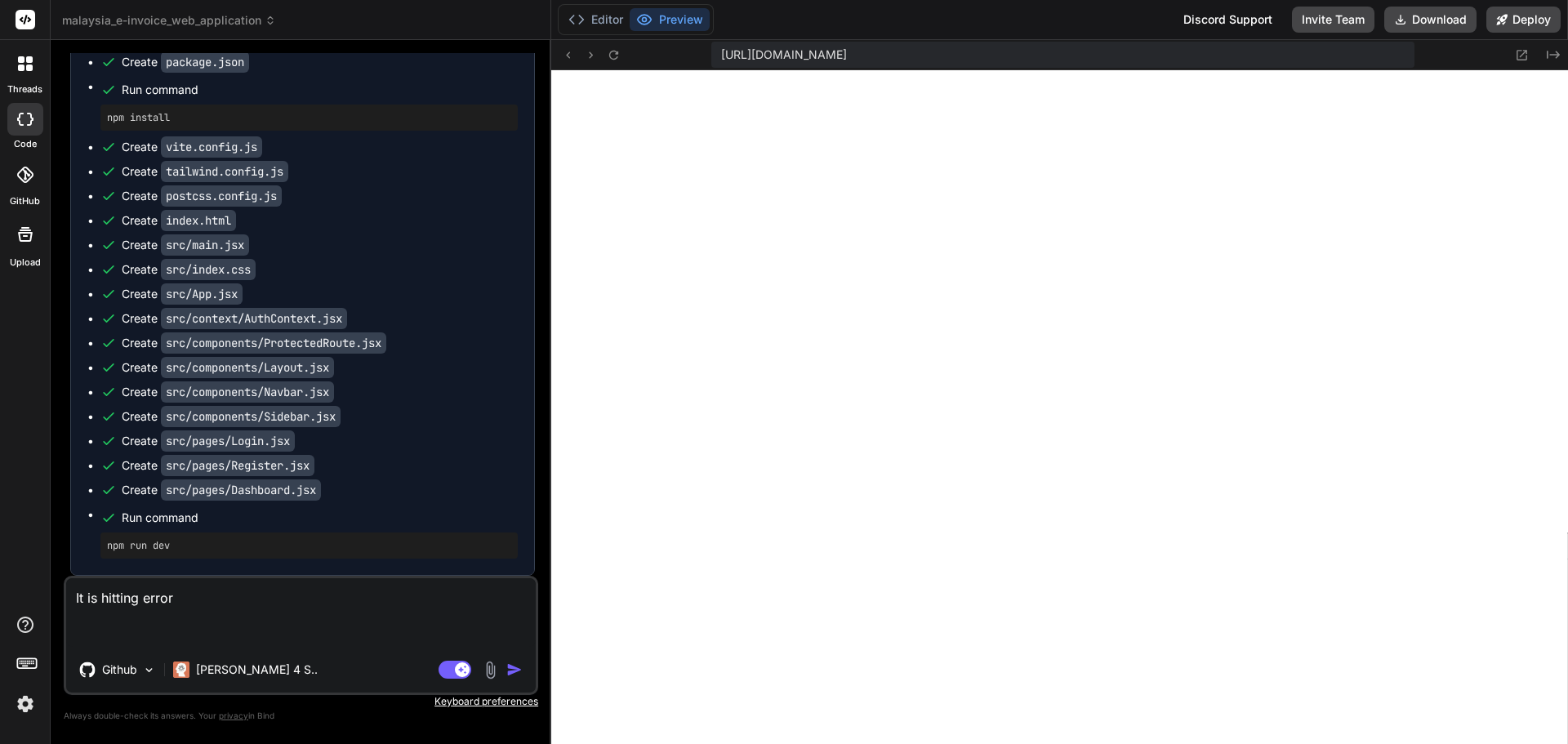
paste textarea "[plugin:vite:import-analysis] Failed to resolve import "./pages/Tenants" from "…"
type textarea "x"
type textarea "It is hitting error [plugin:vite:import-analysis] Failed to resolve import "./p…"
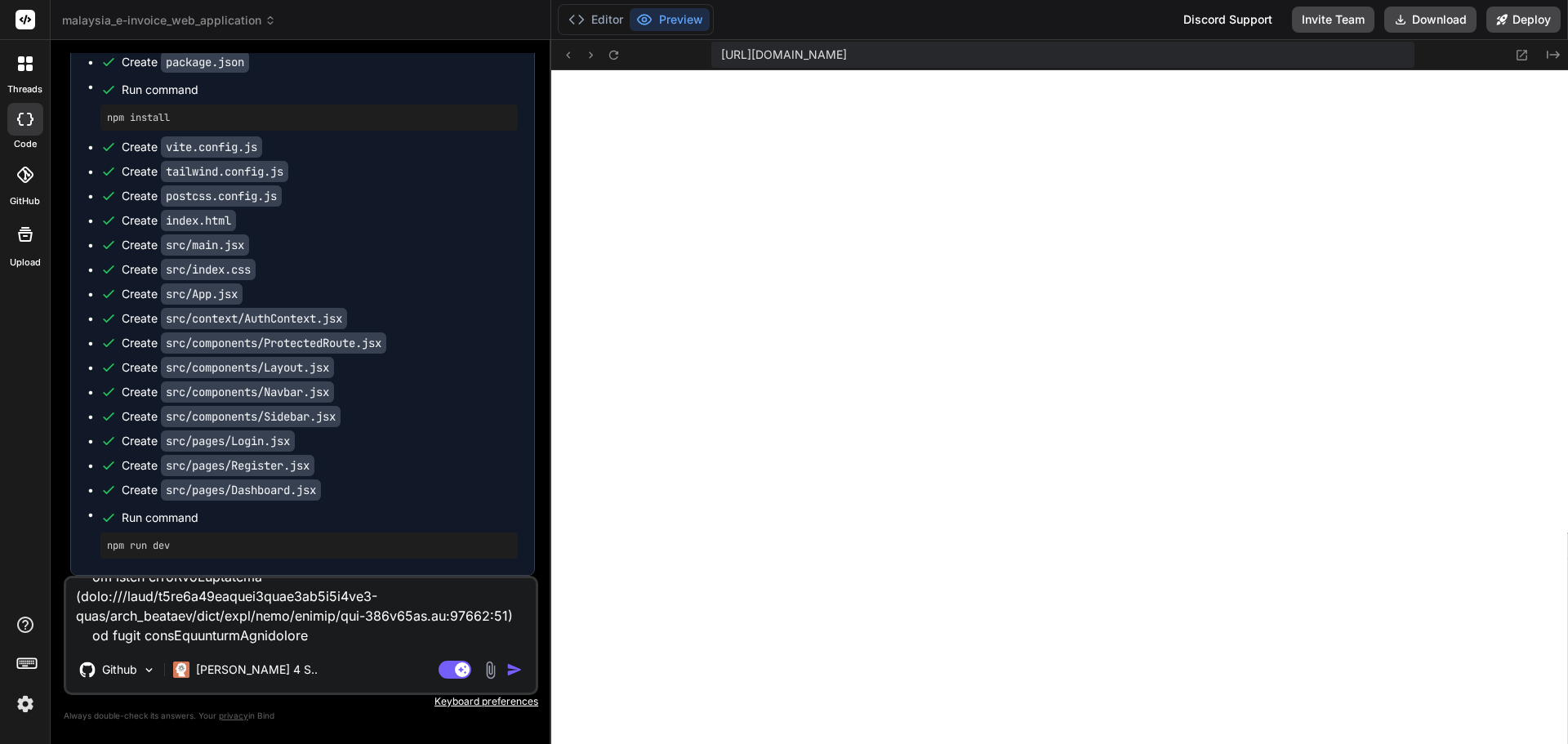
type textarea "x"
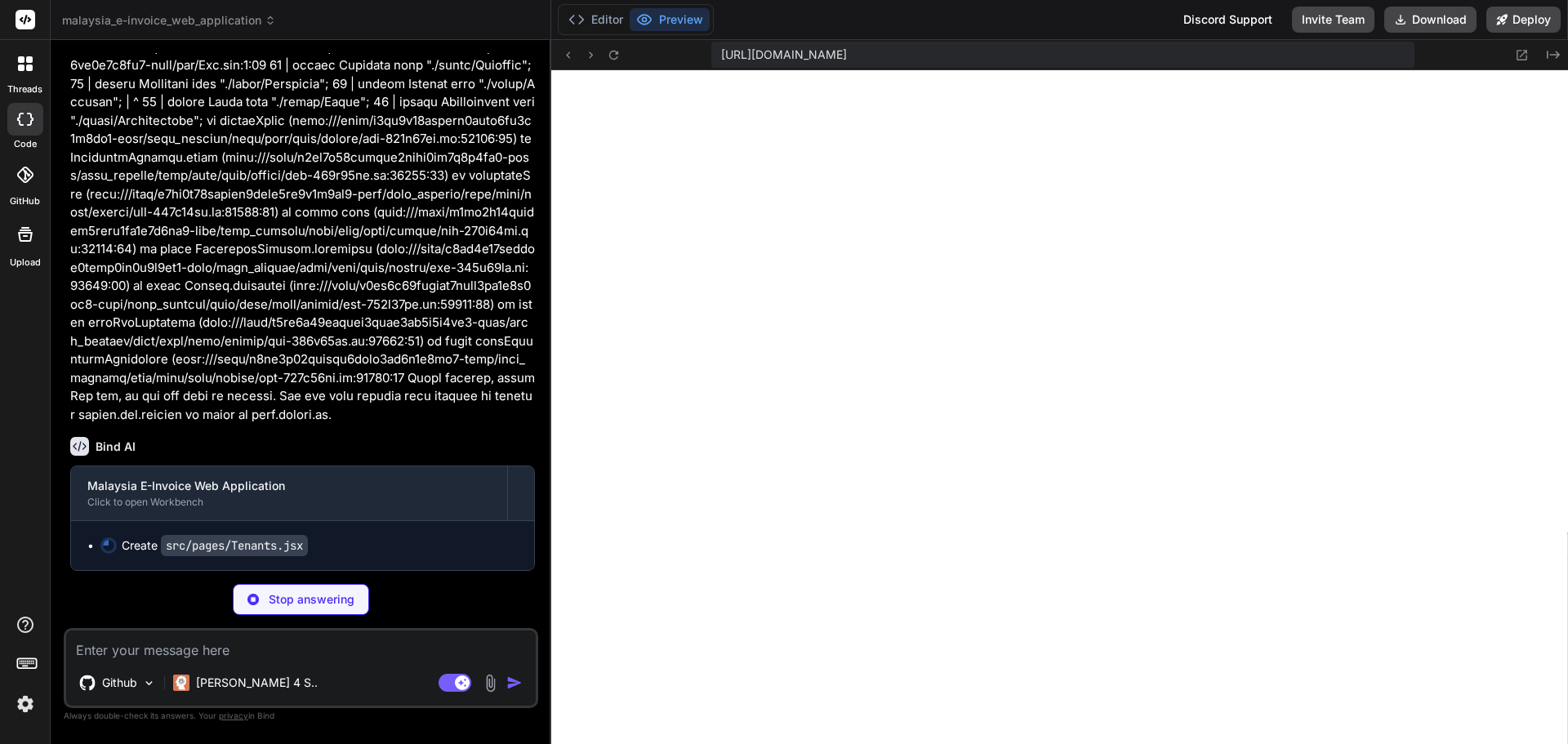
scroll to position [3310, 0]
click at [600, 19] on button "Editor" at bounding box center [596, 19] width 68 height 23
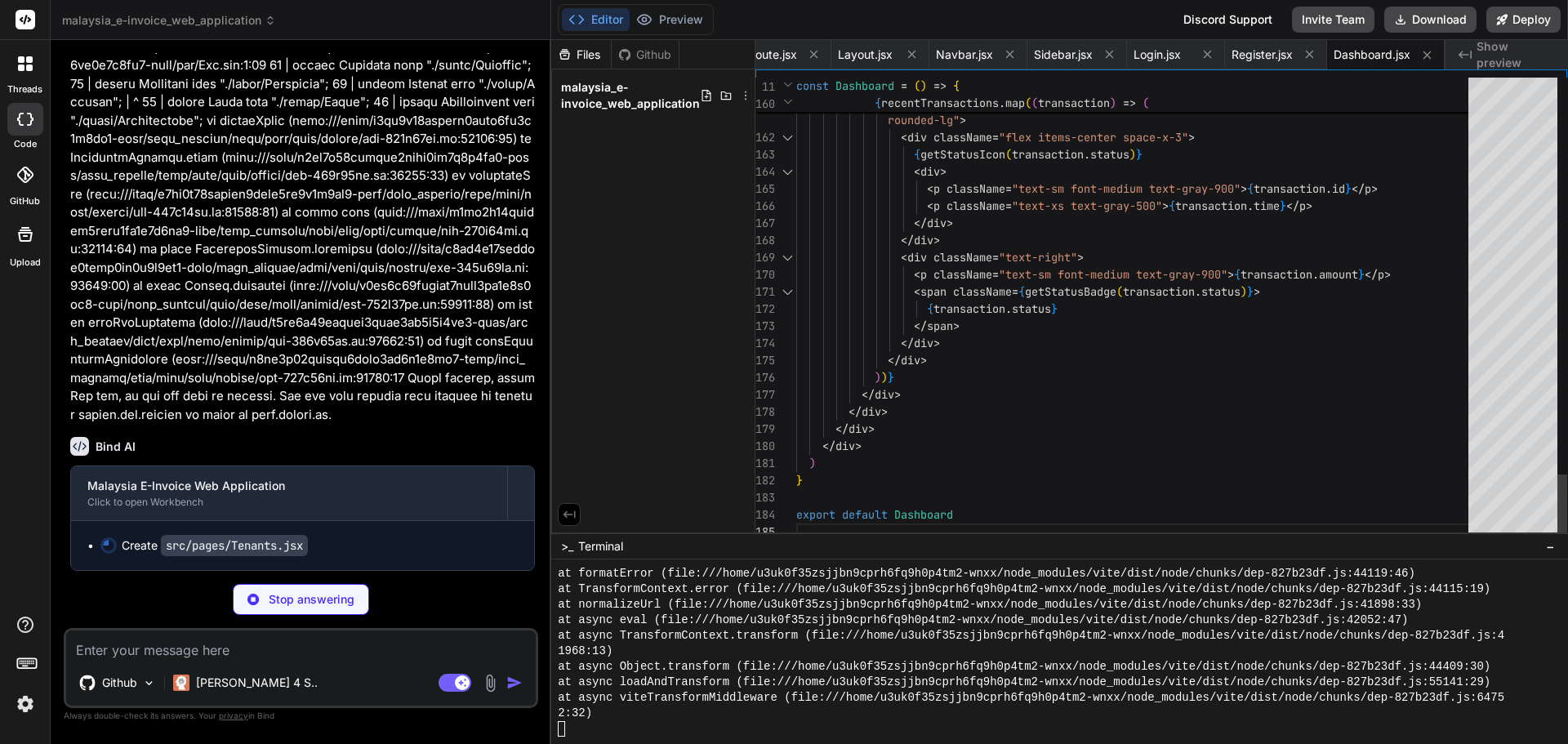
type textarea "x"
type textarea "} export default Tenants"
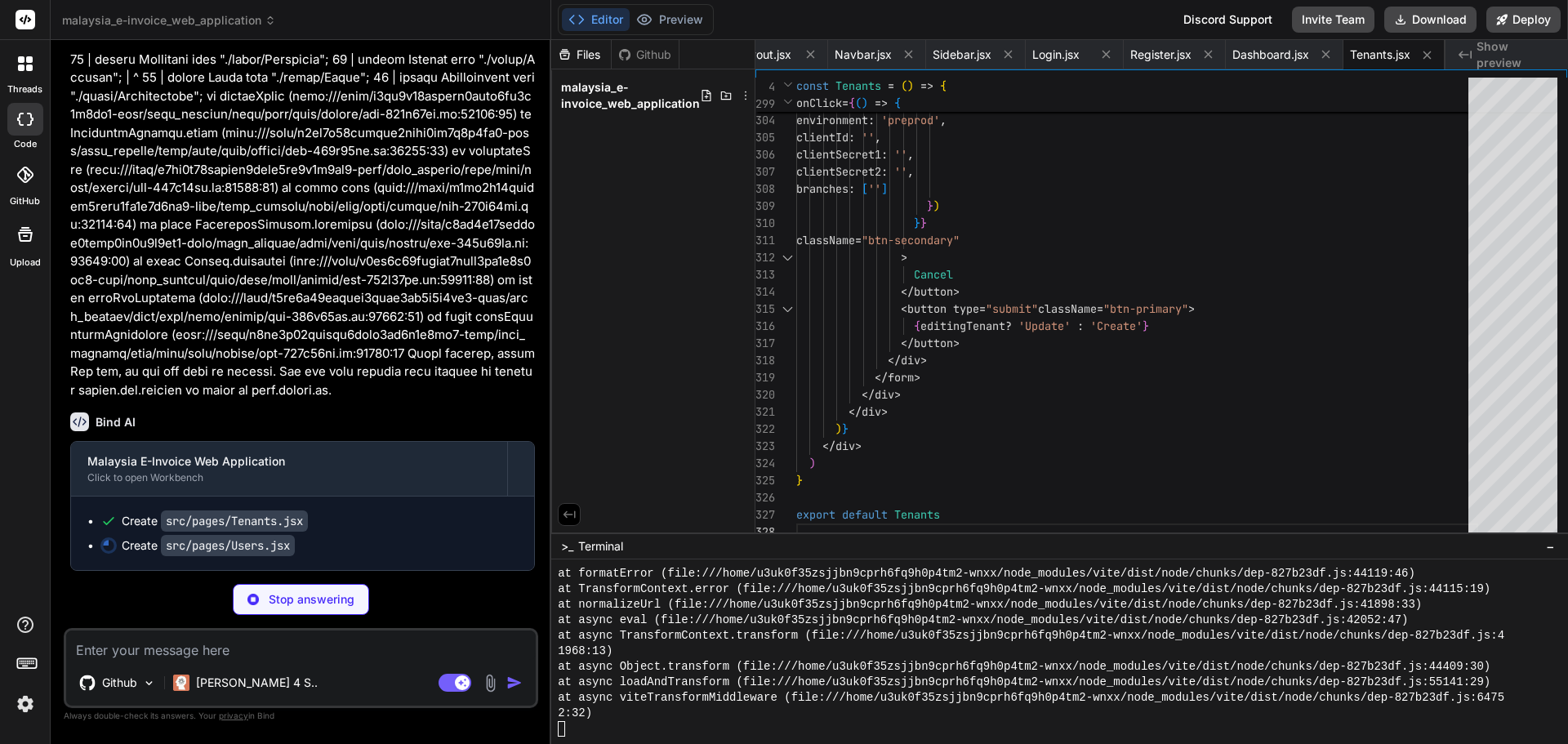
scroll to position [3334, 0]
type textarea "x"
type textarea "export default Users"
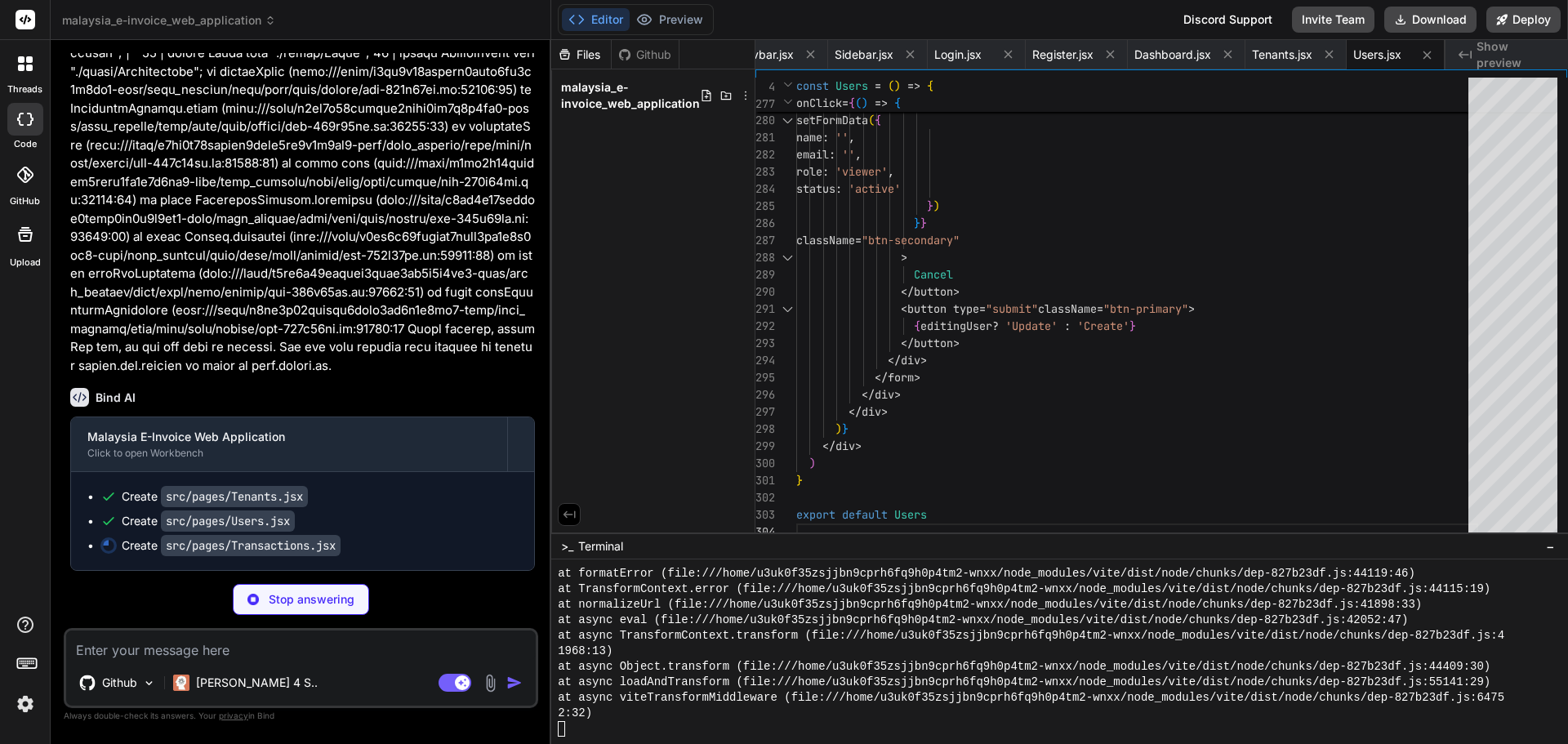
type textarea "x"
type textarea ") } export default Transactions"
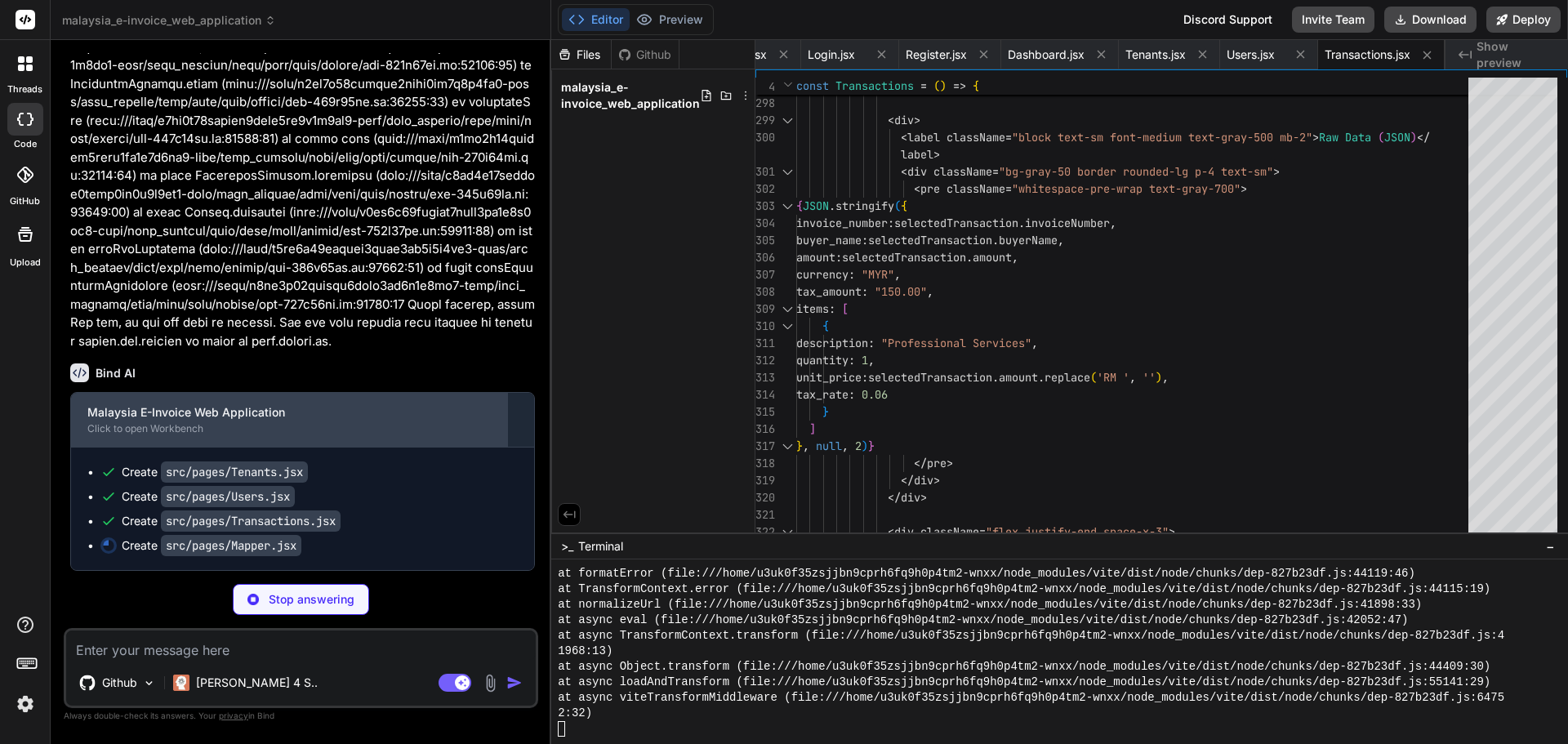
scroll to position [3383, 0]
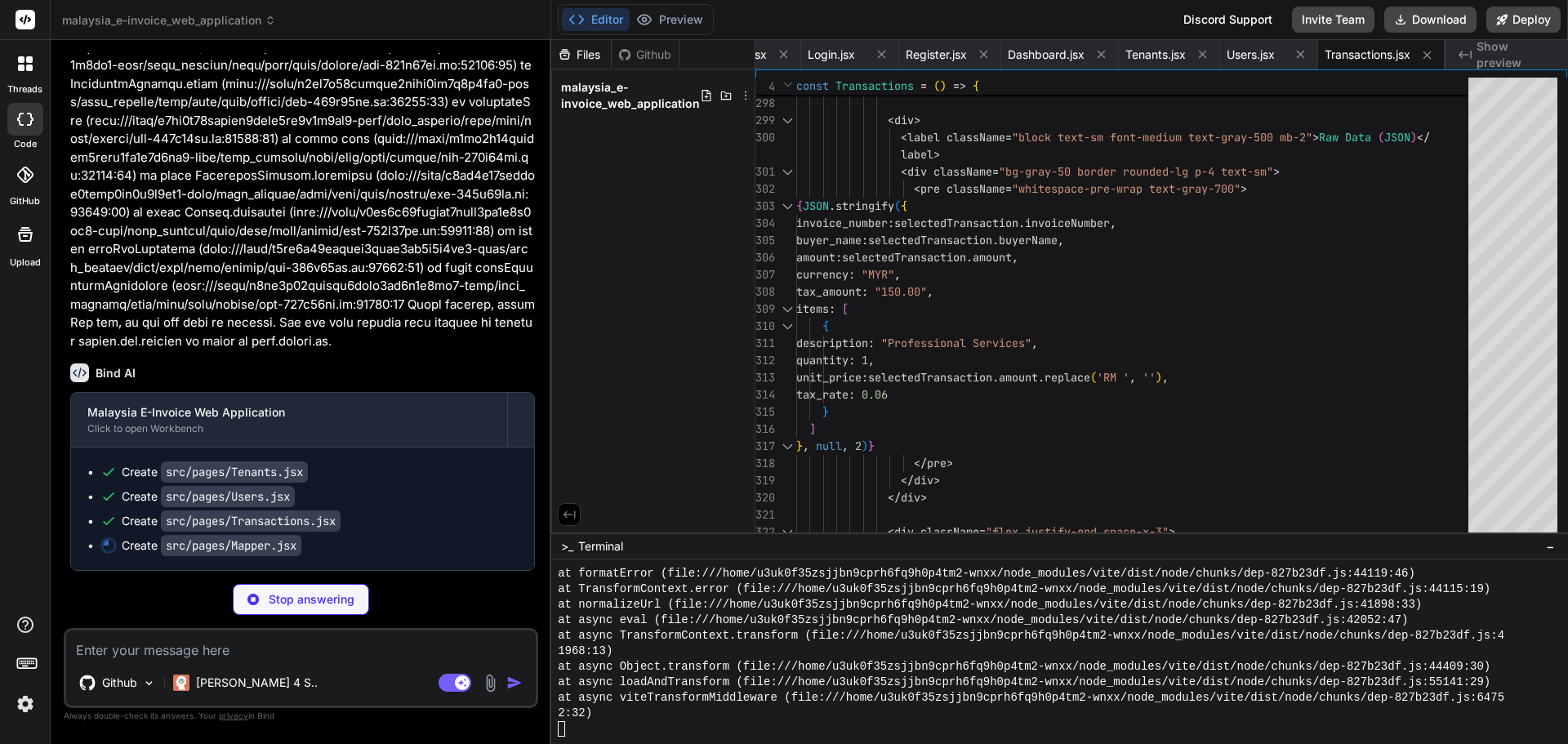
click at [1473, 59] on div "Created with Pixso. Show preview" at bounding box center [1506, 55] width 123 height 30
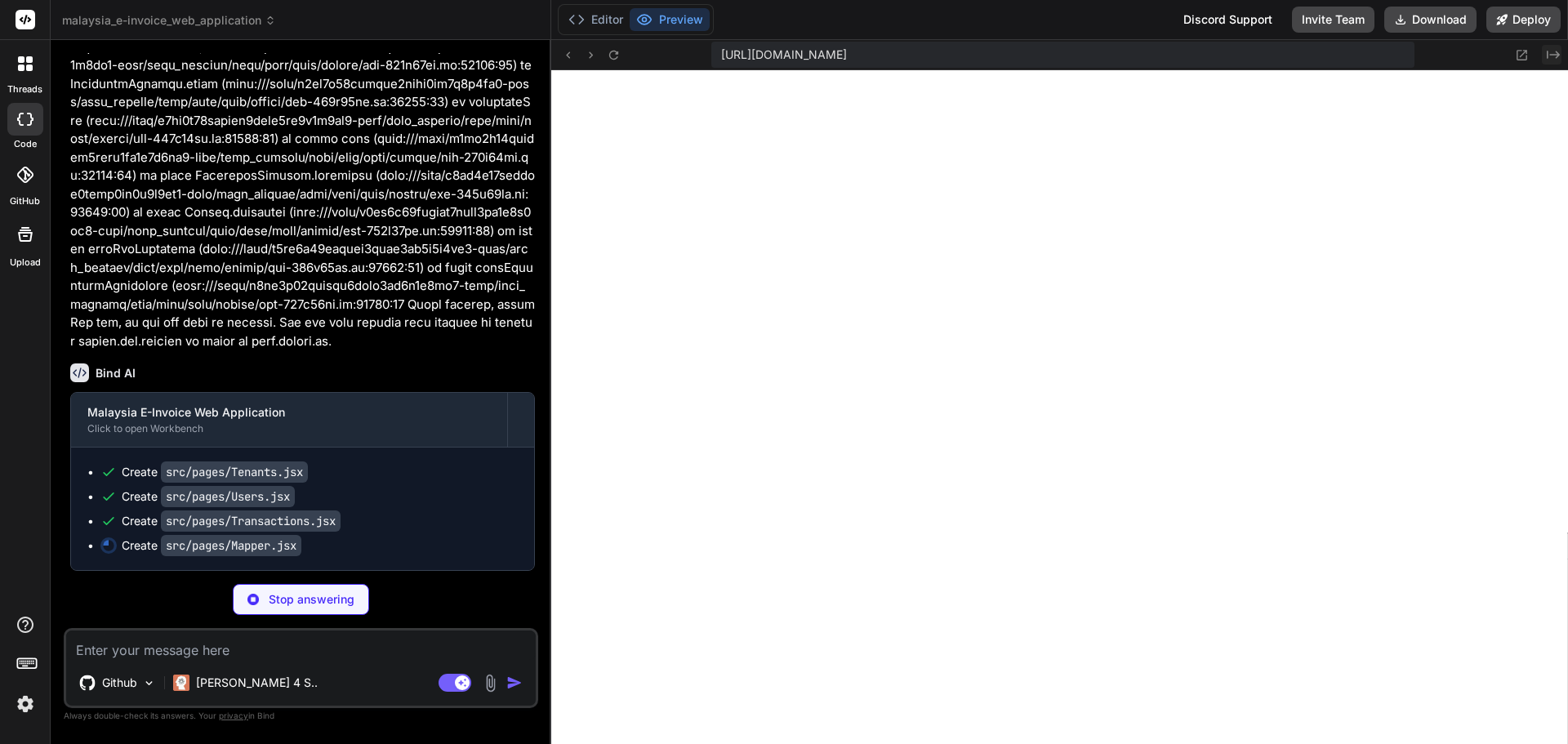
click at [1555, 58] on icon "Created with Pixso." at bounding box center [1552, 54] width 13 height 13
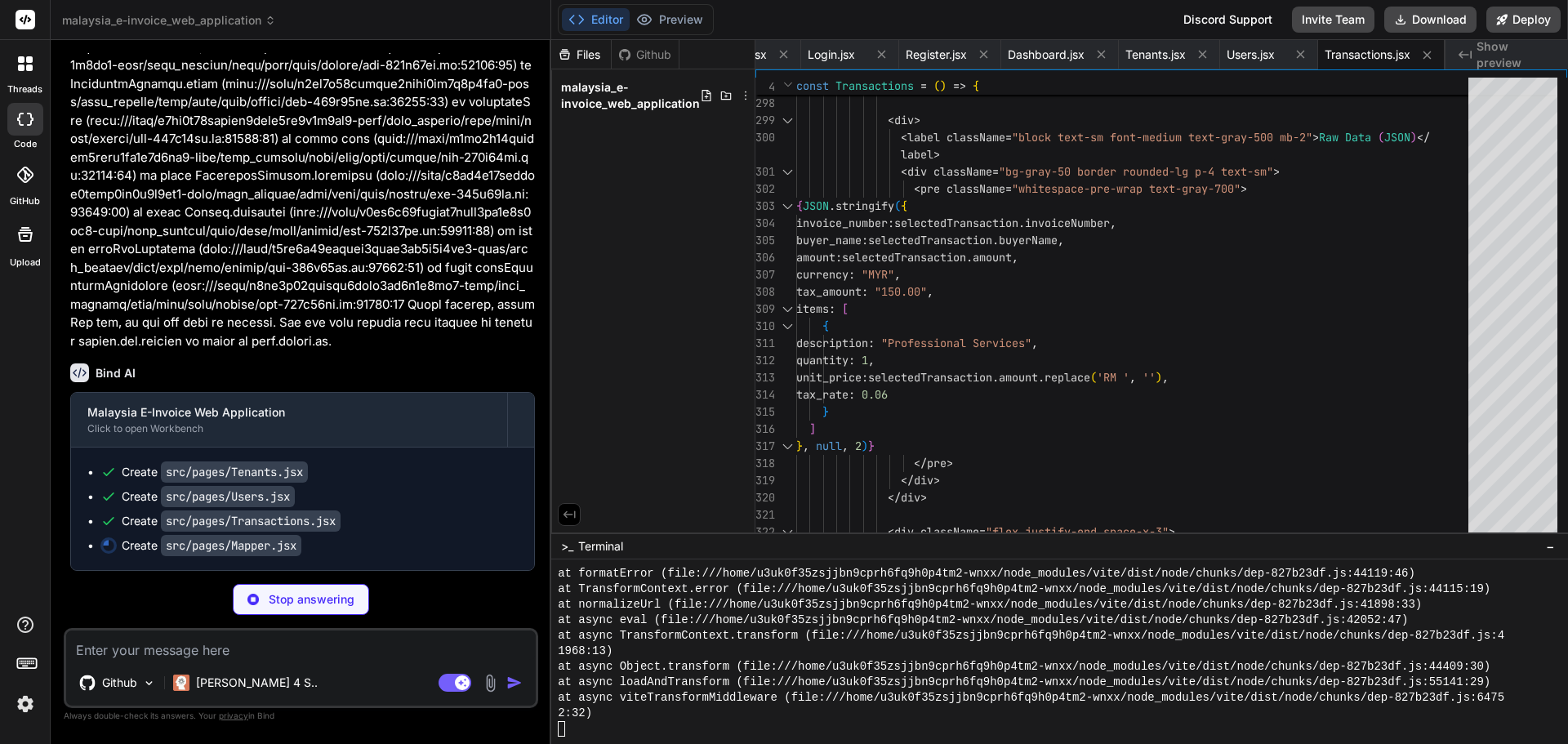
type textarea "x"
type textarea "</div> </div> </div> ) } export default Mapper"
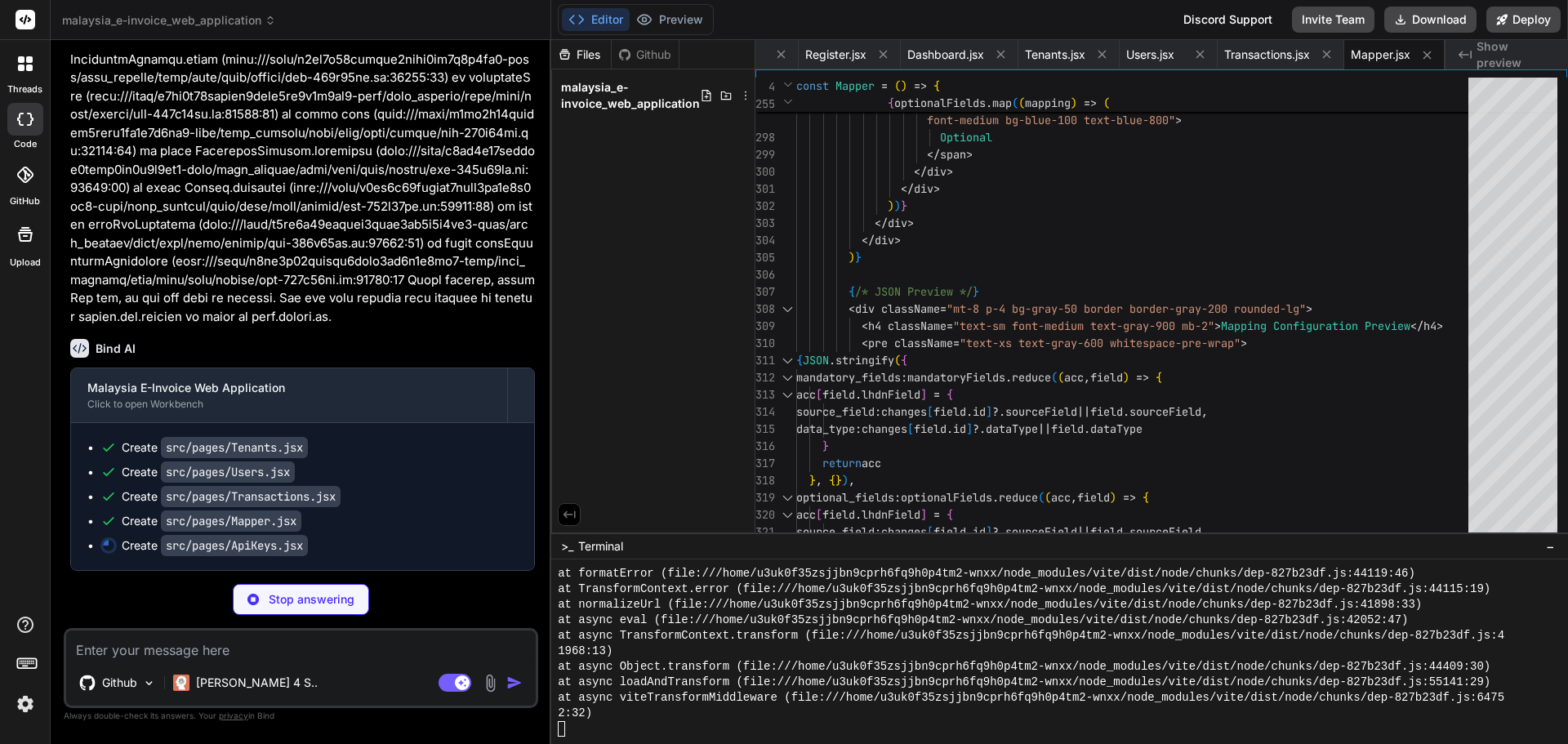
type textarea "x"
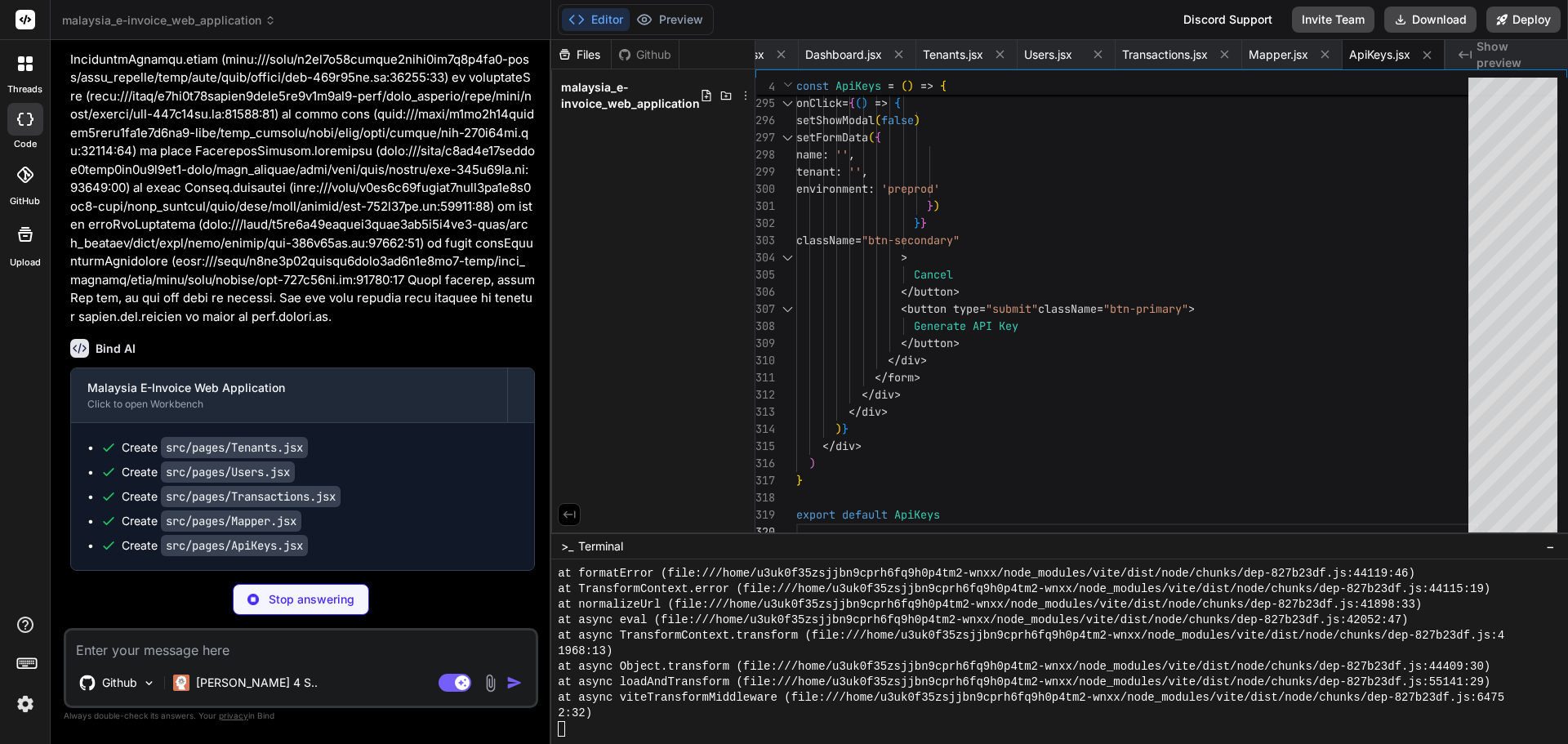
scroll to position [3350, 0]
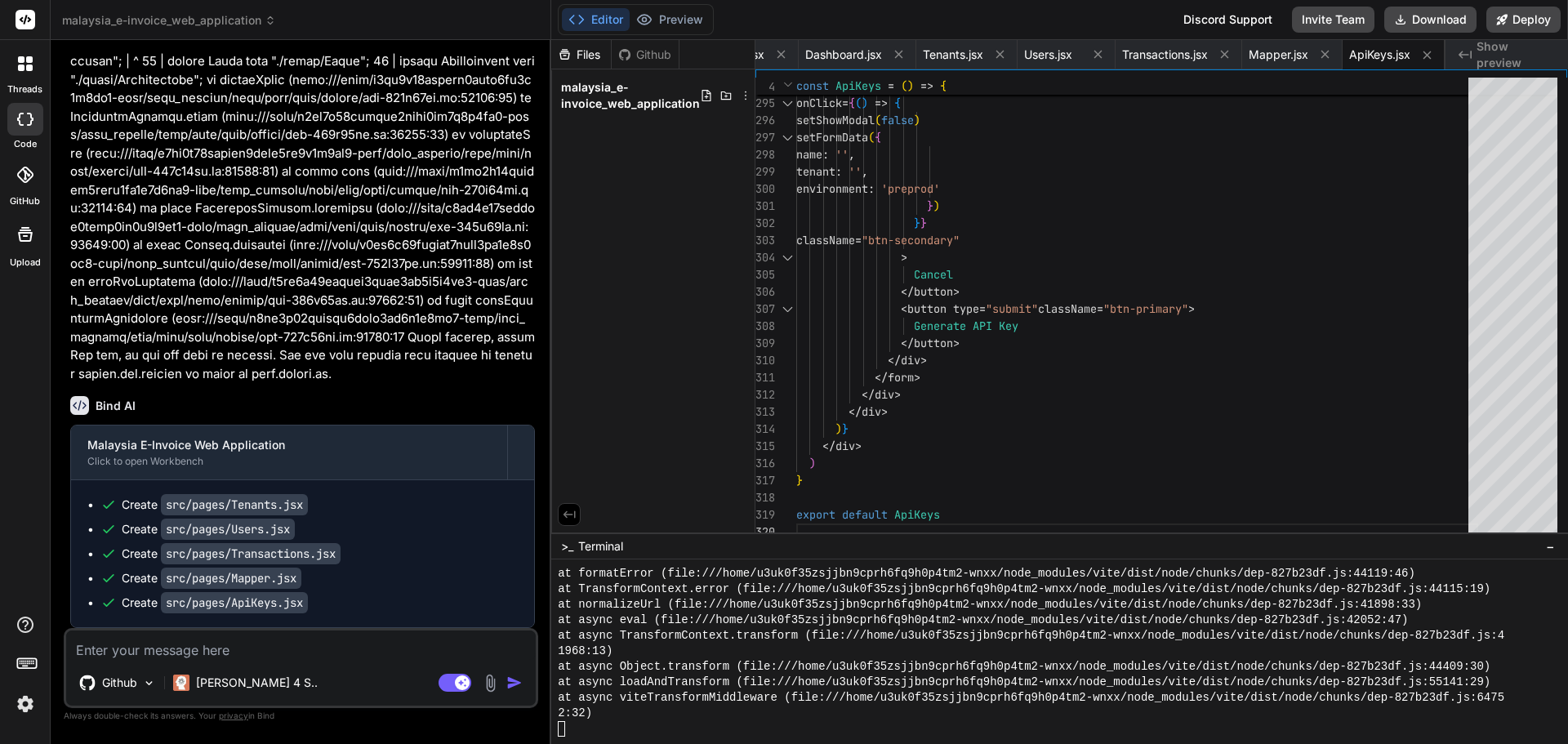
type textarea "x"
click at [669, 25] on button "Preview" at bounding box center [669, 19] width 80 height 23
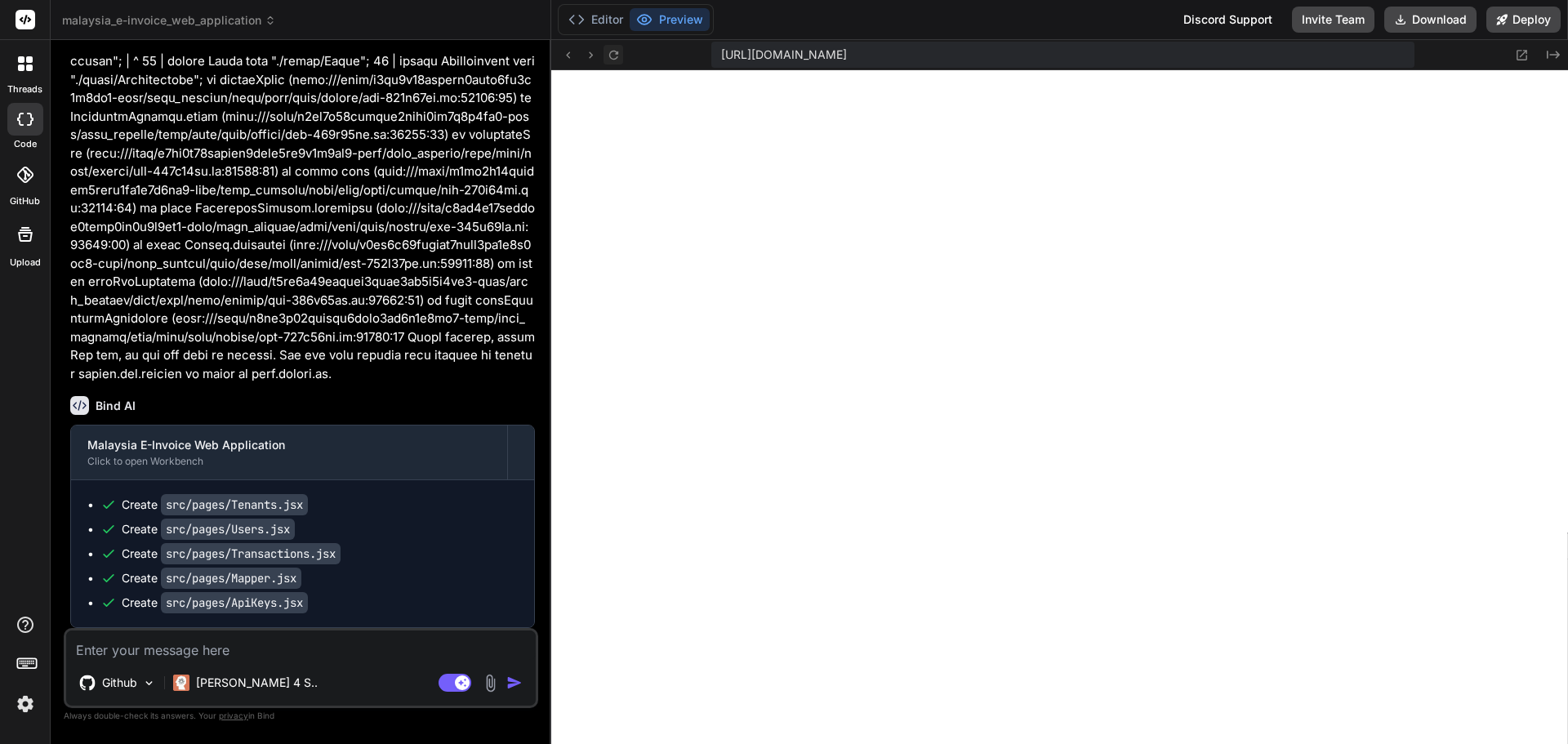
click at [608, 54] on icon at bounding box center [614, 55] width 14 height 14
